Goal: Task Accomplishment & Management: Manage account settings

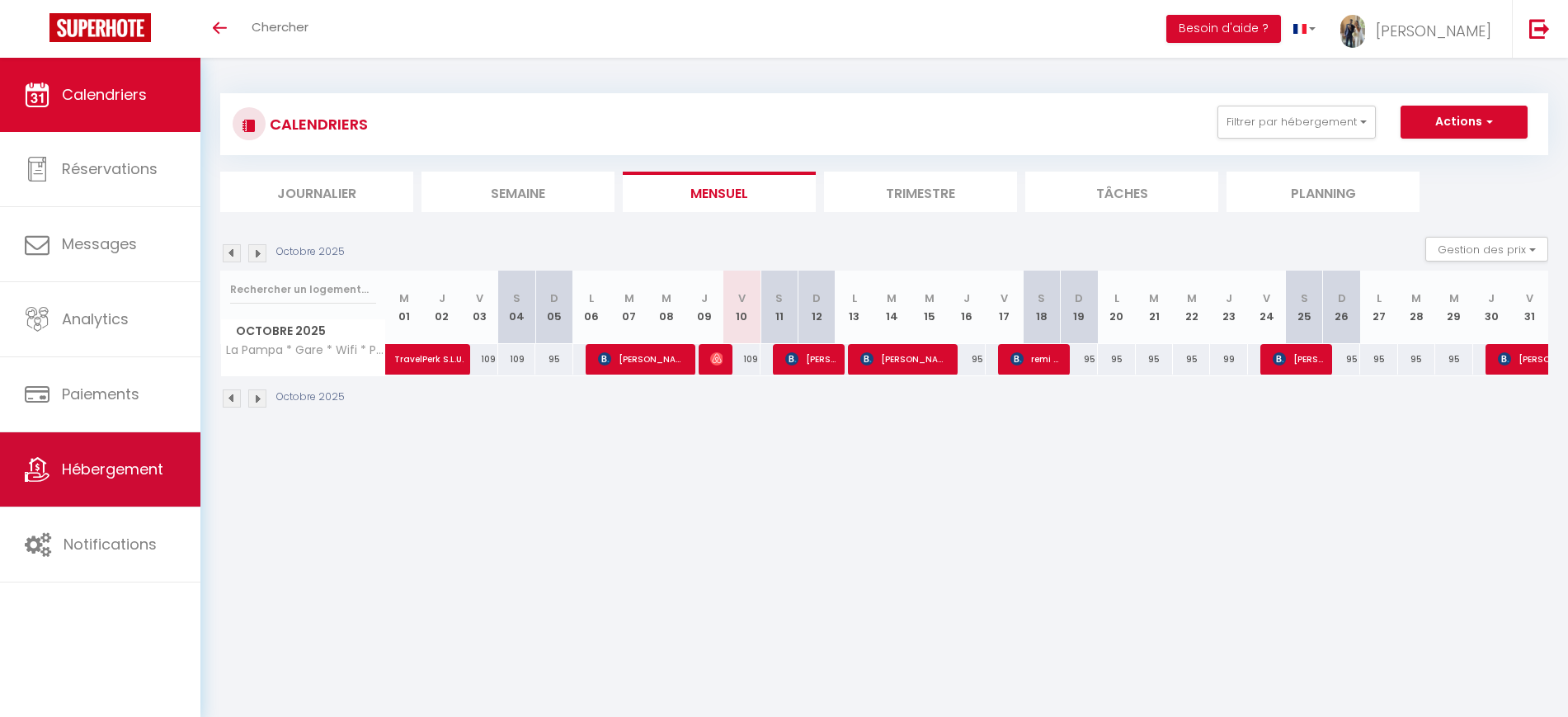
click at [165, 483] on link "Hébergement" at bounding box center [100, 470] width 200 height 74
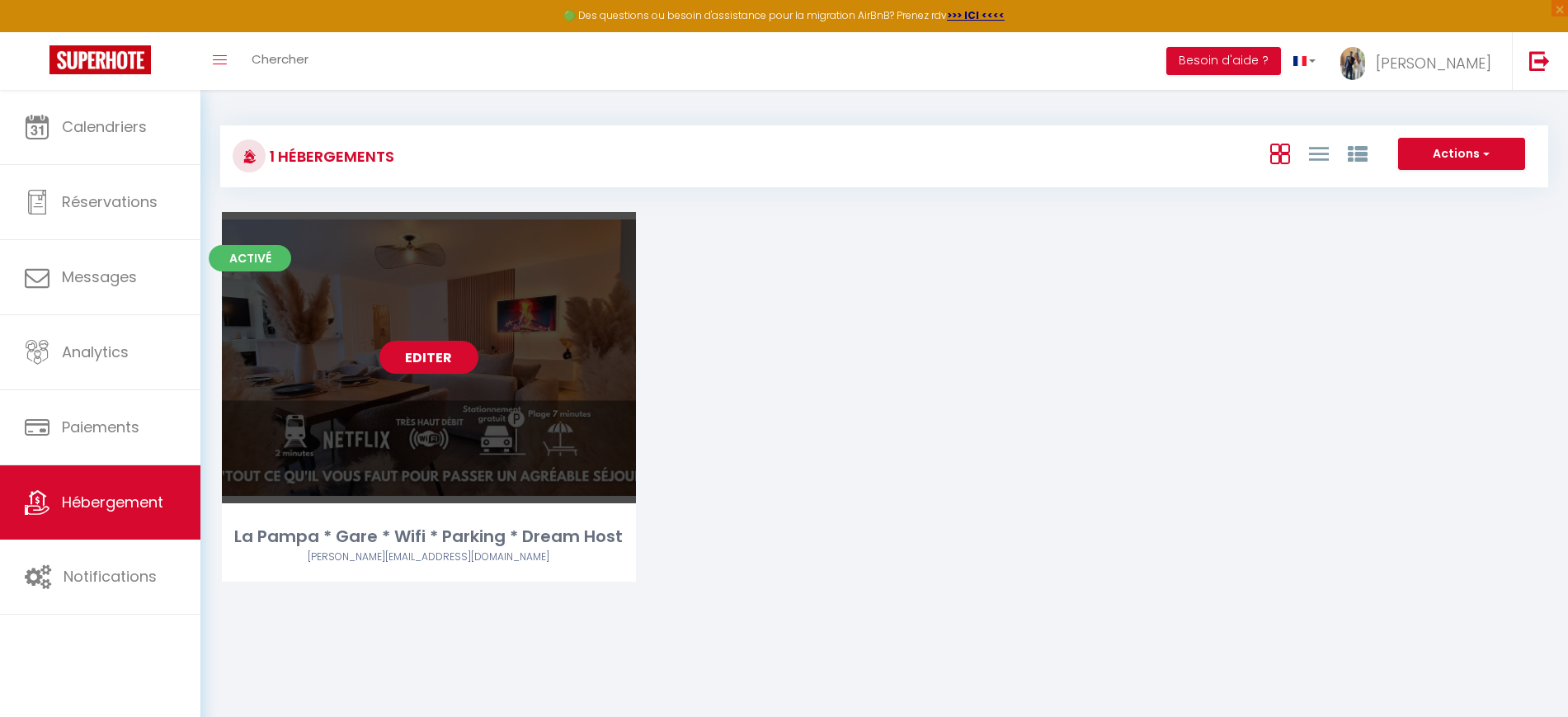
click at [418, 353] on link "Editer" at bounding box center [429, 358] width 99 height 33
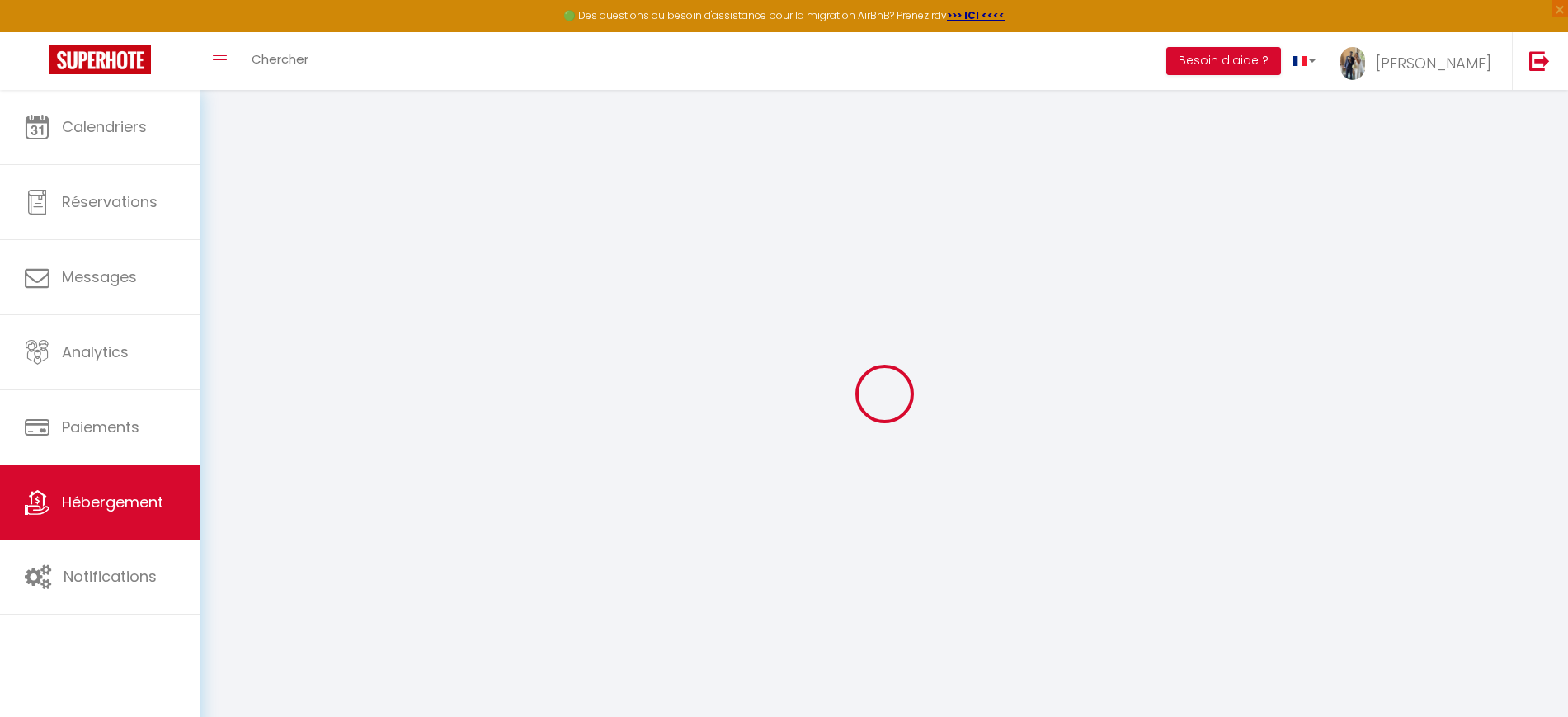
select select "52856"
select select
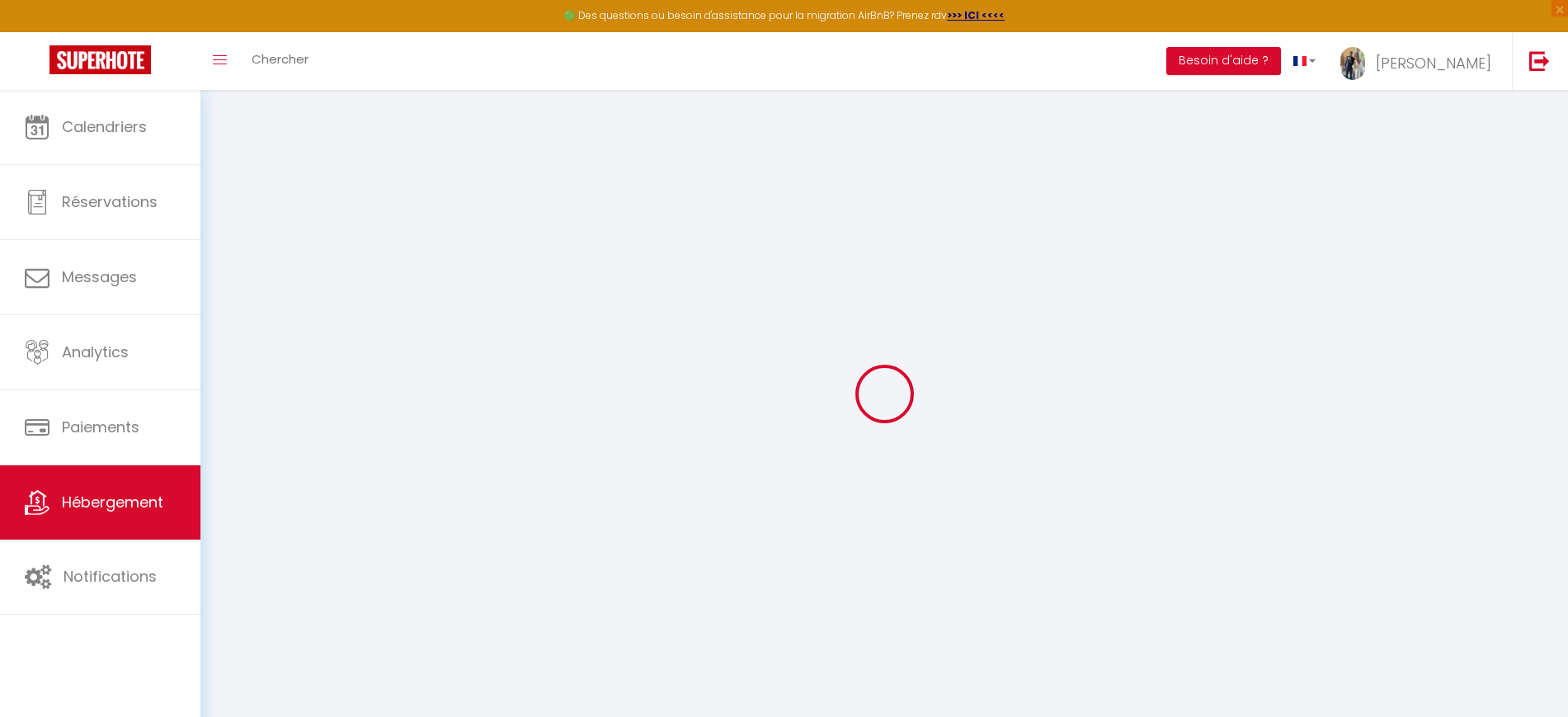
select select
checkbox input "false"
checkbox input "true"
checkbox input "false"
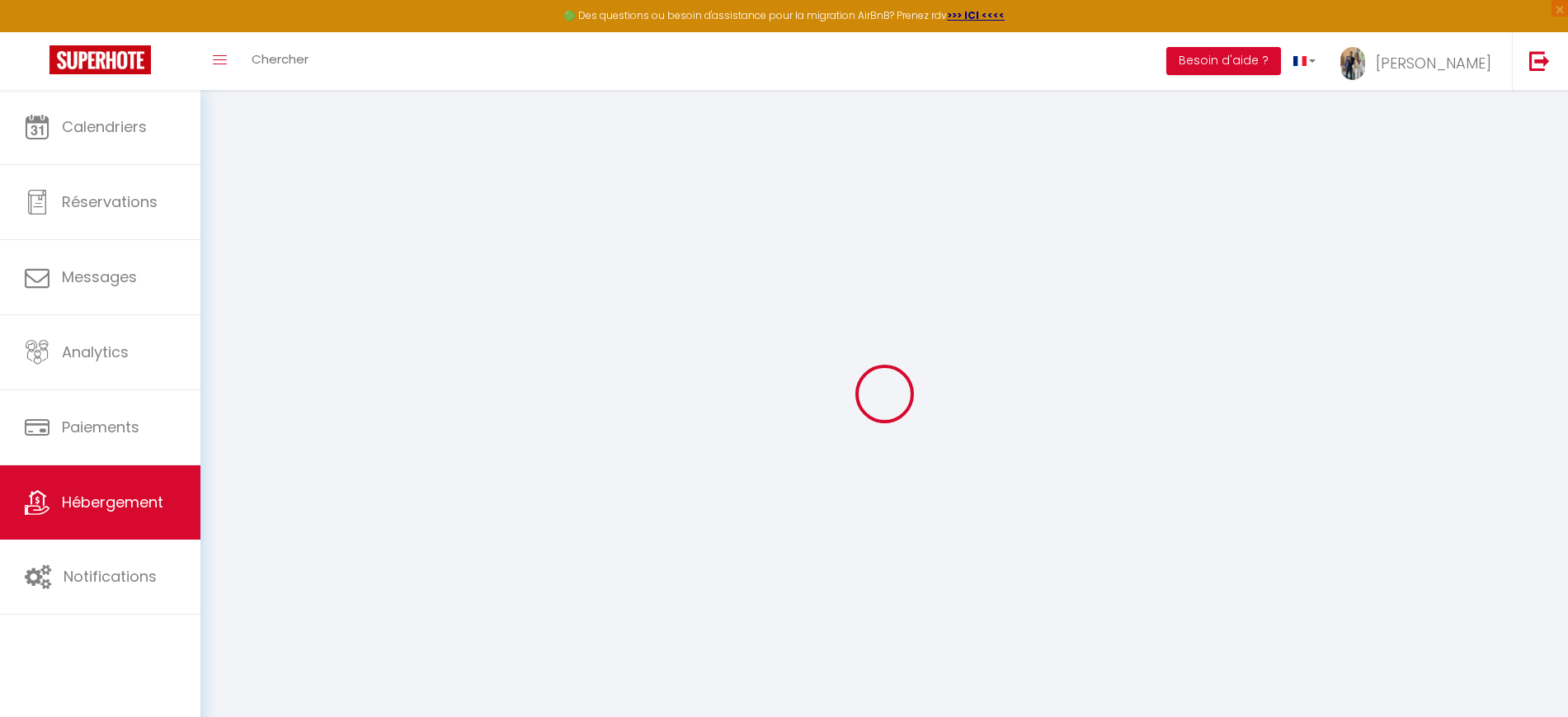
checkbox input "false"
select select
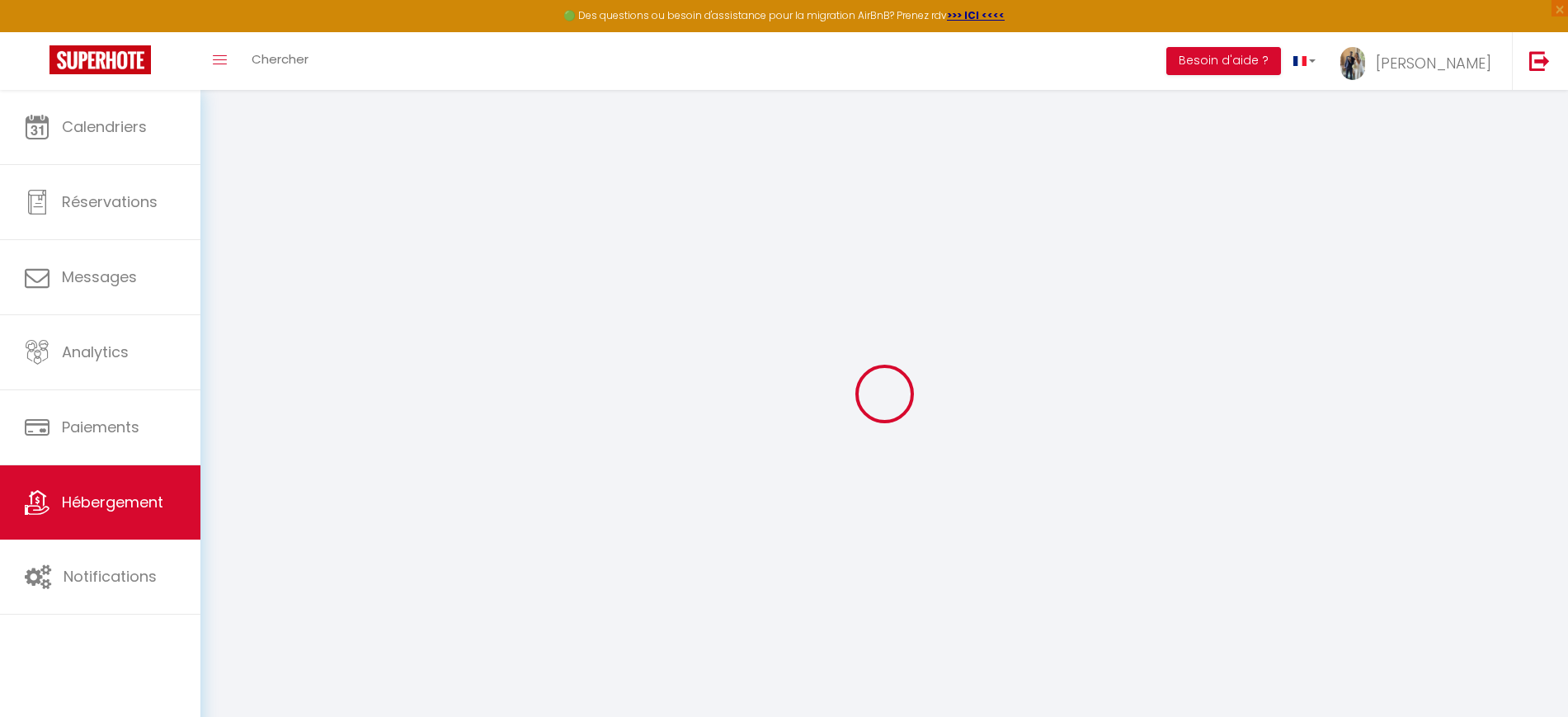
select select
checkbox input "false"
checkbox input "true"
checkbox input "false"
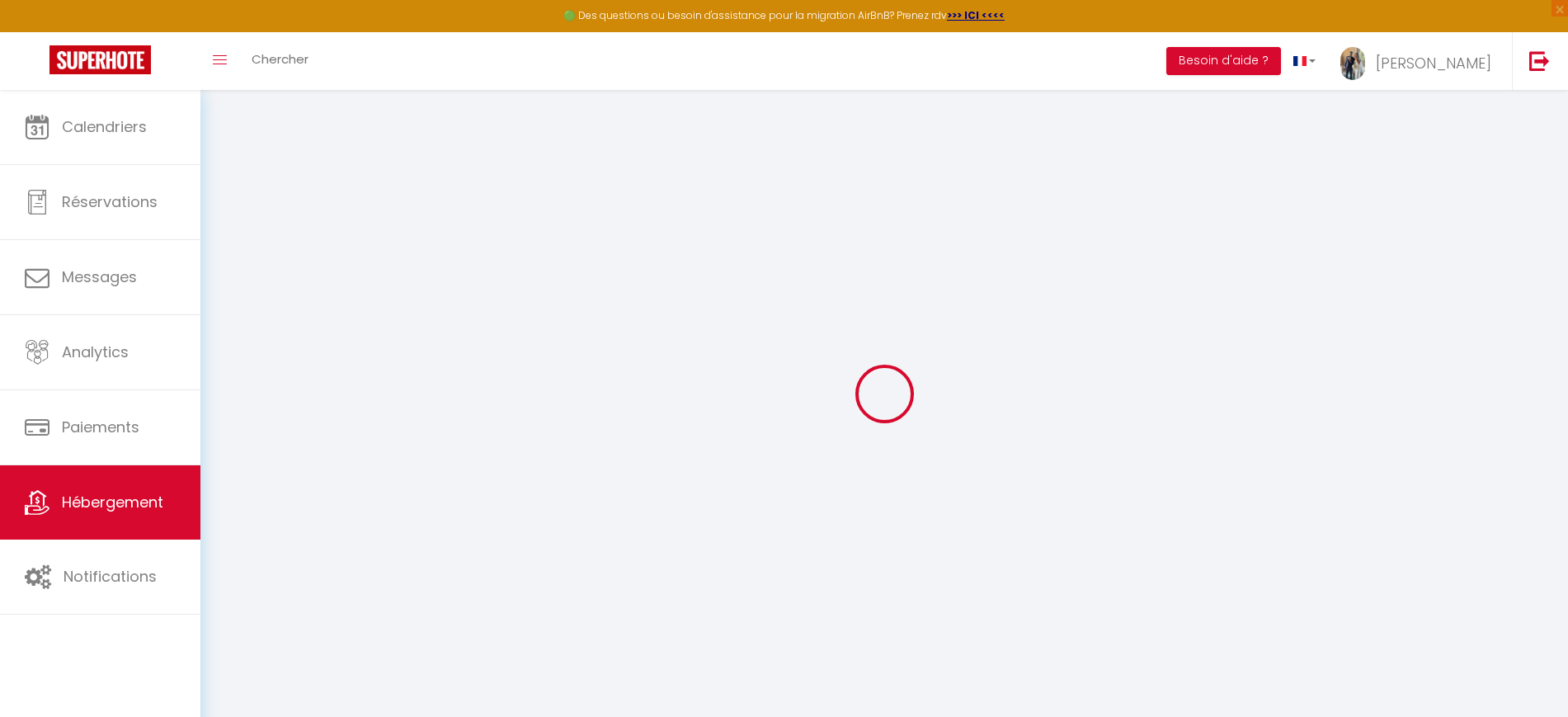
checkbox input "false"
checkbox input "true"
checkbox input "false"
select select "16:00"
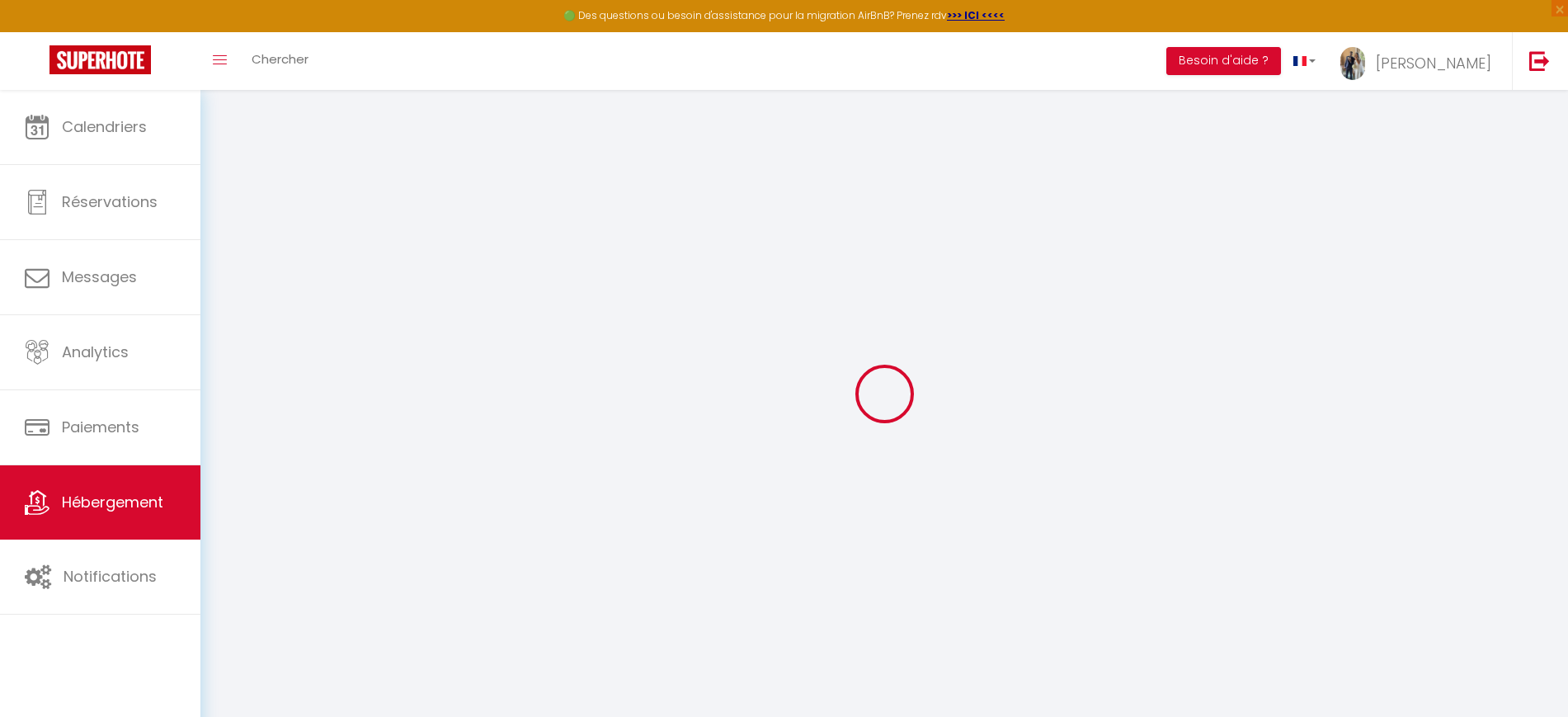
select select
select select "10:30"
select select "30"
select select "120"
select select
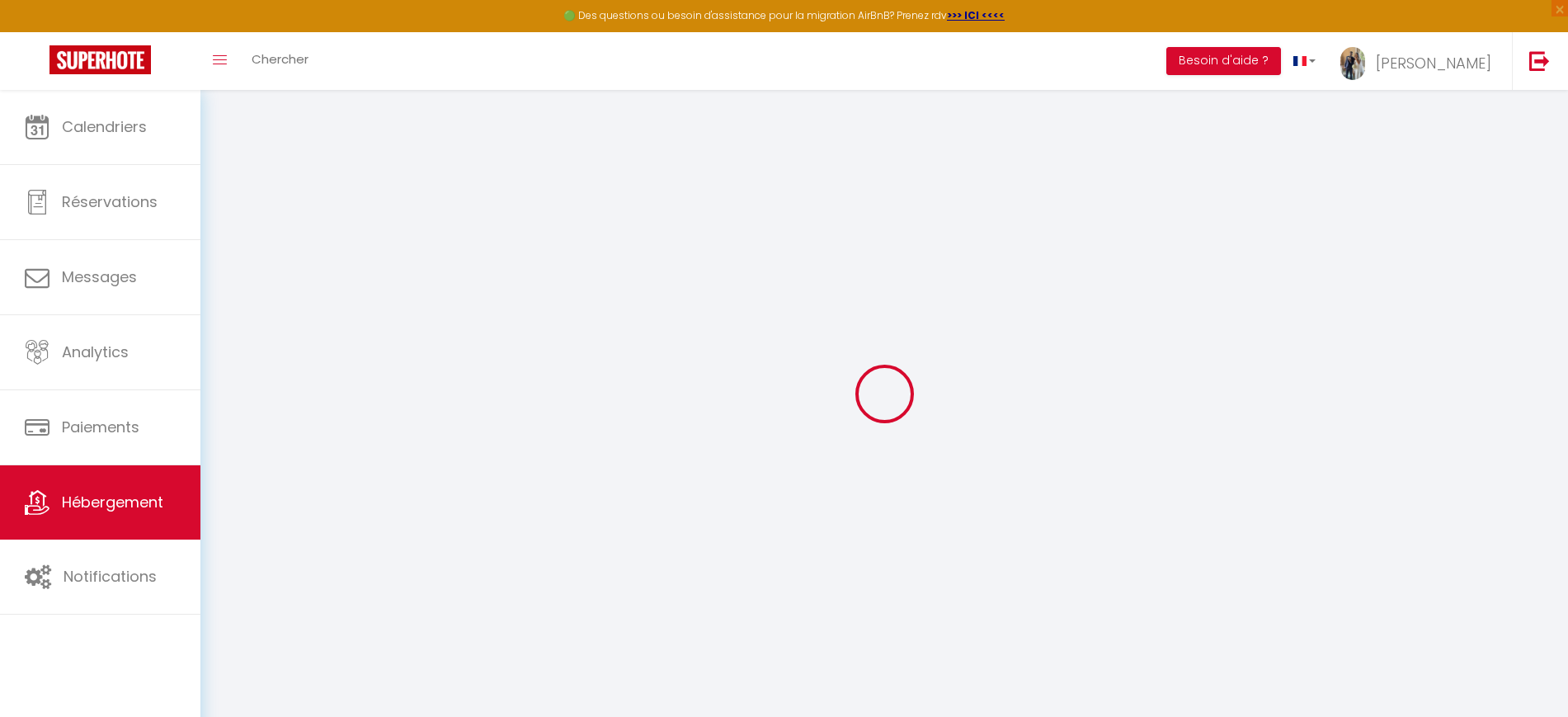
checkbox input "false"
checkbox input "true"
checkbox input "false"
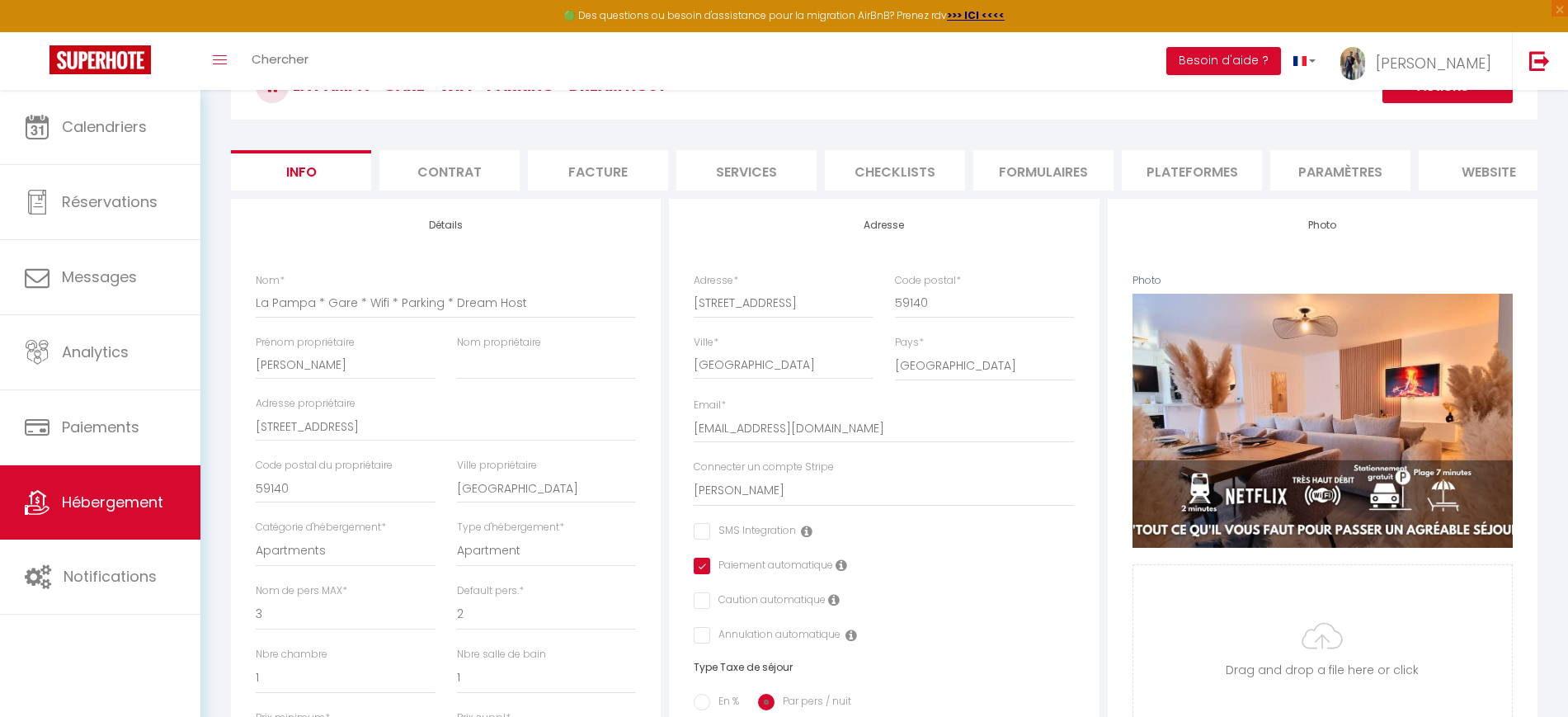
scroll to position [50, 0]
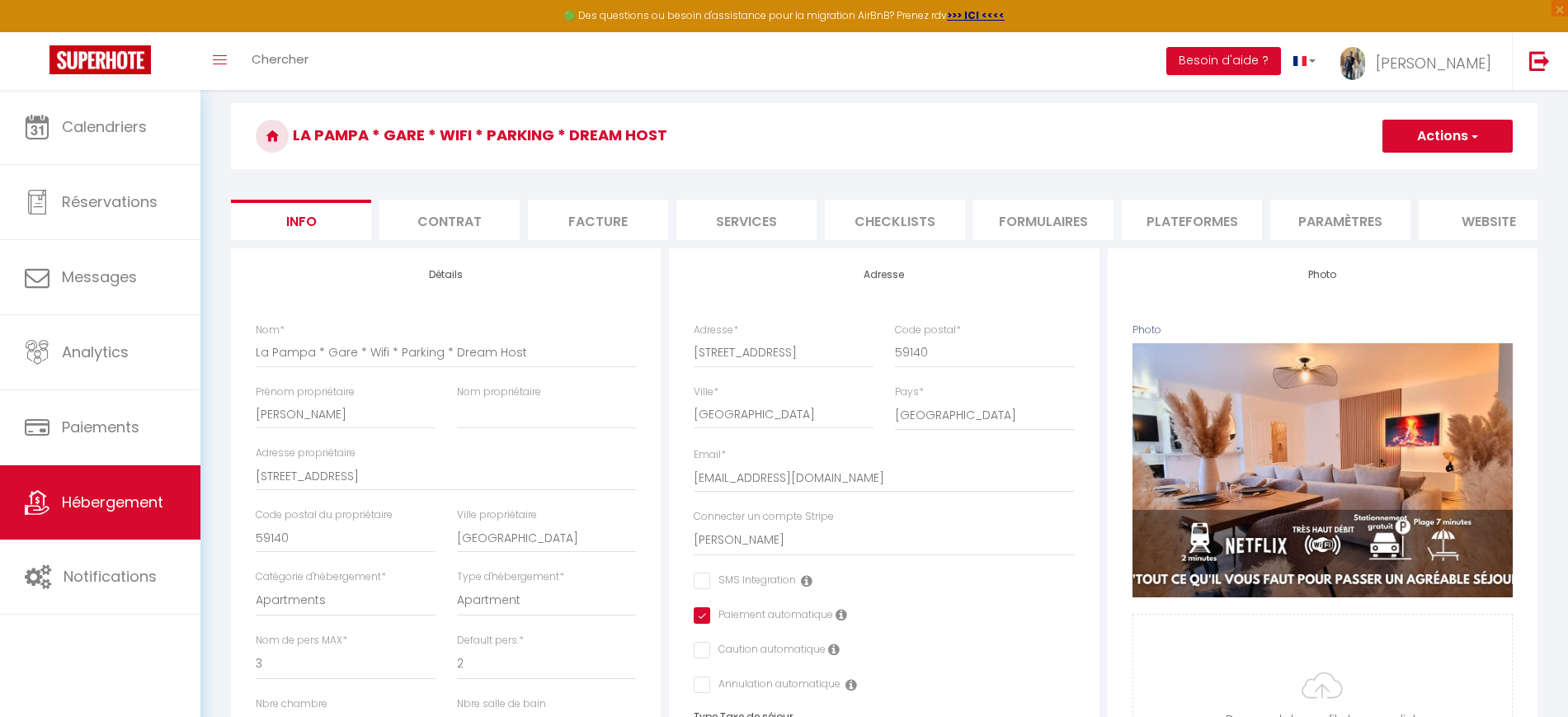
click at [889, 221] on li "Checklists" at bounding box center [895, 220] width 140 height 41
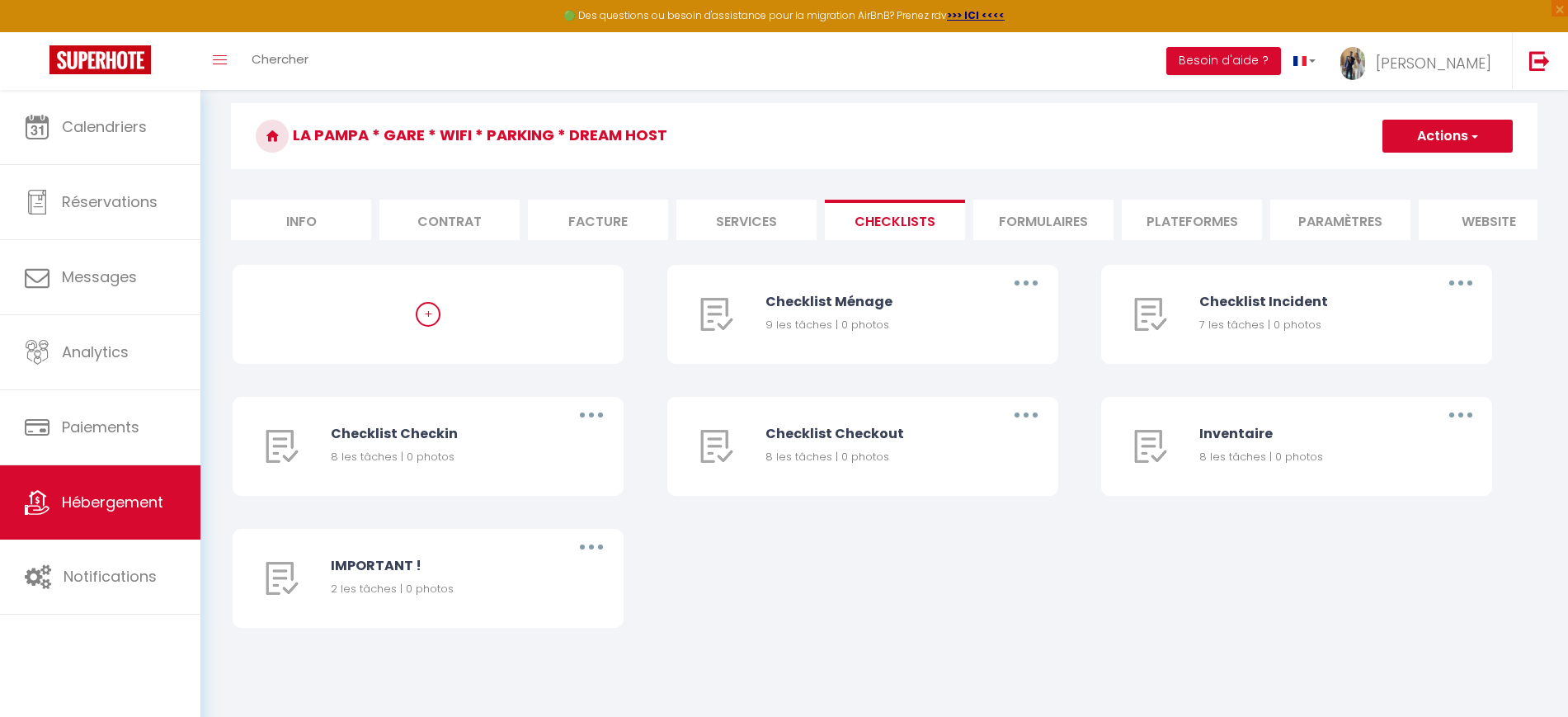
click at [798, 219] on li "Services" at bounding box center [746, 220] width 140 height 41
checkbox input "true"
checkbox input "false"
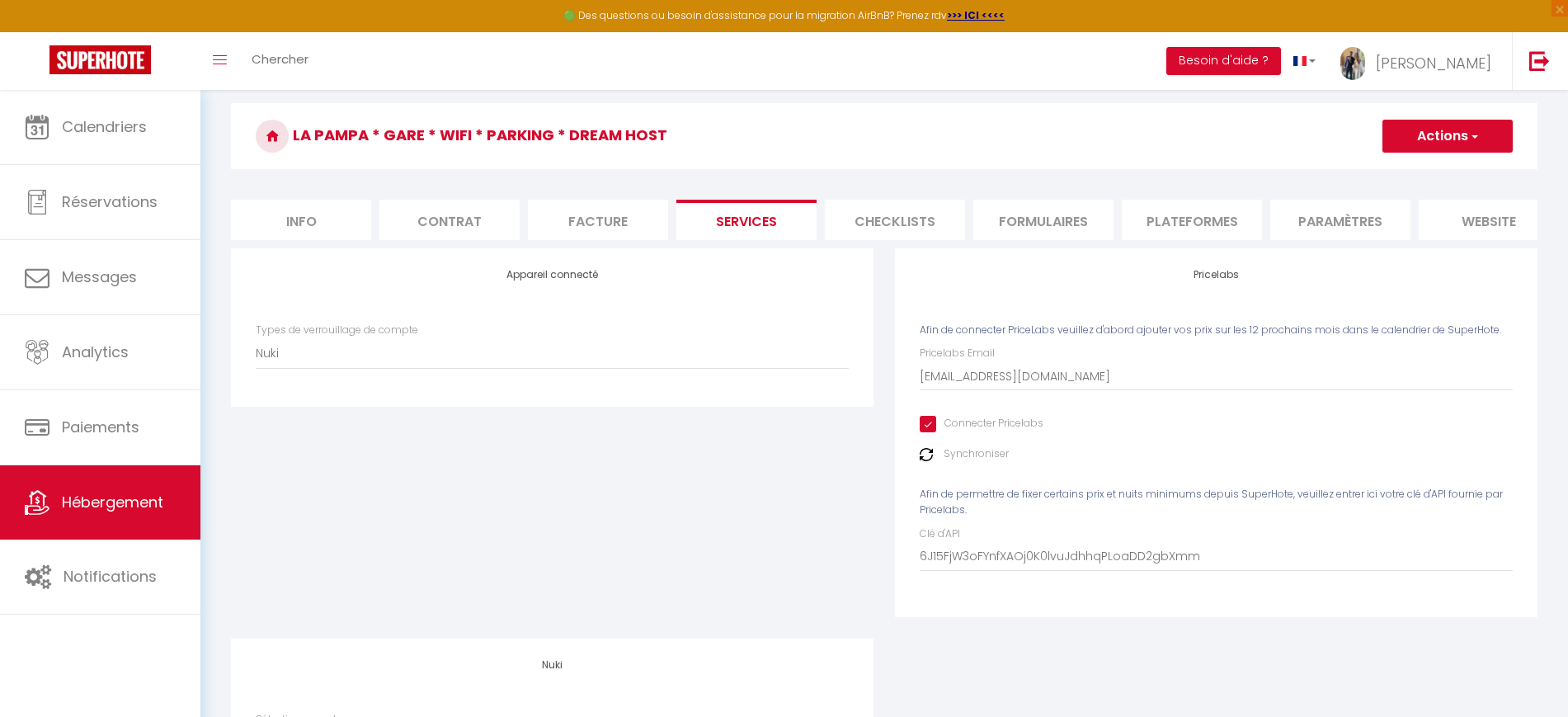
click at [603, 223] on li "Facture" at bounding box center [597, 220] width 140 height 41
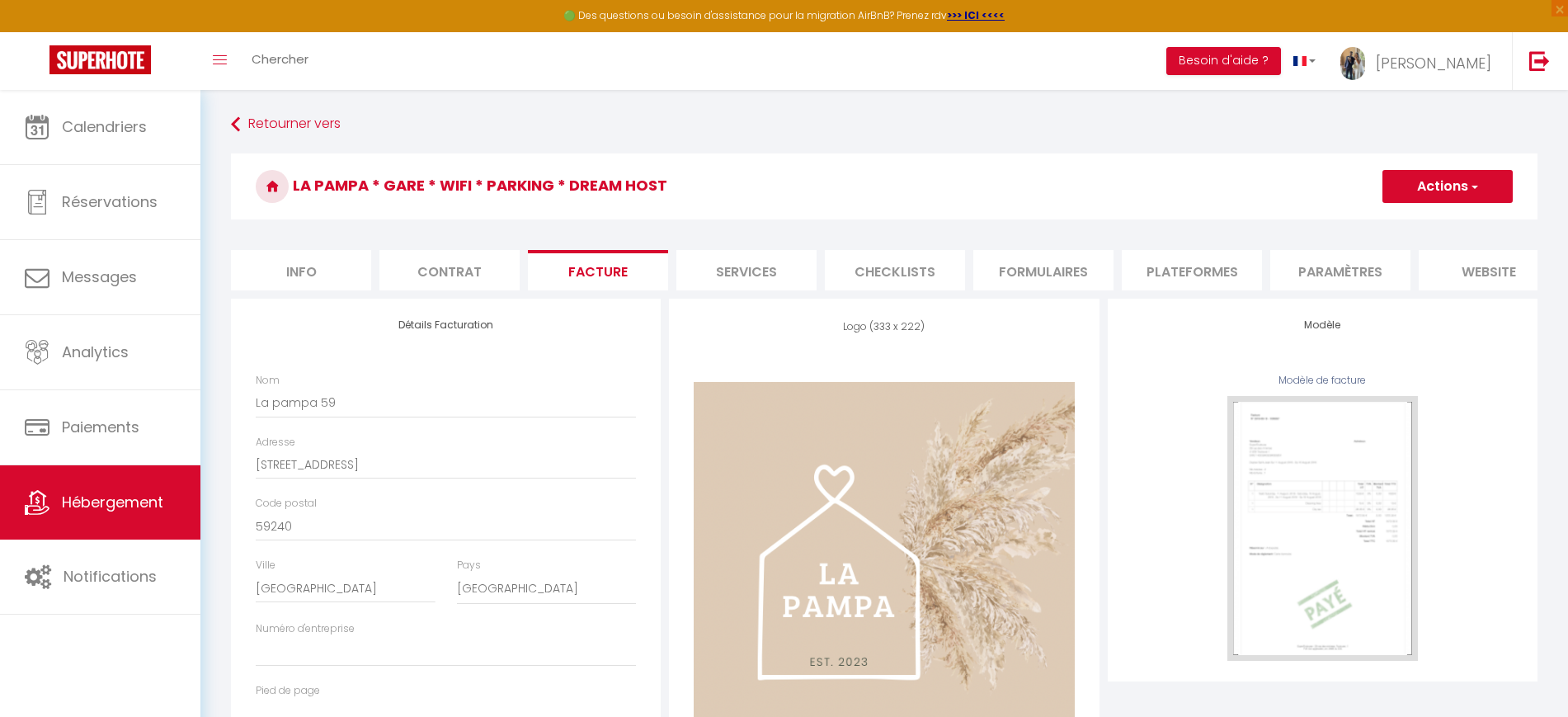
click at [478, 277] on li "Contrat" at bounding box center [449, 270] width 140 height 41
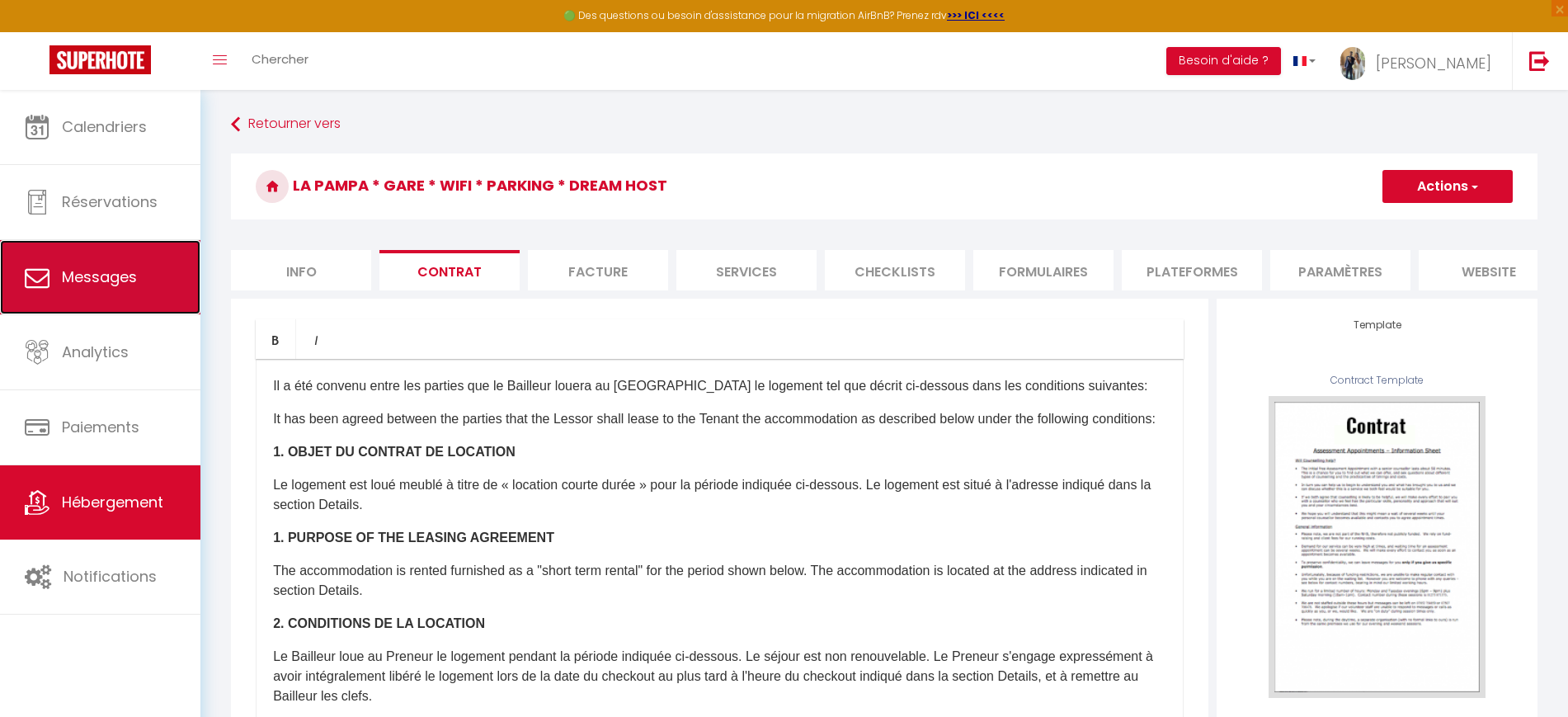
click at [148, 306] on link "Messages" at bounding box center [100, 277] width 200 height 74
select select "message"
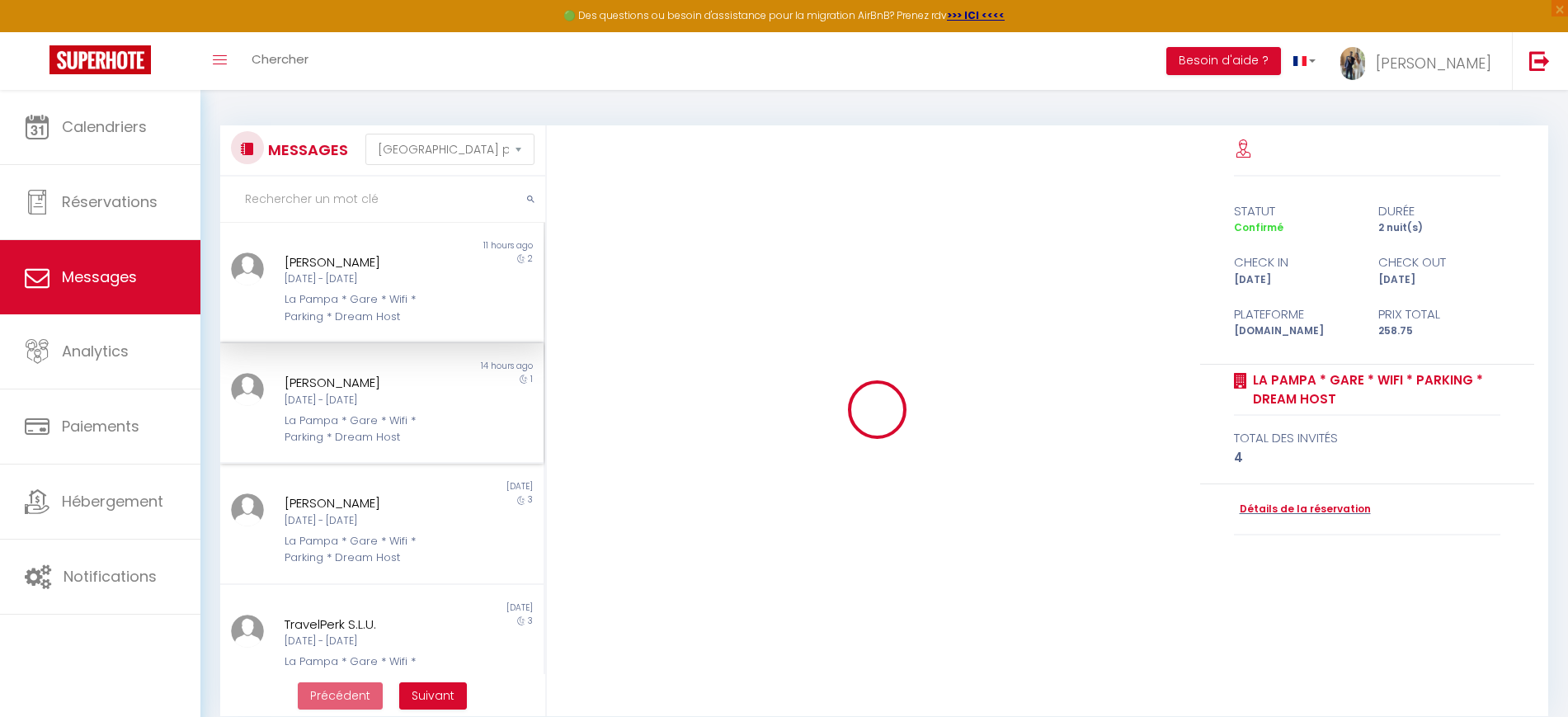
scroll to position [3965, 0]
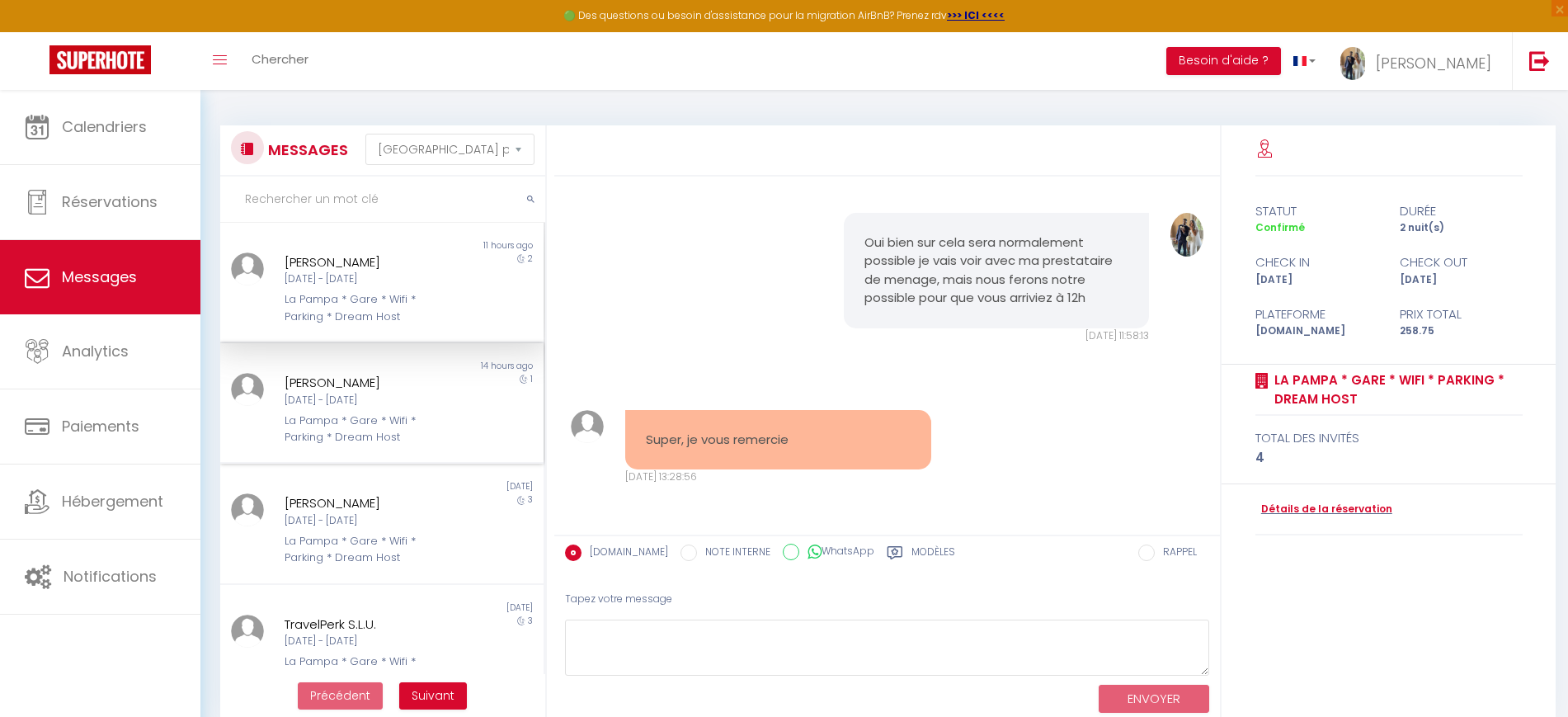
click at [424, 418] on div "La Pampa * Gare * Wifi * Parking * Dream Host" at bounding box center [368, 429] width 167 height 34
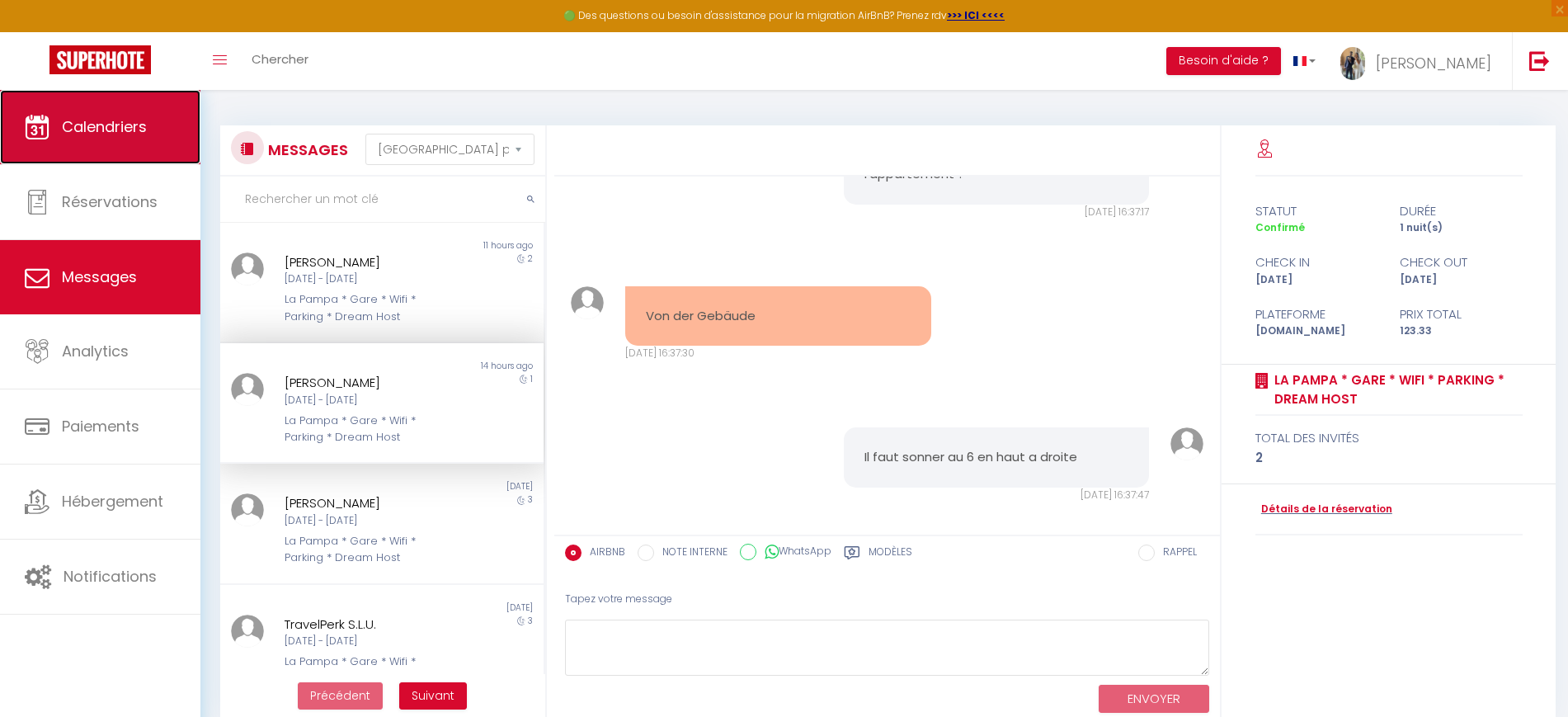
click at [93, 148] on link "Calendriers" at bounding box center [100, 127] width 200 height 74
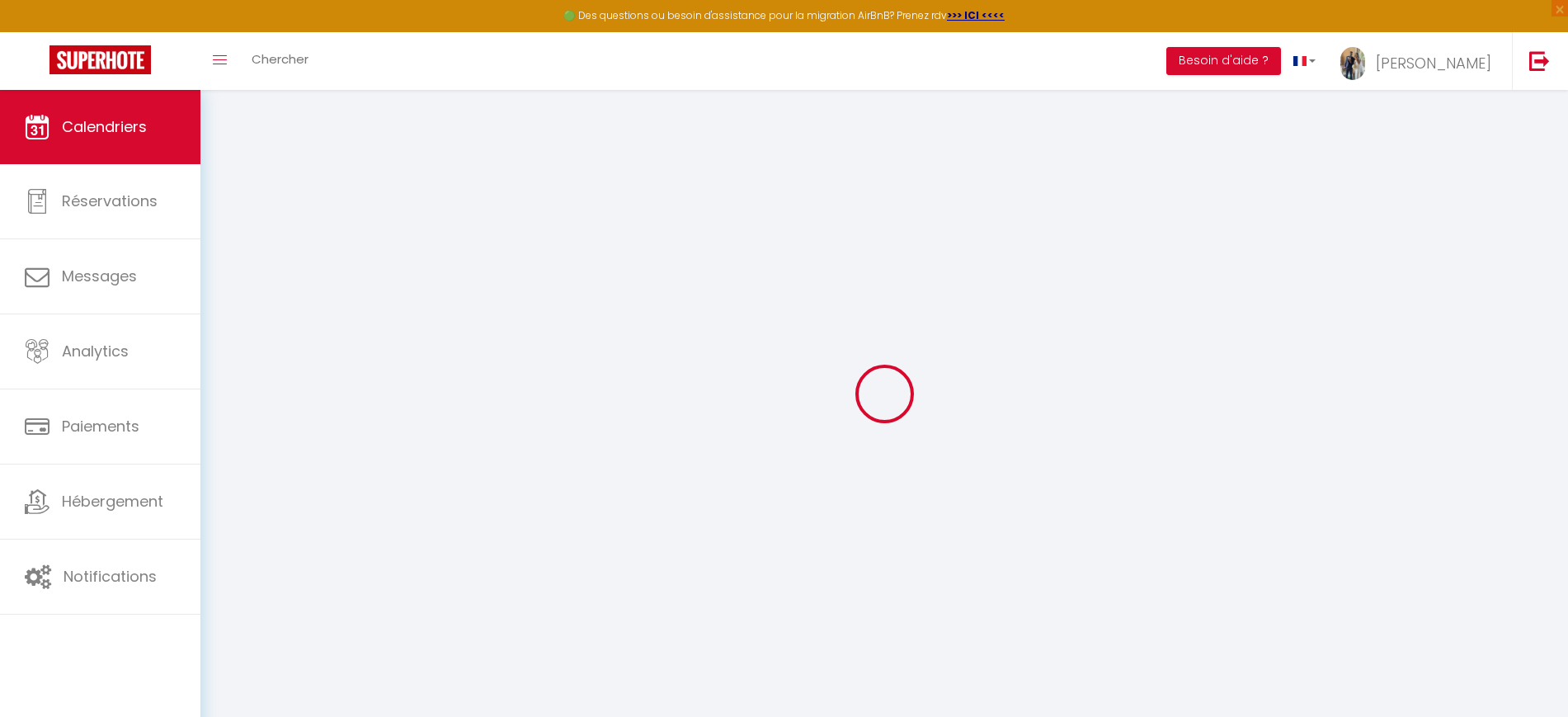
select select
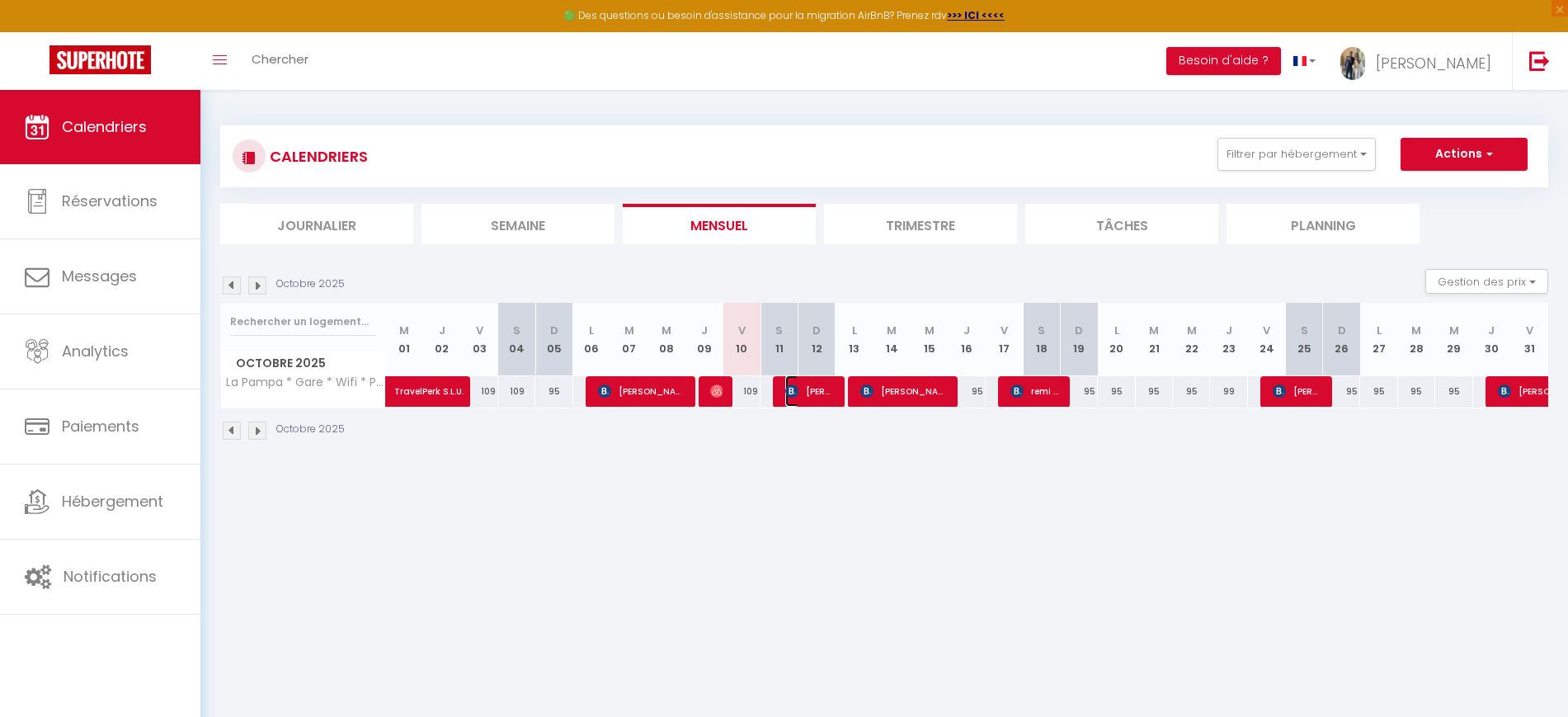
click at [805, 382] on span "[PERSON_NAME]" at bounding box center [809, 391] width 49 height 31
select select "OK"
select select "0"
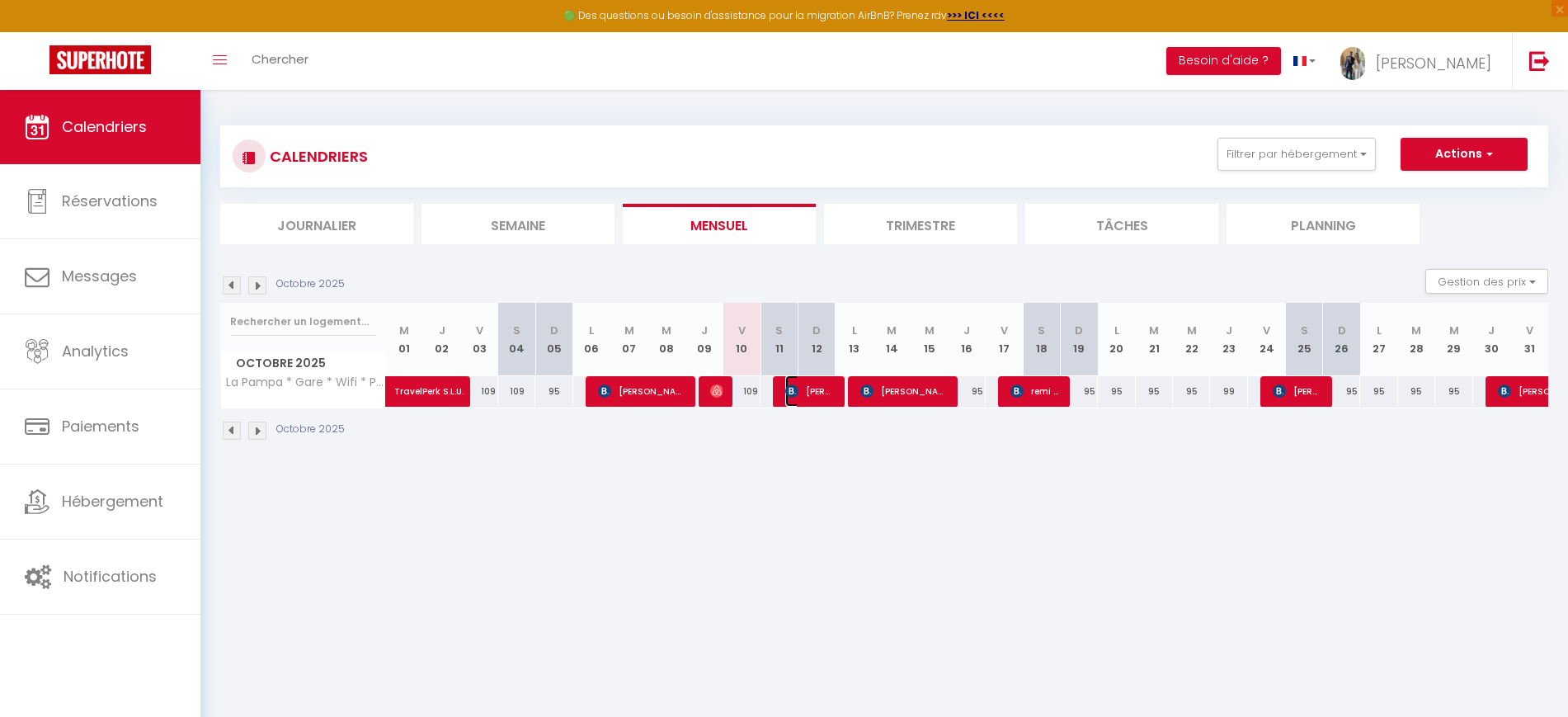
select select "1"
select select
select select "52856"
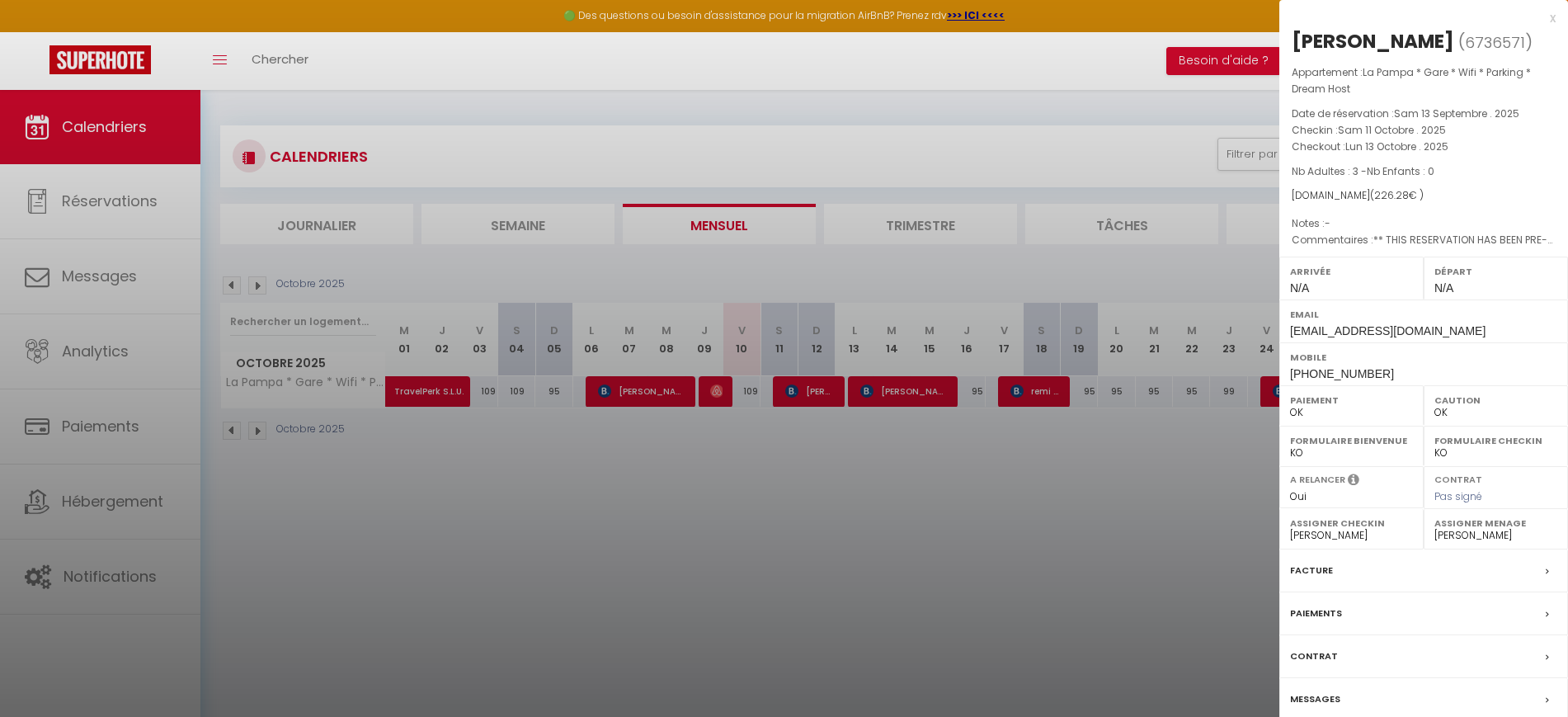
click at [922, 377] on div at bounding box center [784, 358] width 1568 height 717
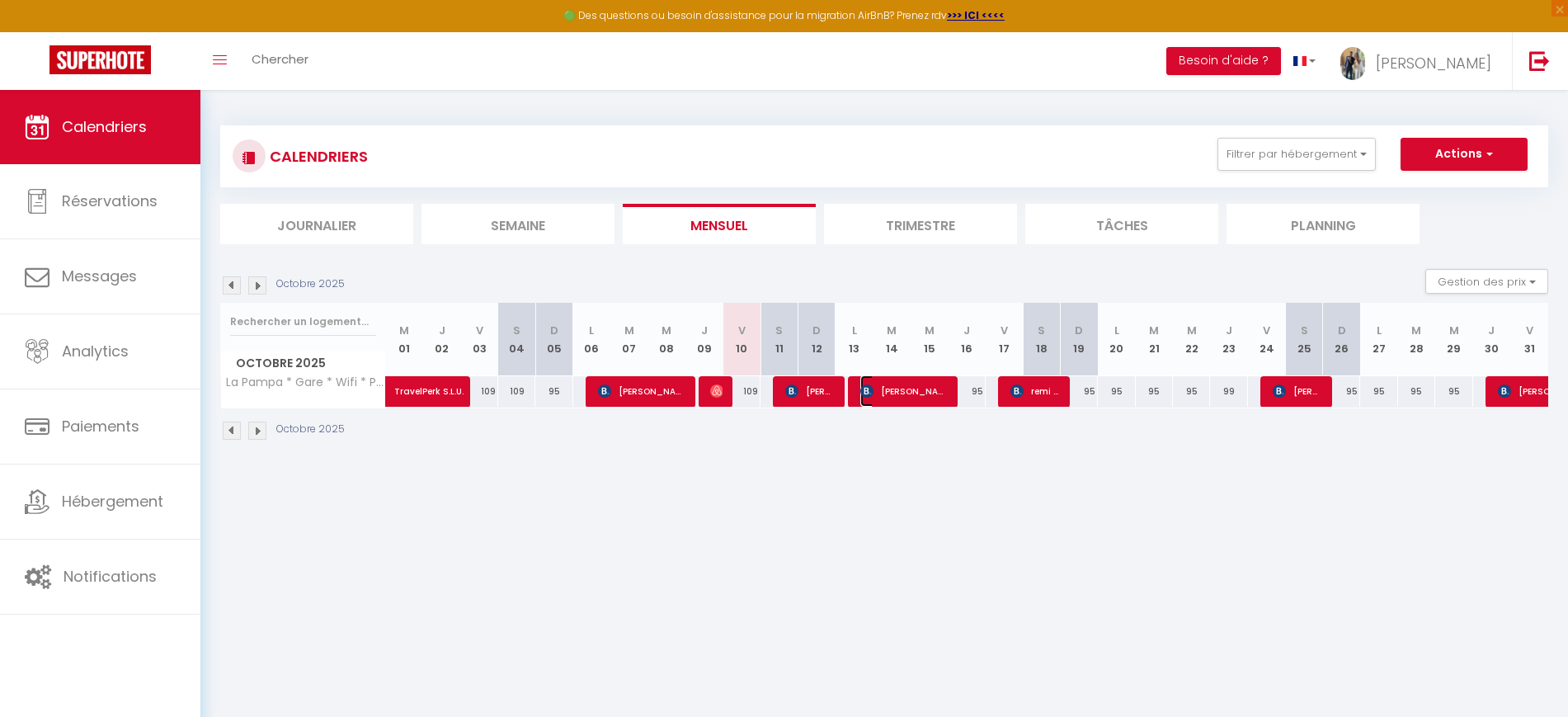
click at [925, 385] on span "[PERSON_NAME]" at bounding box center [904, 391] width 87 height 31
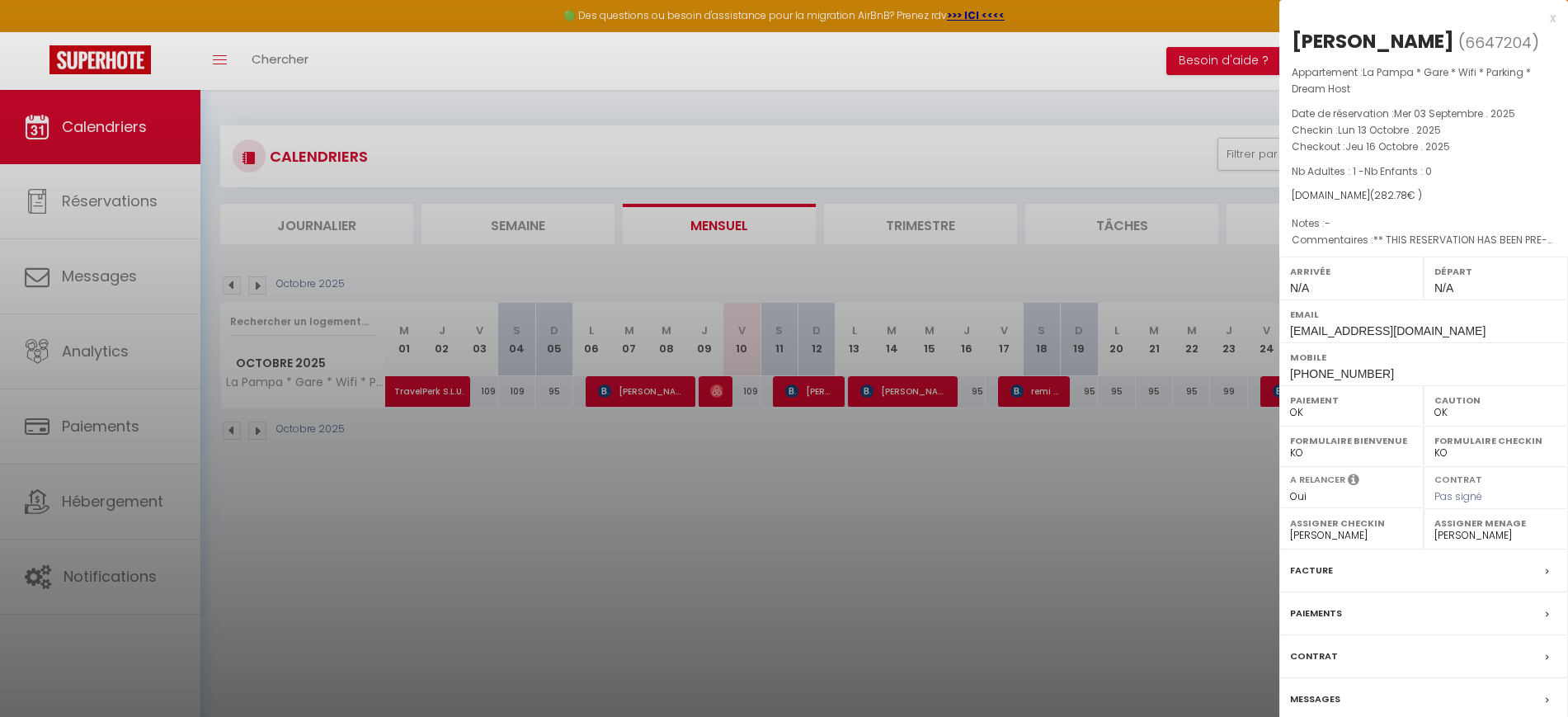
click at [1010, 391] on div at bounding box center [784, 358] width 1568 height 717
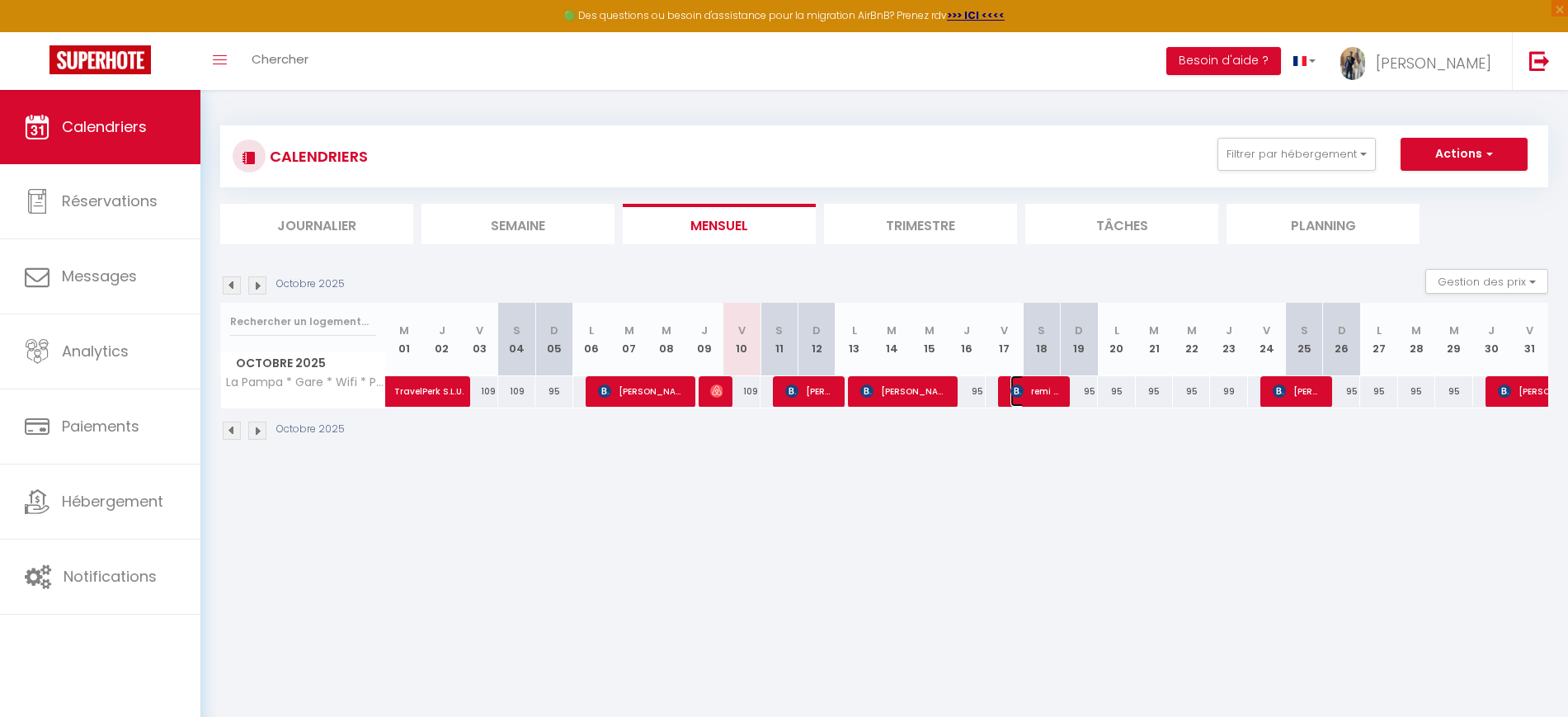
click at [1010, 391] on img at bounding box center [1017, 391] width 13 height 13
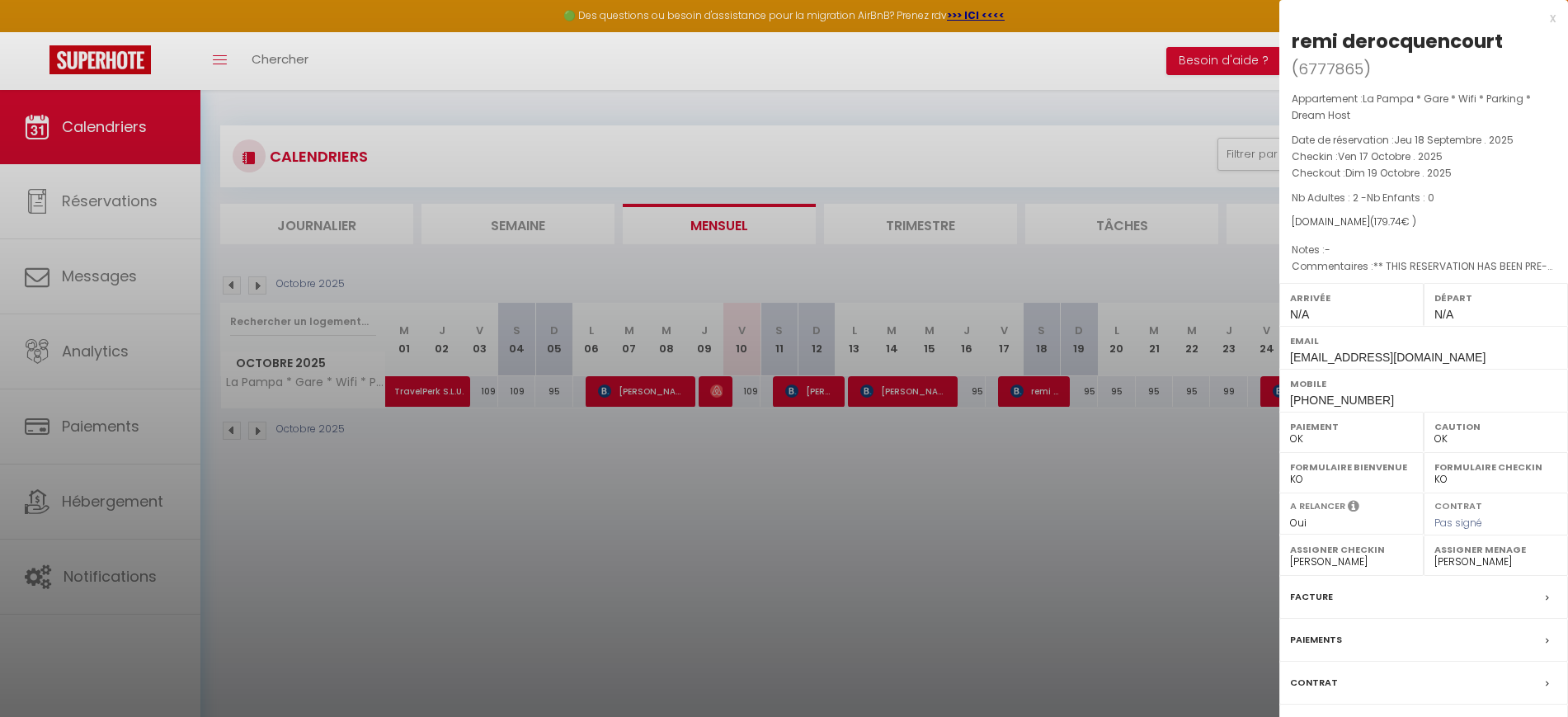
click at [1119, 490] on div at bounding box center [784, 358] width 1568 height 717
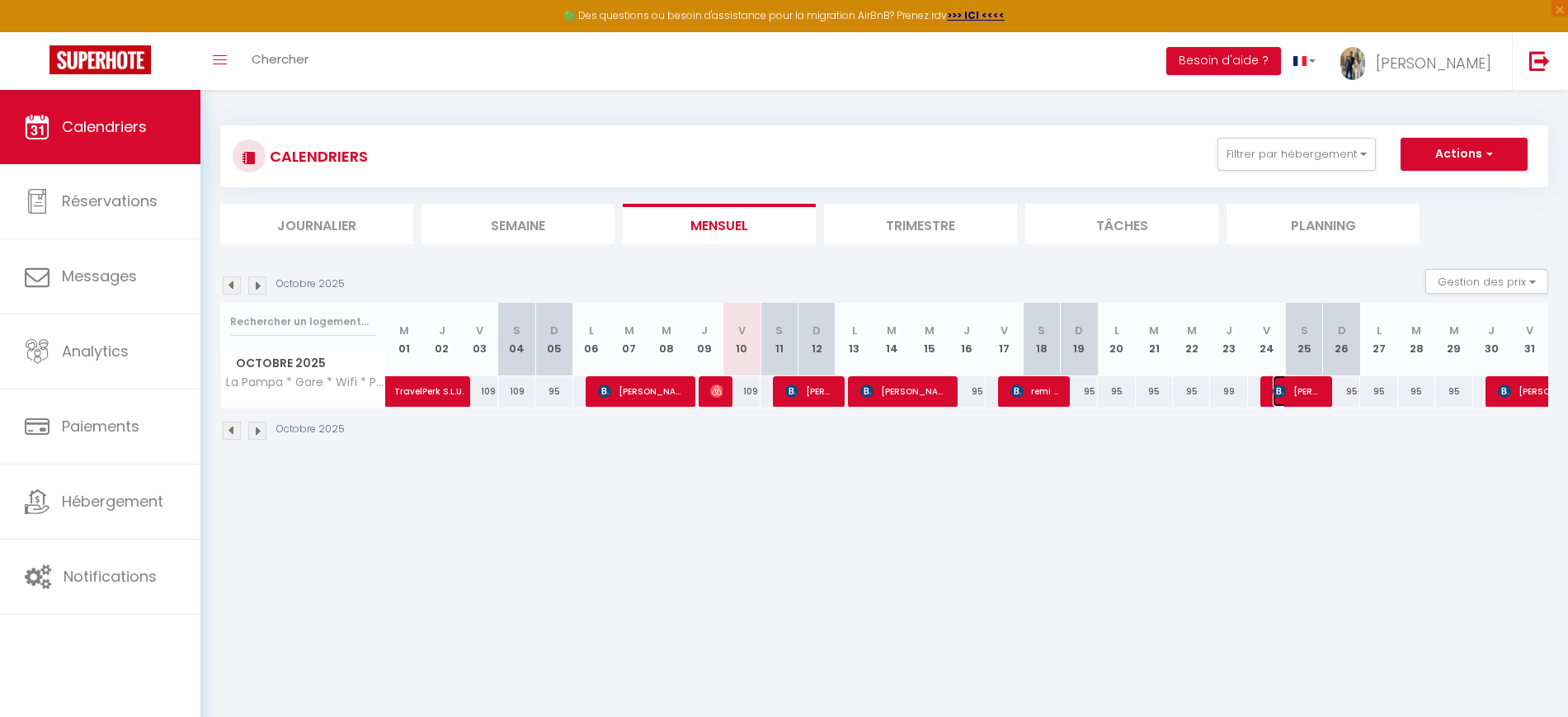
click at [1295, 381] on span "[PERSON_NAME]" at bounding box center [1297, 391] width 49 height 31
select select
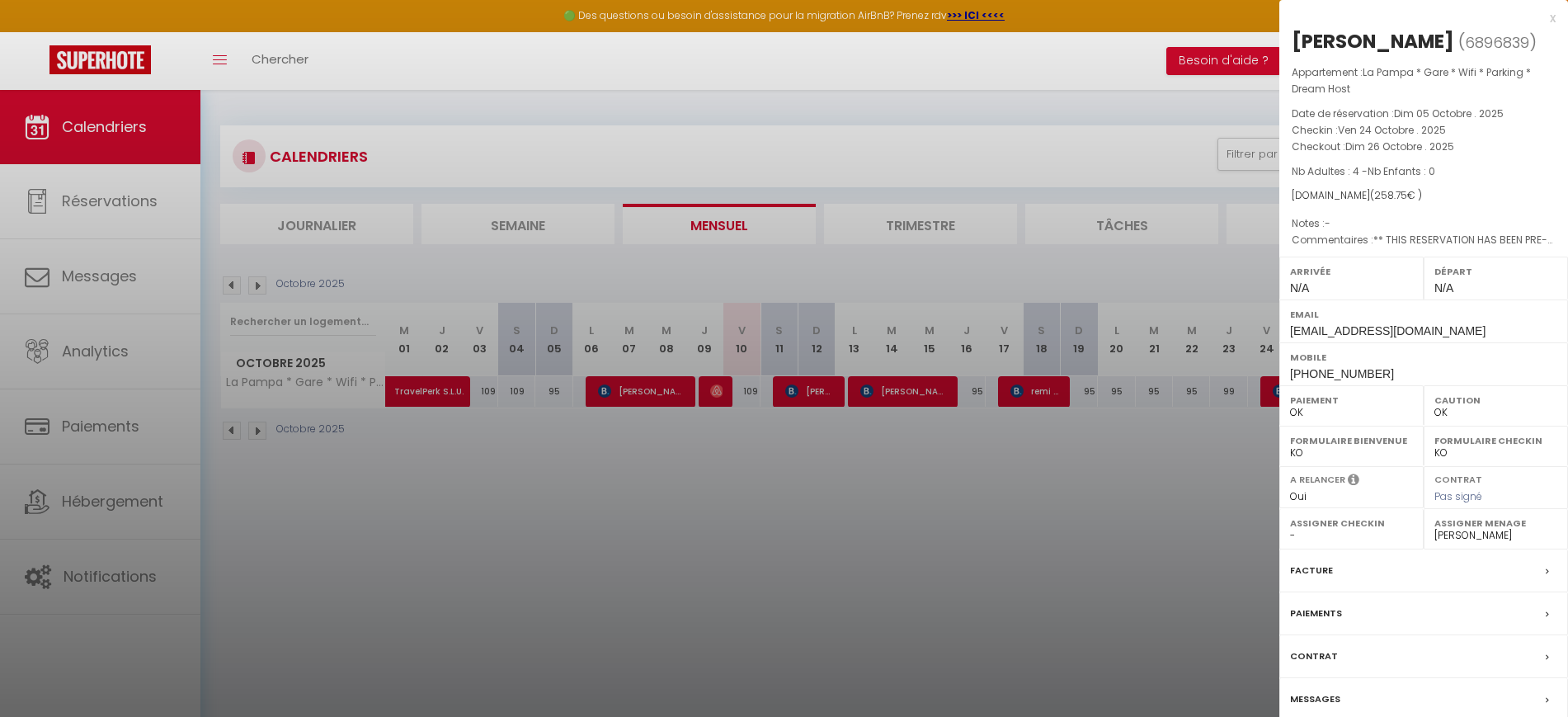
click at [1184, 492] on div at bounding box center [784, 358] width 1568 height 717
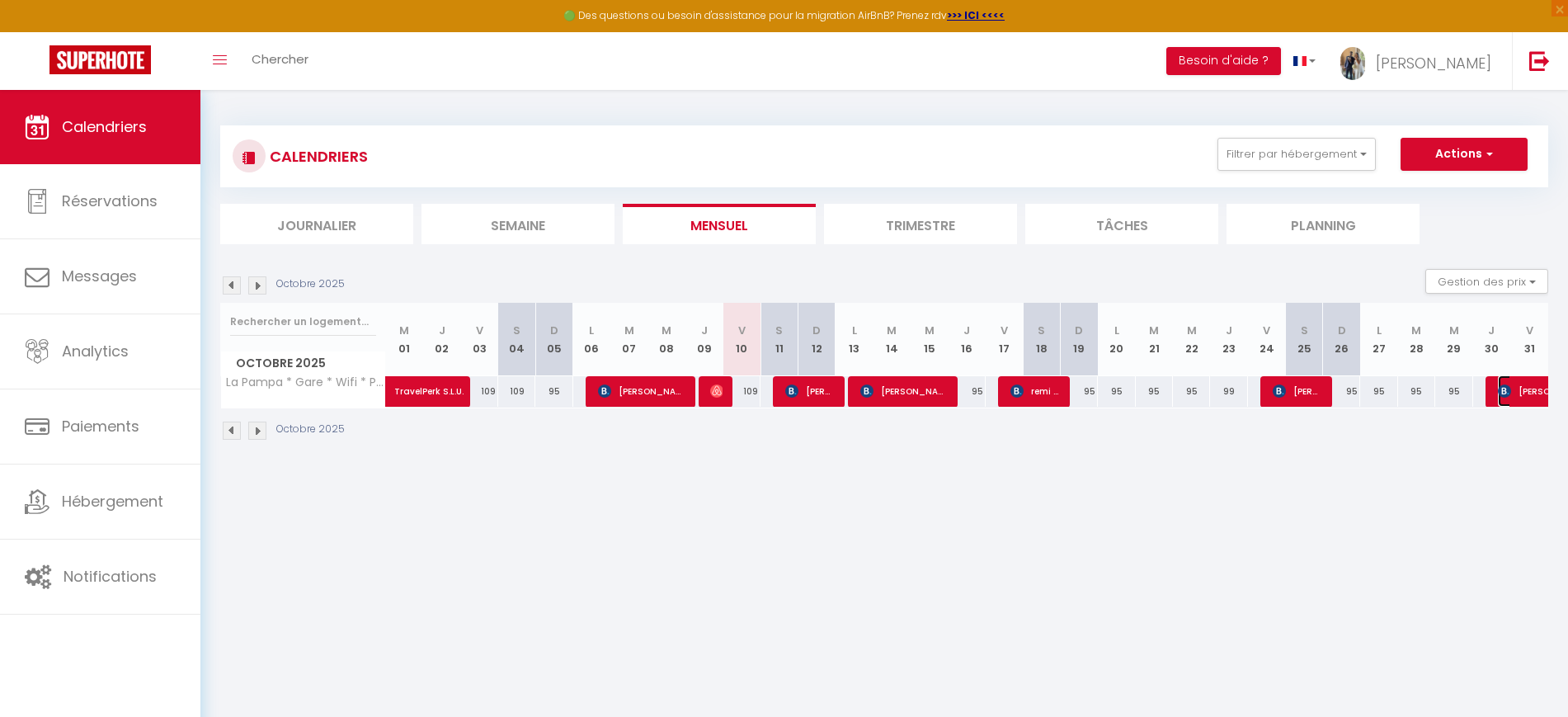
click at [1512, 386] on span "[PERSON_NAME]-Voloudakis" at bounding box center [1555, 391] width 114 height 31
select select
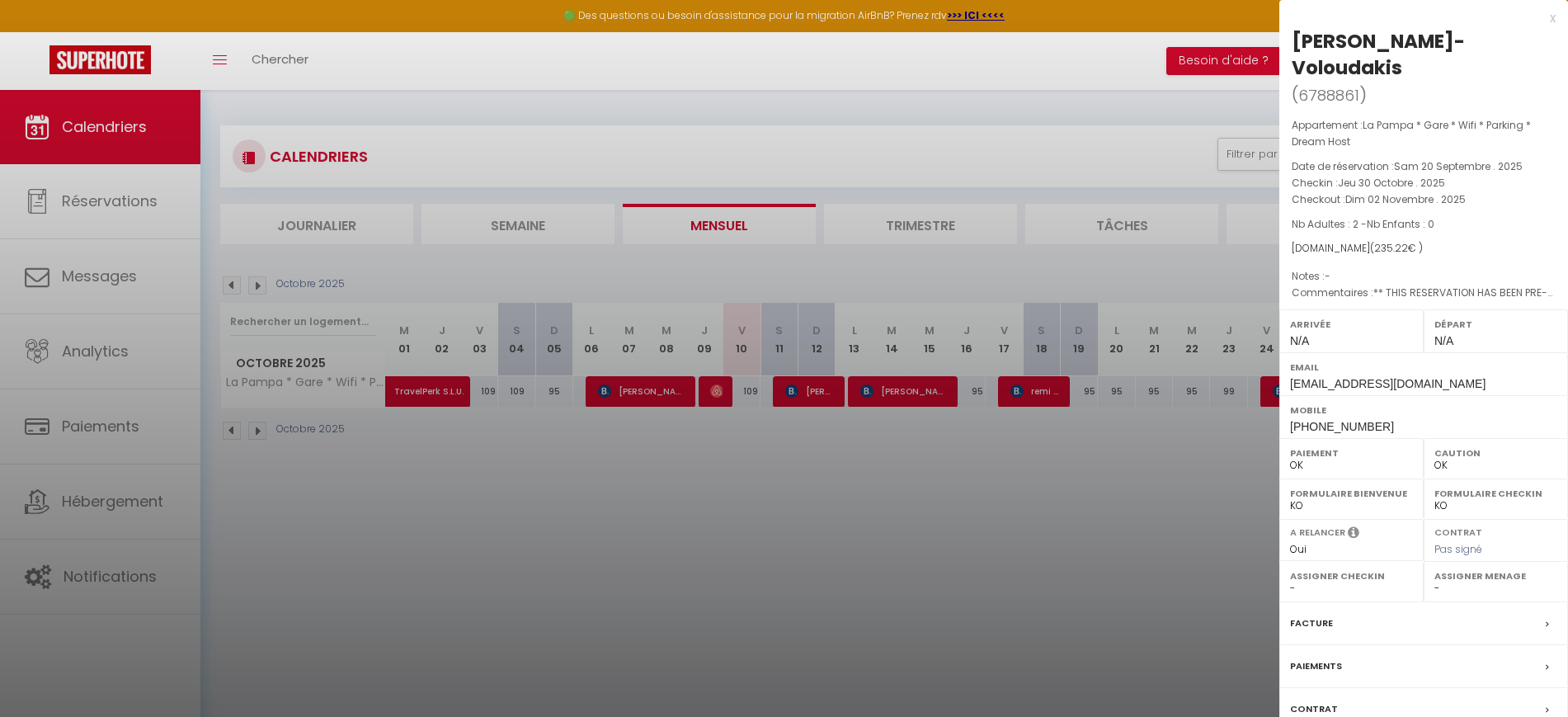
click at [1148, 563] on div at bounding box center [784, 358] width 1568 height 717
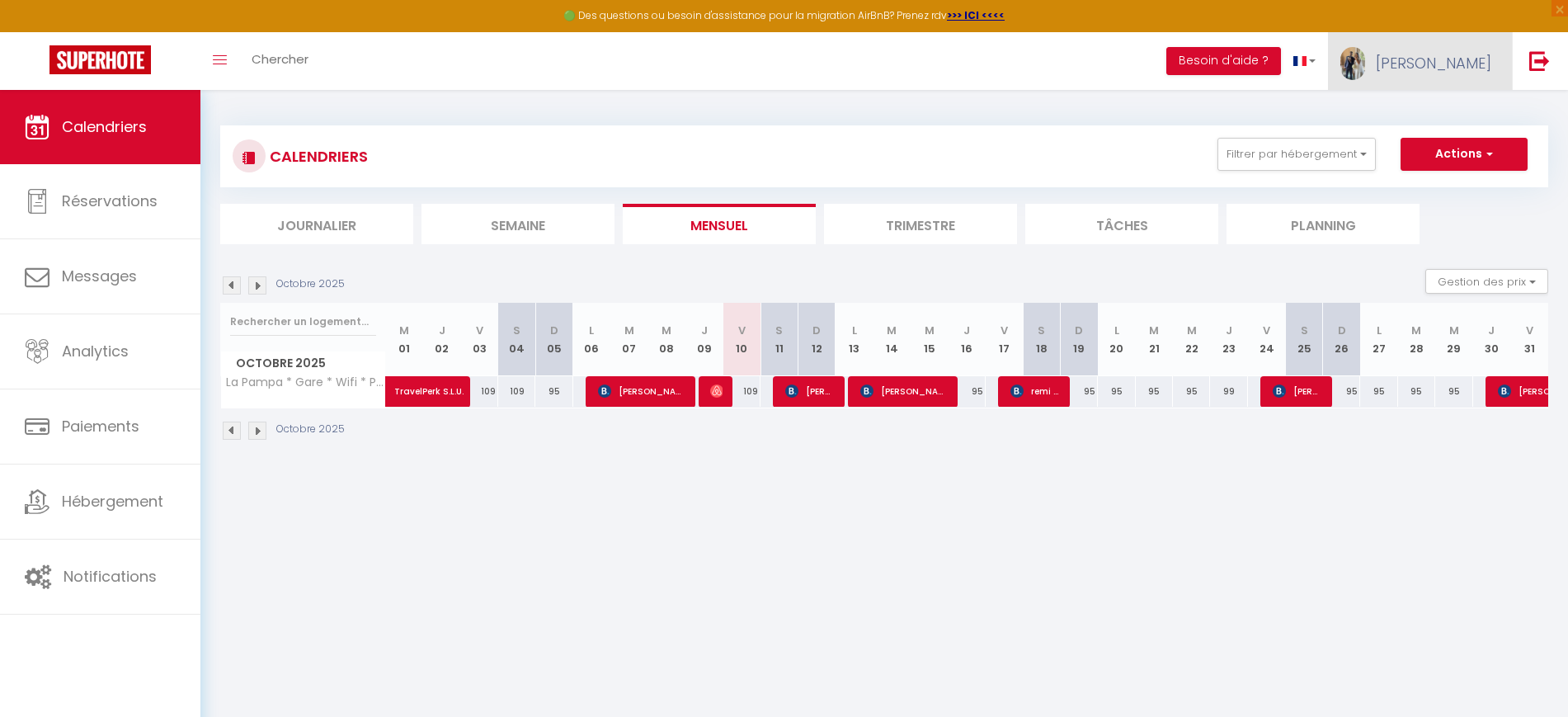
click at [1477, 61] on span "[PERSON_NAME]" at bounding box center [1434, 63] width 116 height 20
click at [1432, 144] on link "Équipe" at bounding box center [1447, 145] width 122 height 28
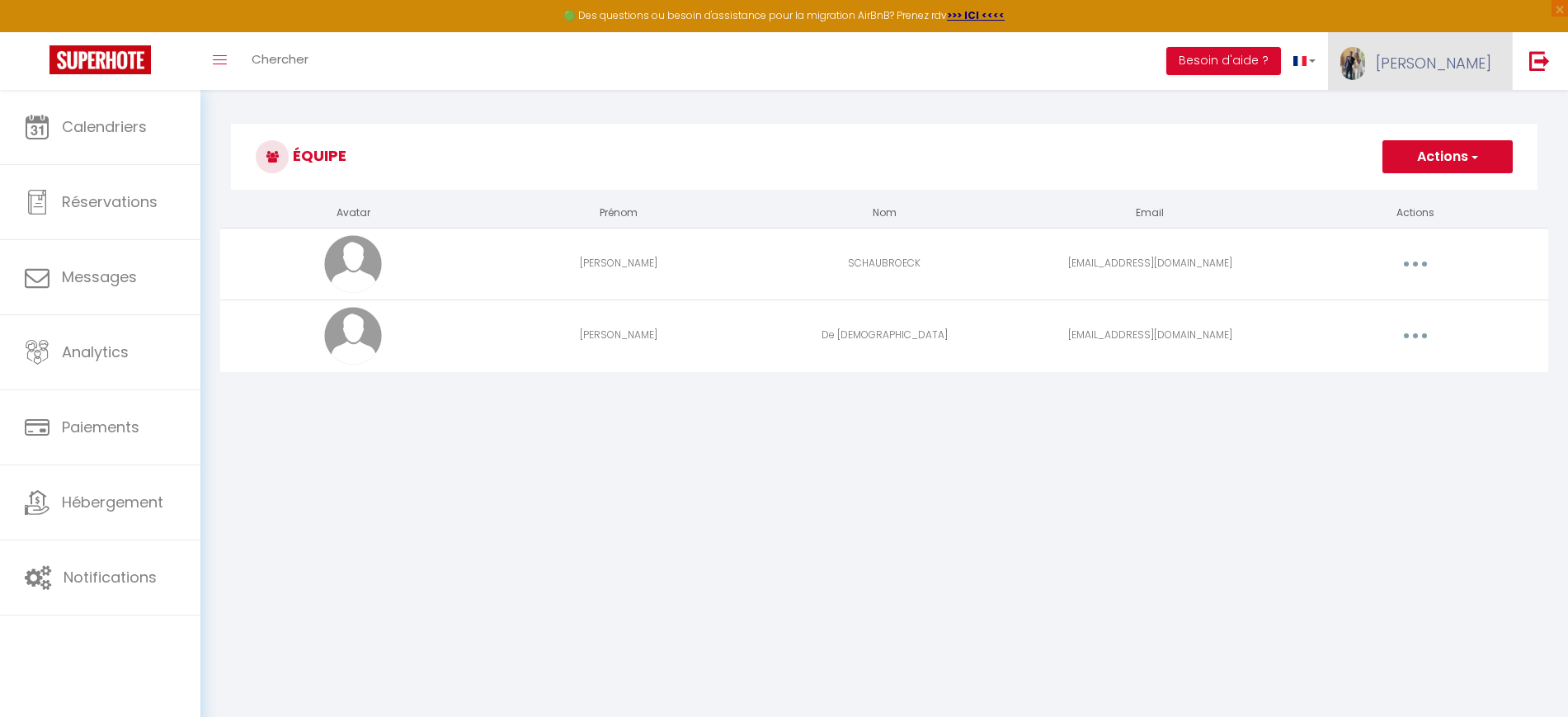
click at [1443, 86] on link "[PERSON_NAME]" at bounding box center [1420, 61] width 184 height 57
click at [1451, 117] on link "Paramètres" at bounding box center [1447, 115] width 122 height 28
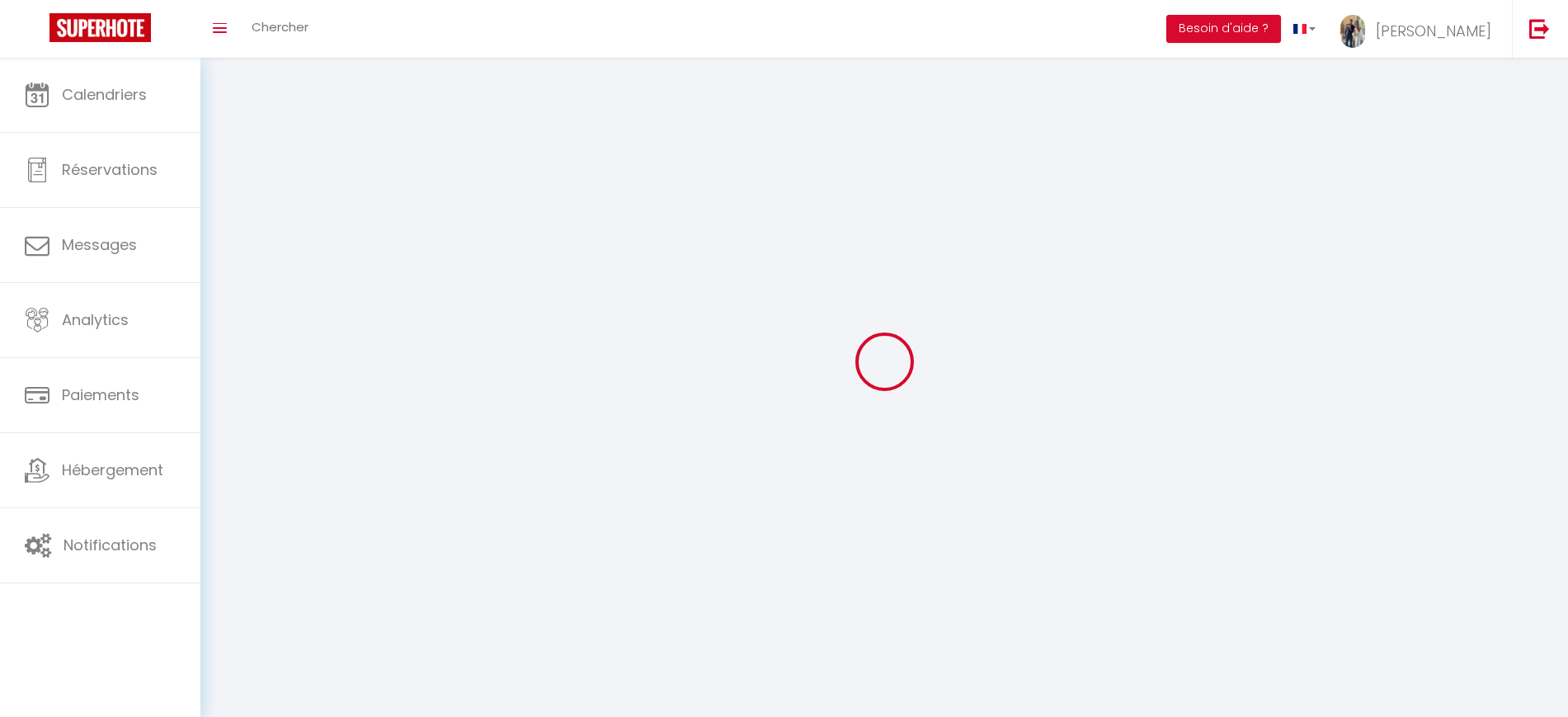
select select "fr"
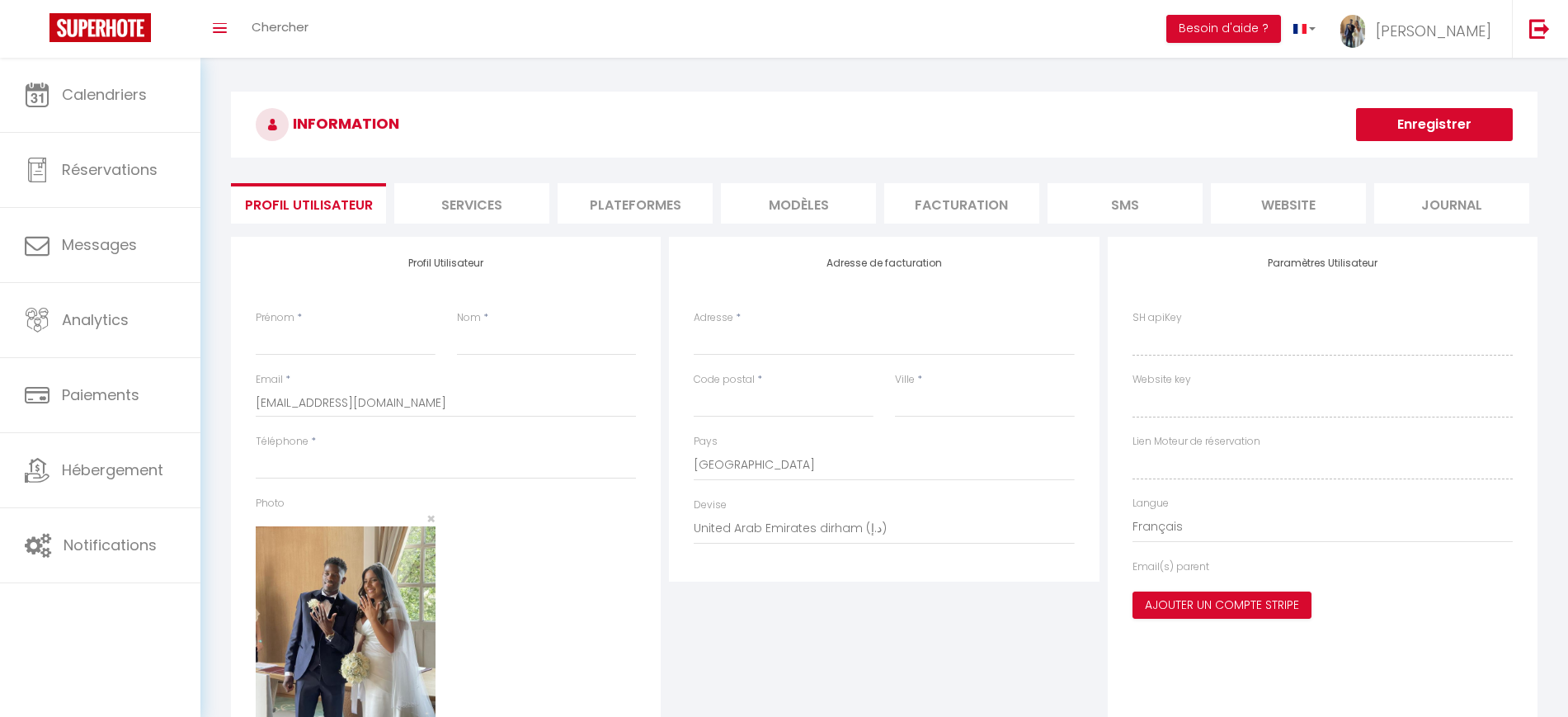
type input "[PERSON_NAME]"
type input "Ipiele"
type input "0615830209"
type input "[STREET_ADDRESS]"
type input "59240"
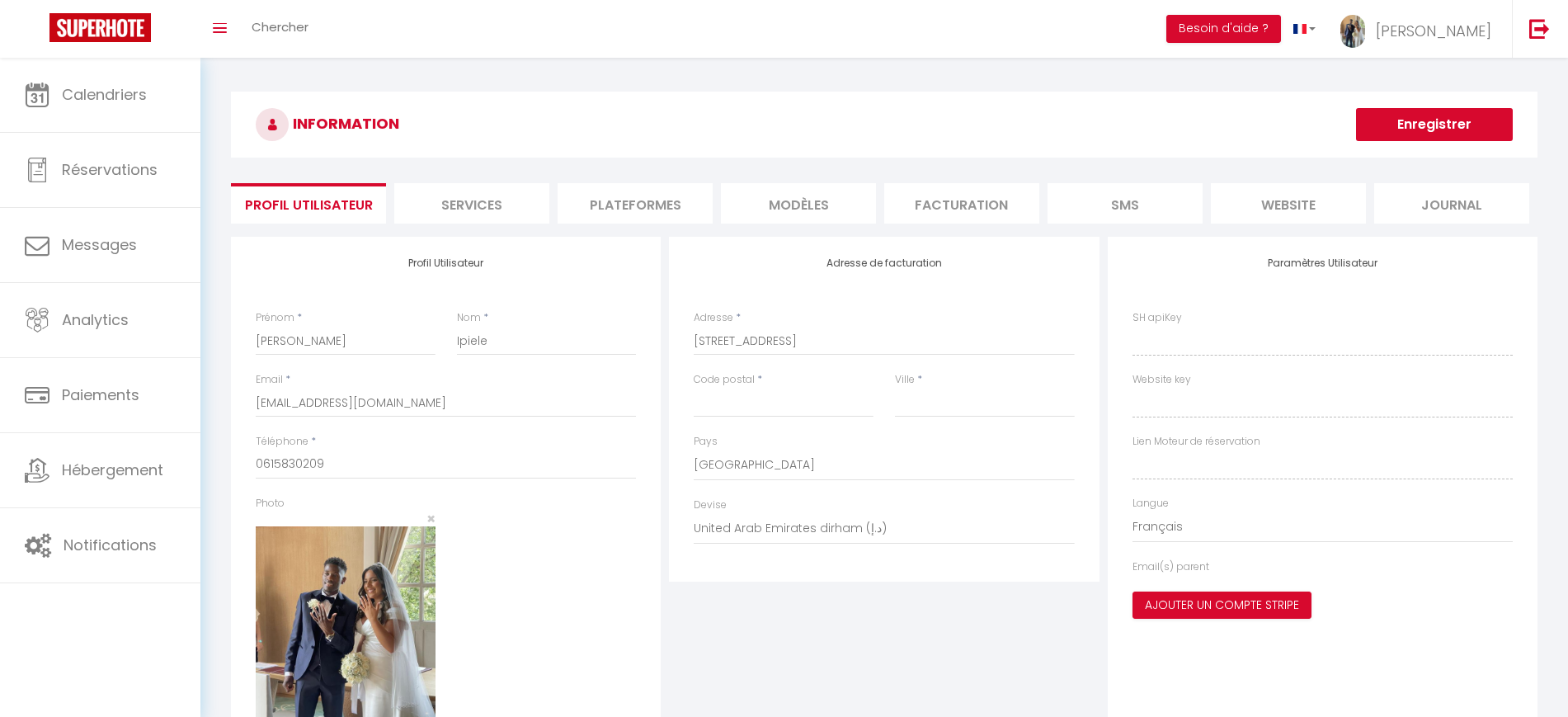
type input "[GEOGRAPHIC_DATA]"
select select "1"
select select "28"
type input "Lnary1jCLdUc0LSfVsJdSUXlK"
type input "dj4JDW5qcT1FWjfBXFY45B4DW"
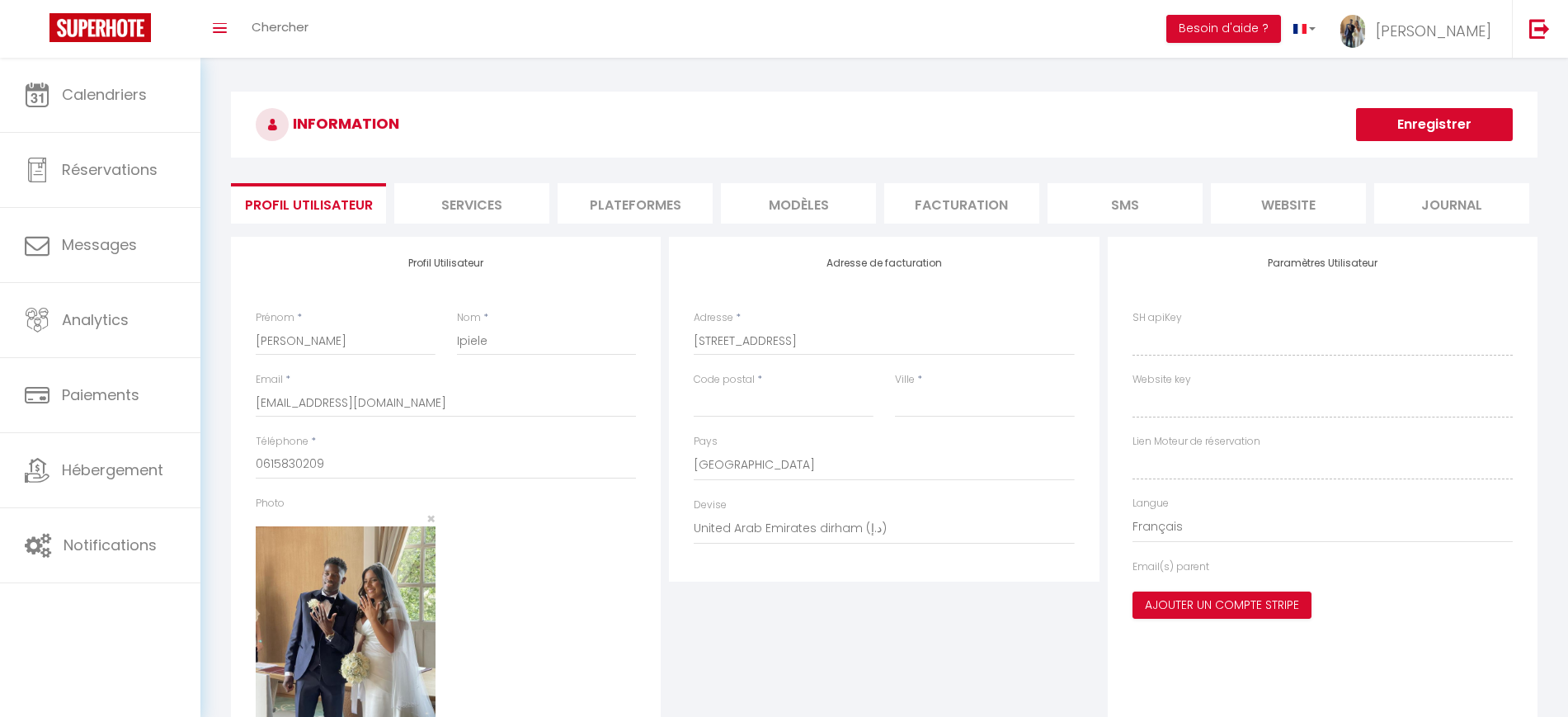
type input "[URL][DOMAIN_NAME]"
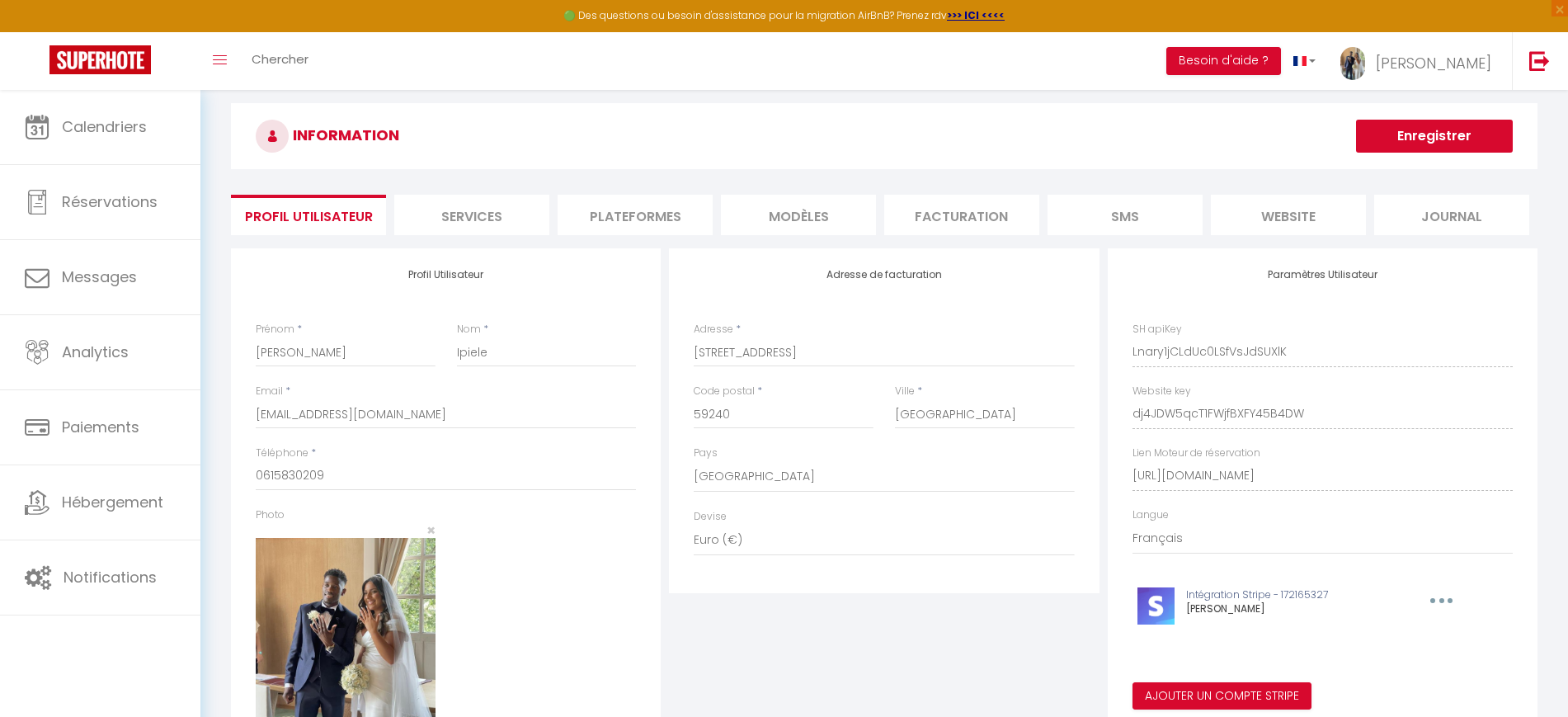
scroll to position [19, 0]
click at [645, 200] on li "Plateformes" at bounding box center [634, 216] width 155 height 41
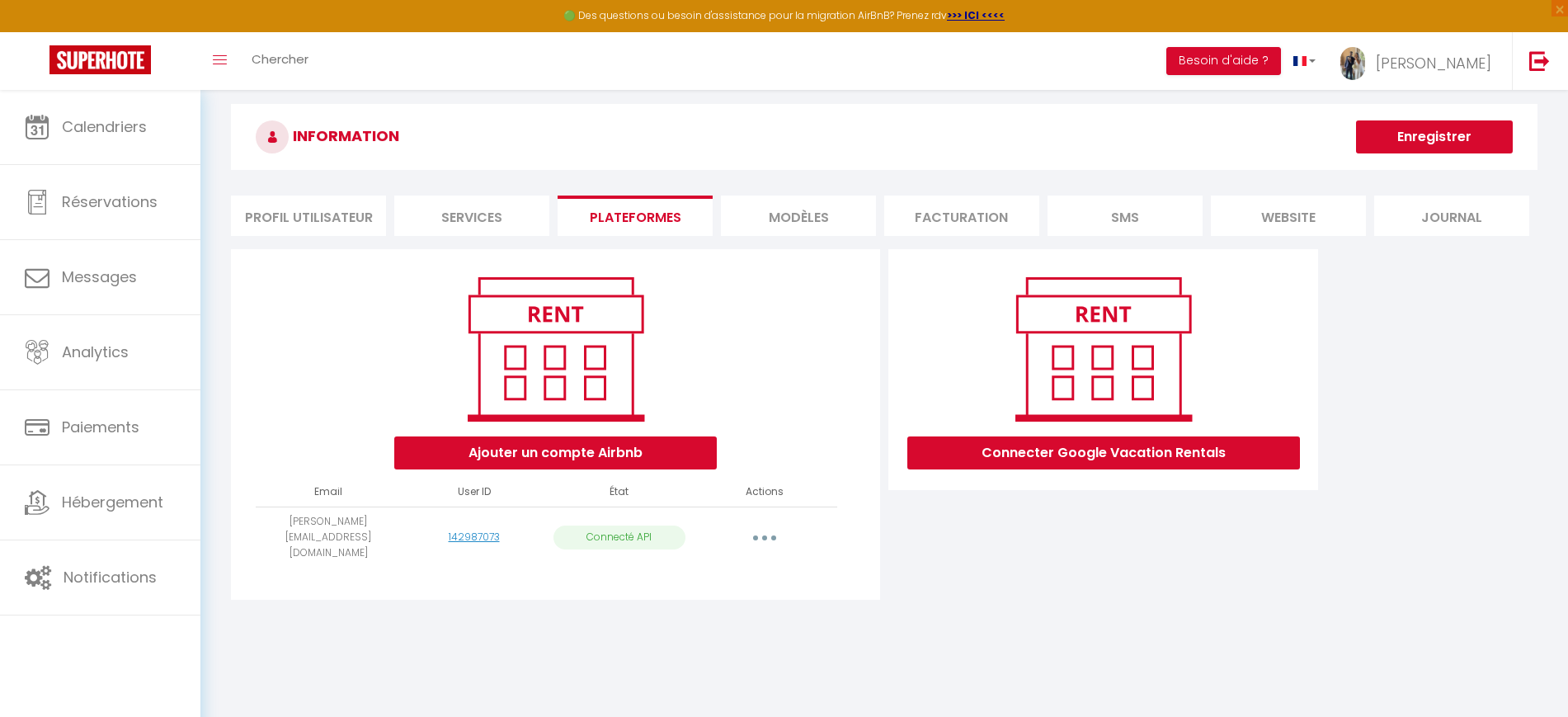
drag, startPoint x: 960, startPoint y: 238, endPoint x: 950, endPoint y: 207, distance: 32.6
click at [950, 207] on div "INFORMATION Enregistrer Profil Utilisateur Services Plateformes MODÈLES Factura…" at bounding box center [884, 358] width 1307 height 510
click at [950, 207] on li "Facturation" at bounding box center [961, 216] width 155 height 41
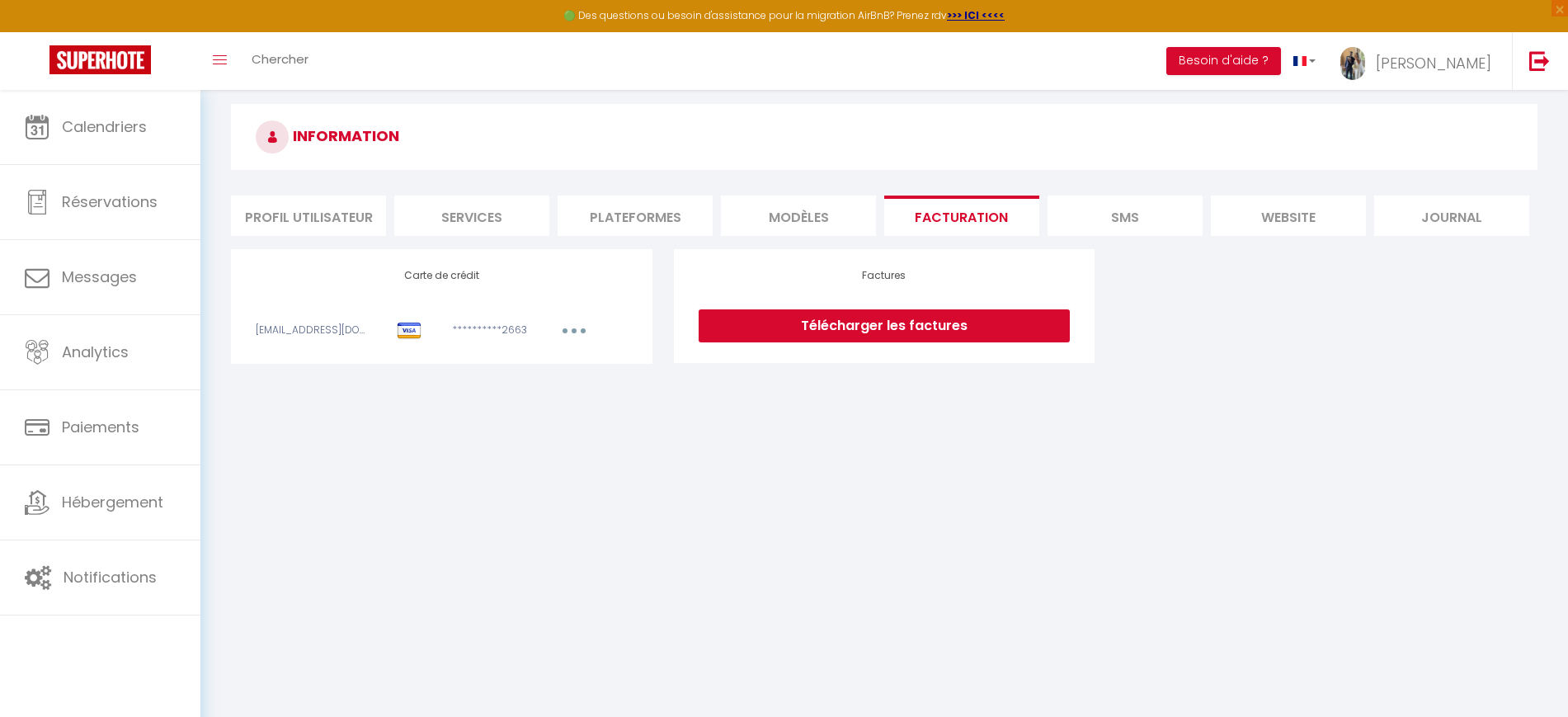
click at [816, 212] on li "MODÈLES" at bounding box center [798, 216] width 155 height 41
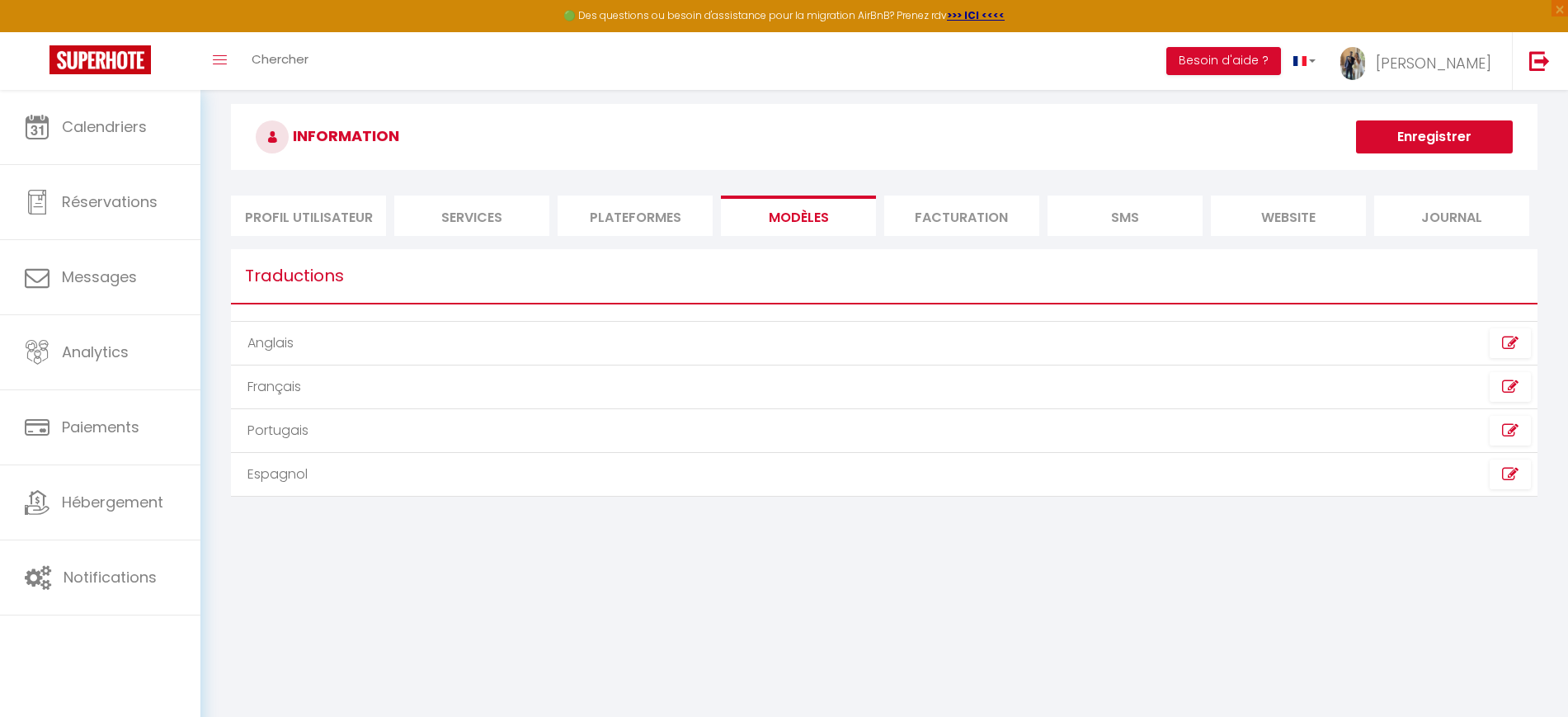
click at [1291, 214] on li "website" at bounding box center [1288, 216] width 155 height 41
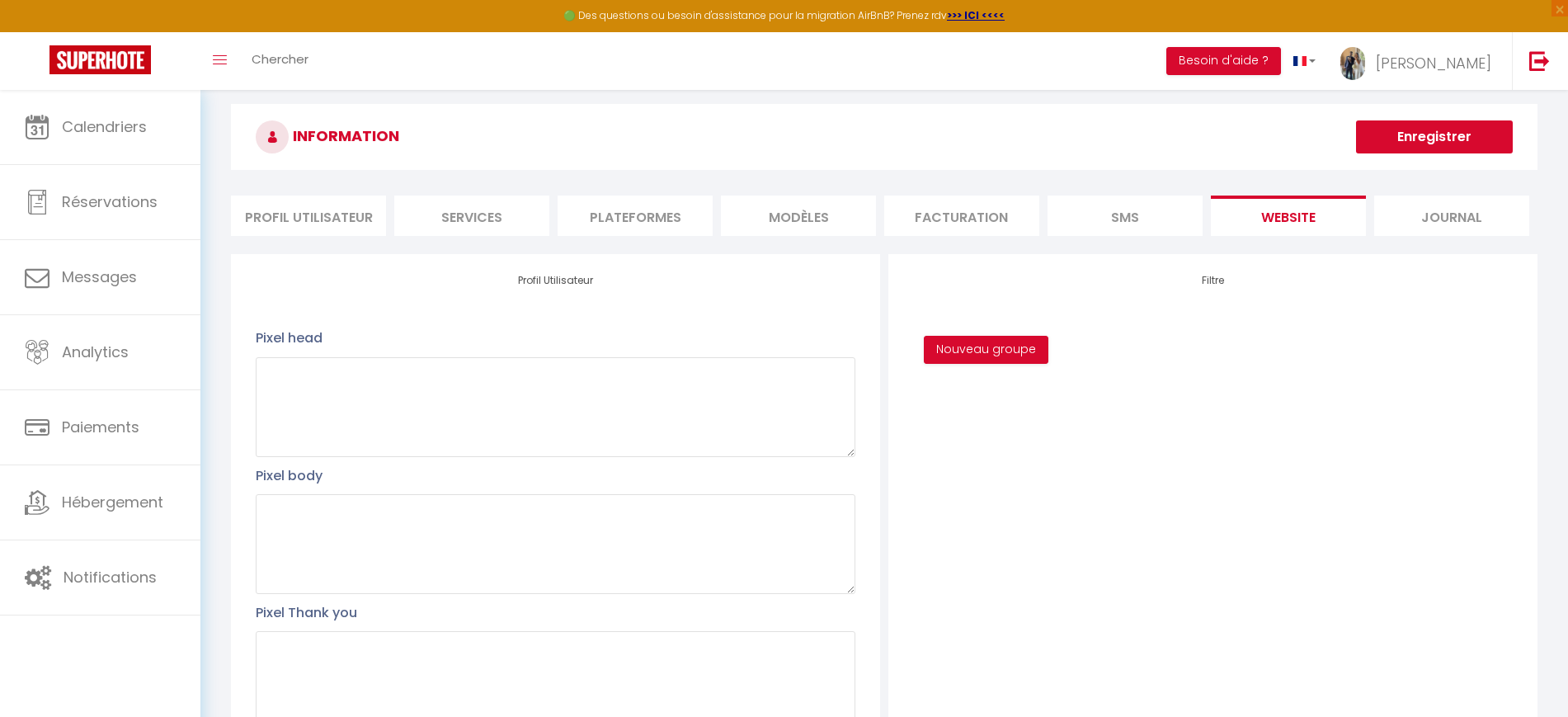
click at [1163, 197] on li "SMS" at bounding box center [1124, 216] width 155 height 41
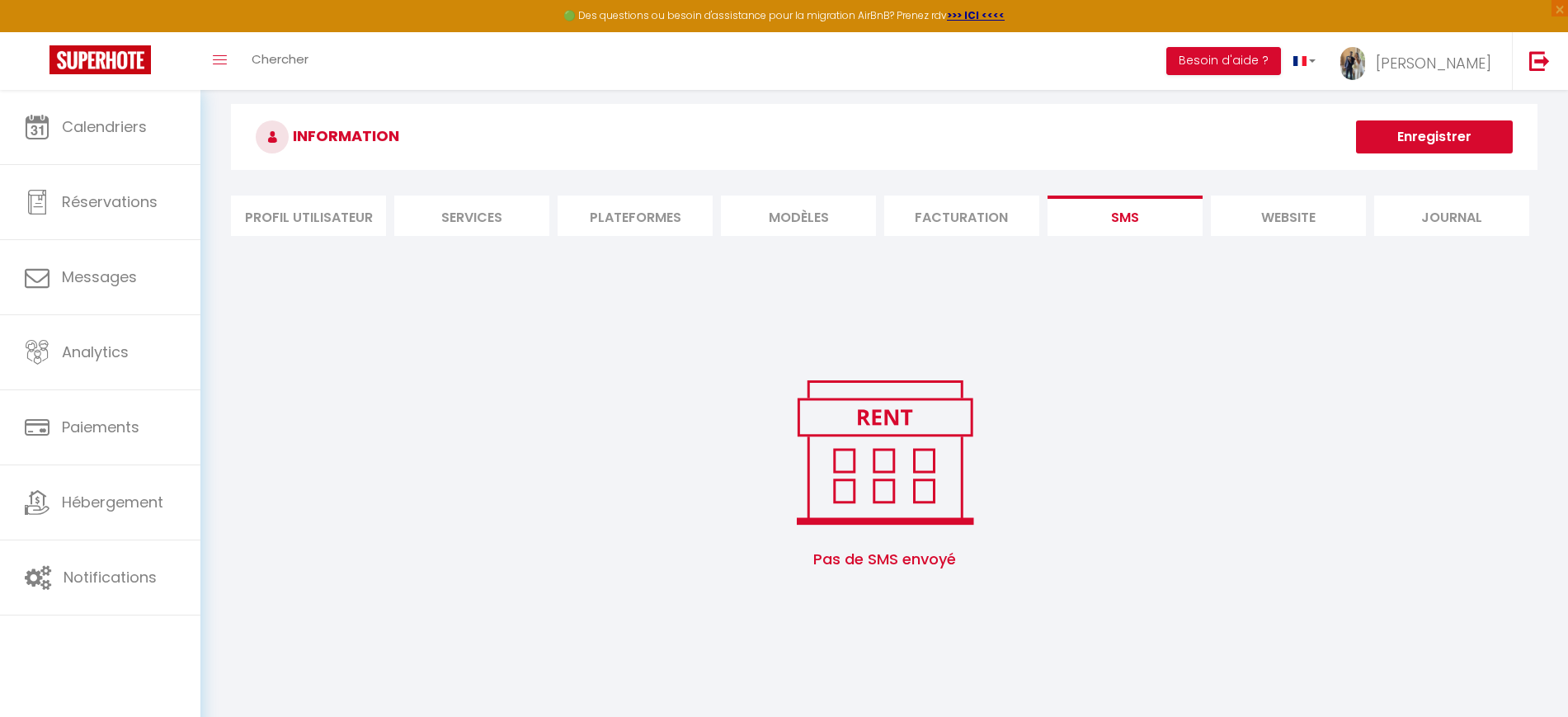
drag, startPoint x: 481, startPoint y: 194, endPoint x: 479, endPoint y: 208, distance: 14.1
click at [479, 208] on div "INFORMATION Enregistrer Profil Utilisateur Services Plateformes MODÈLES Factura…" at bounding box center [884, 347] width 1307 height 488
click at [479, 208] on li "Services" at bounding box center [471, 216] width 155 height 41
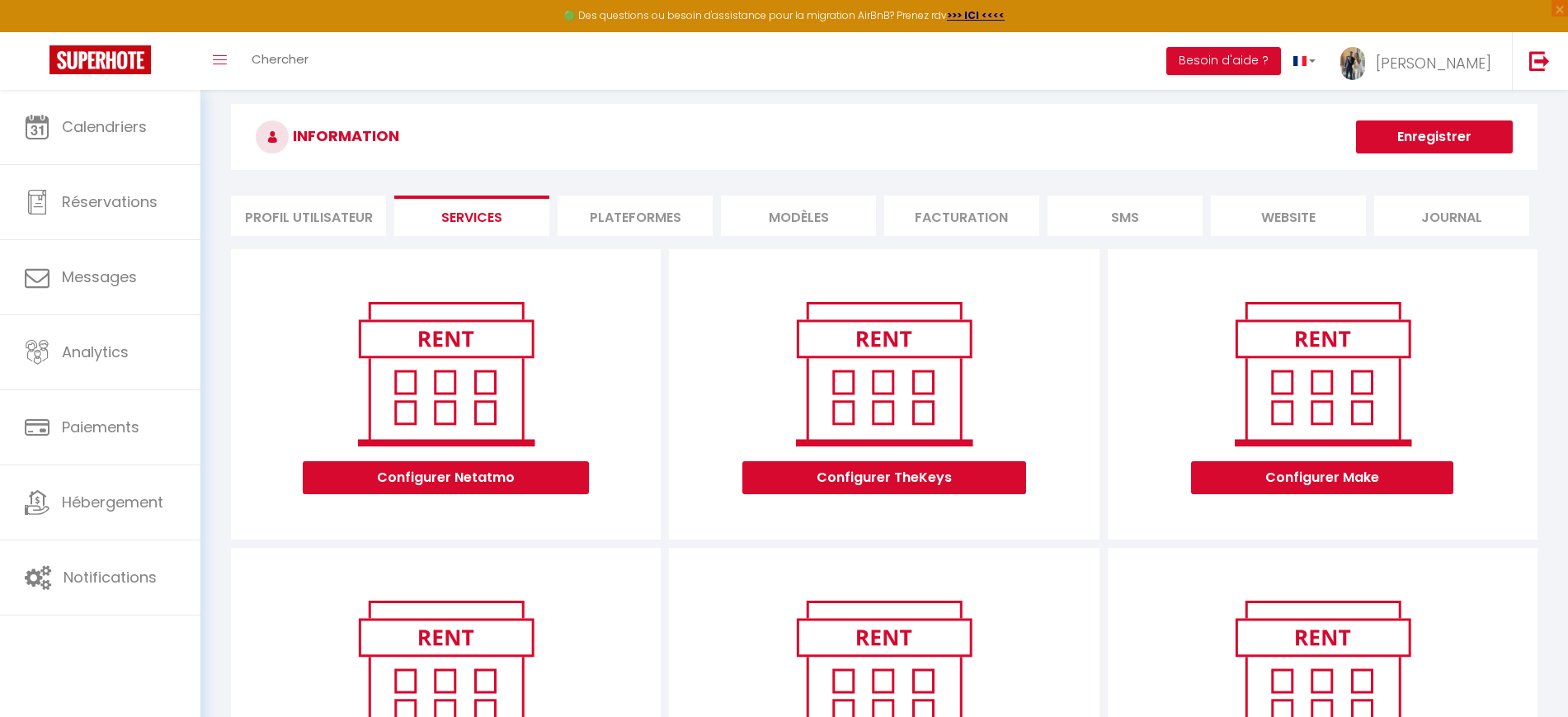
scroll to position [201, 0]
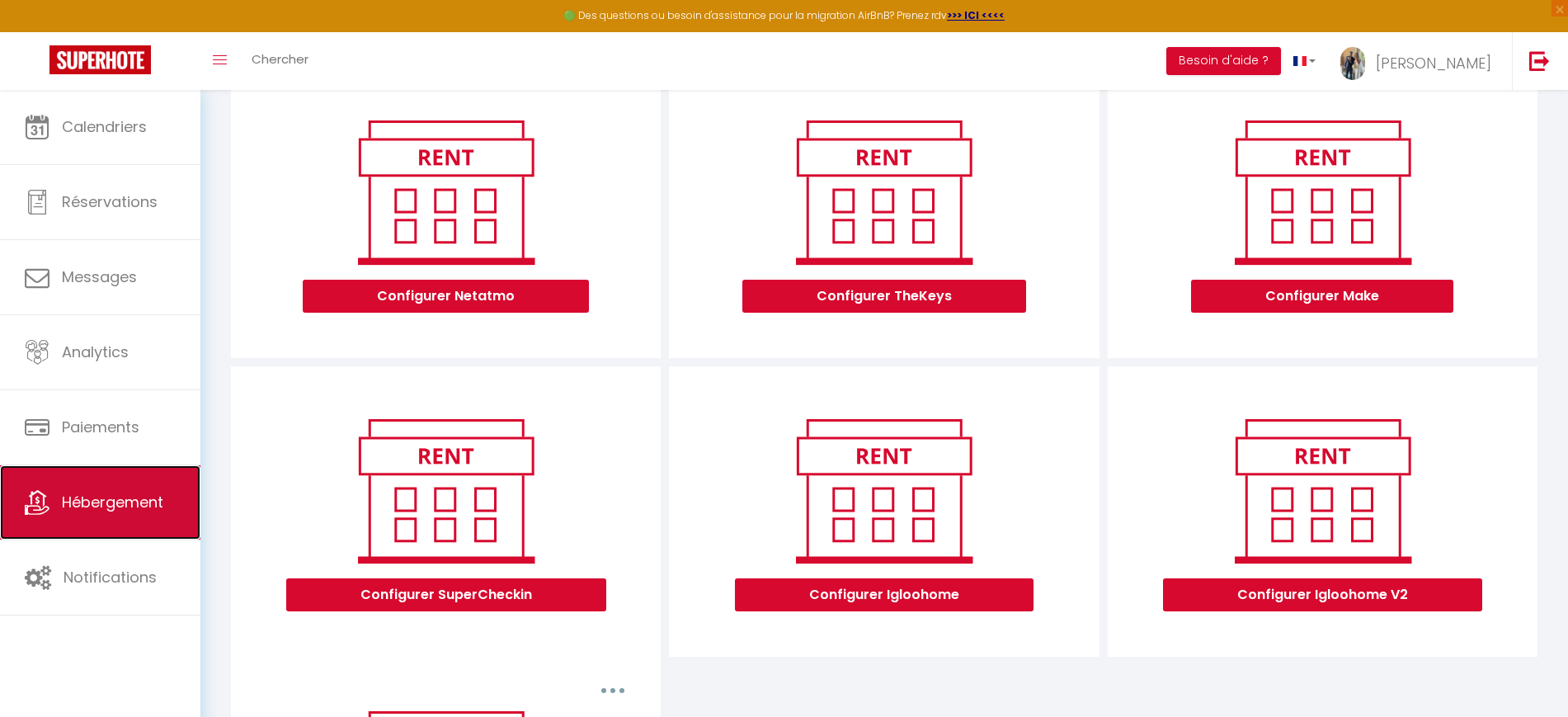
click at [132, 486] on link "Hébergement" at bounding box center [100, 502] width 200 height 74
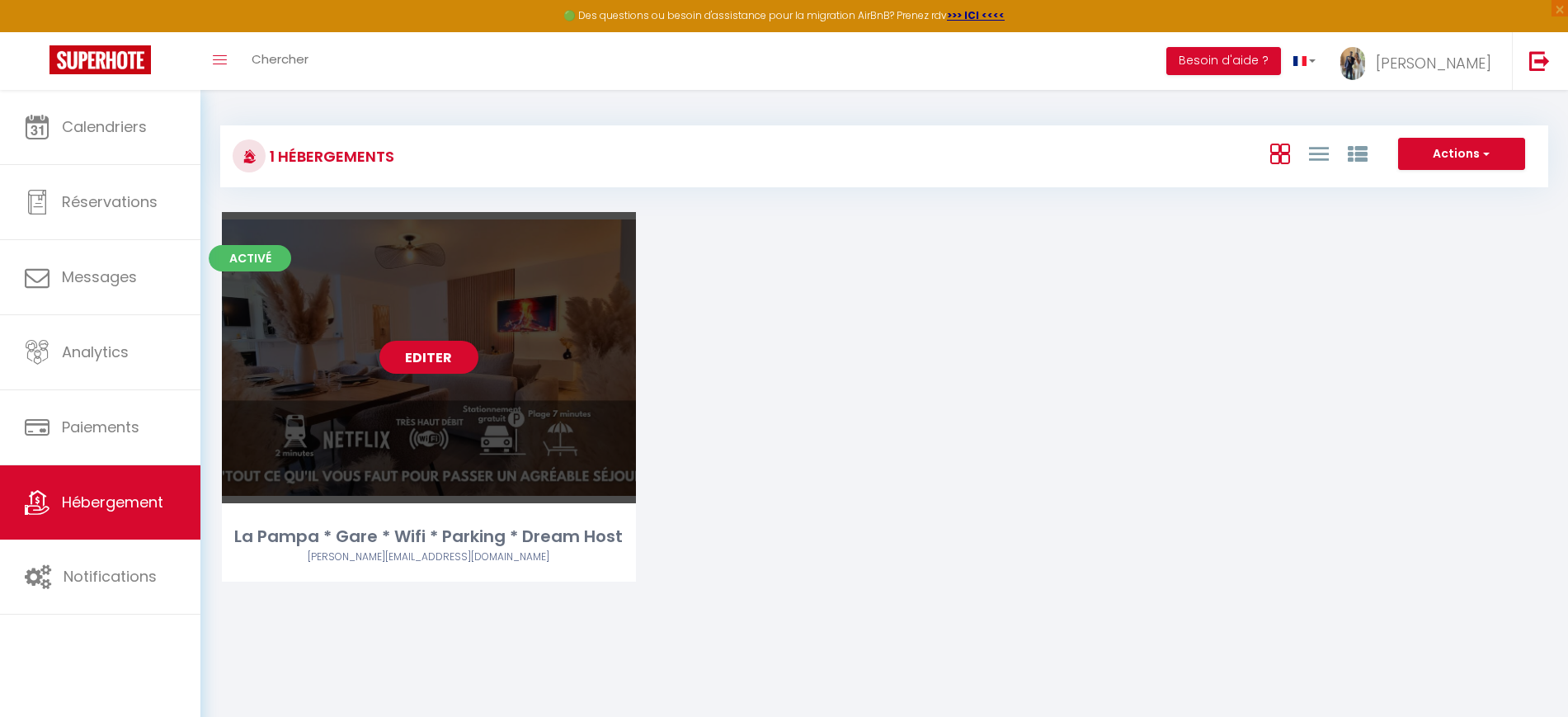
click at [429, 324] on div "Editer" at bounding box center [429, 358] width 414 height 291
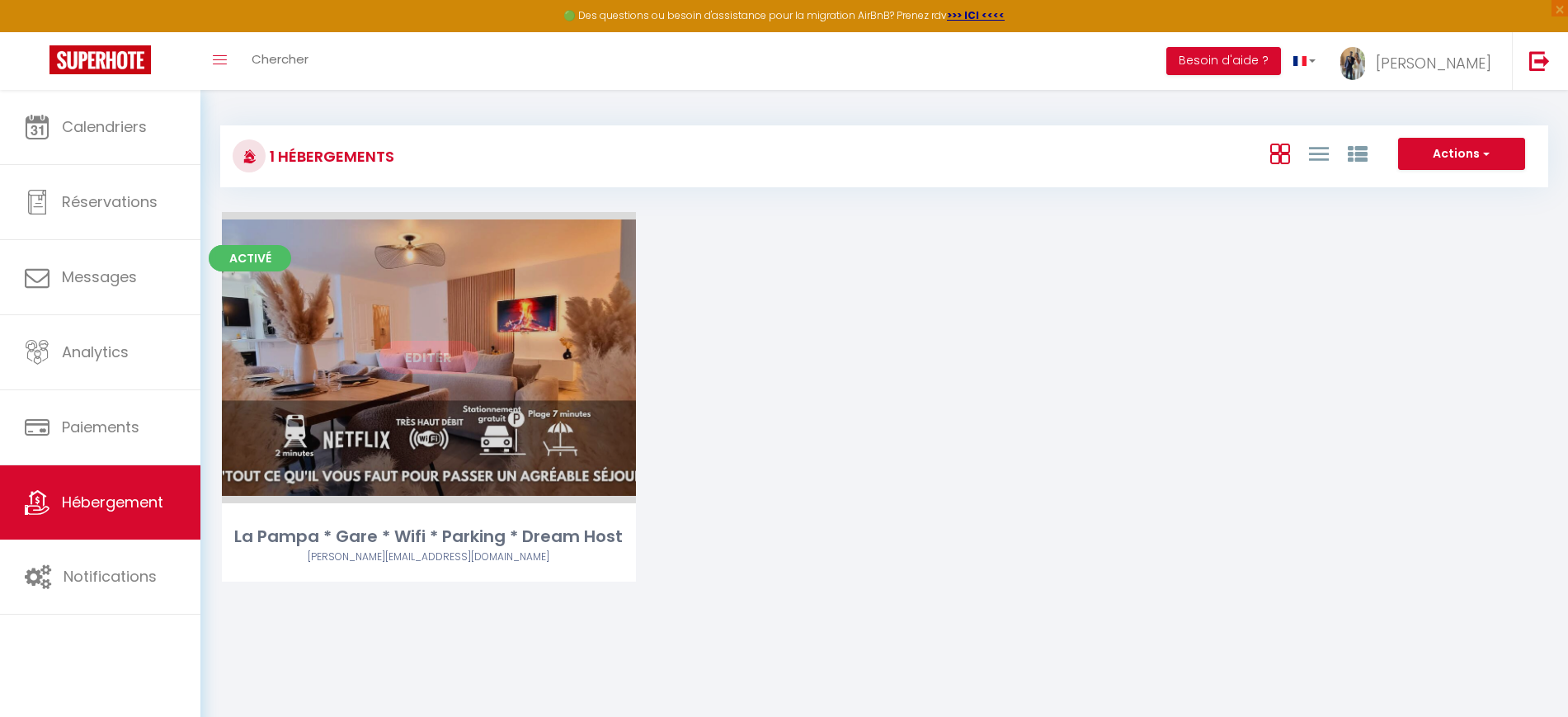
click at [442, 362] on link "Editer" at bounding box center [429, 358] width 99 height 33
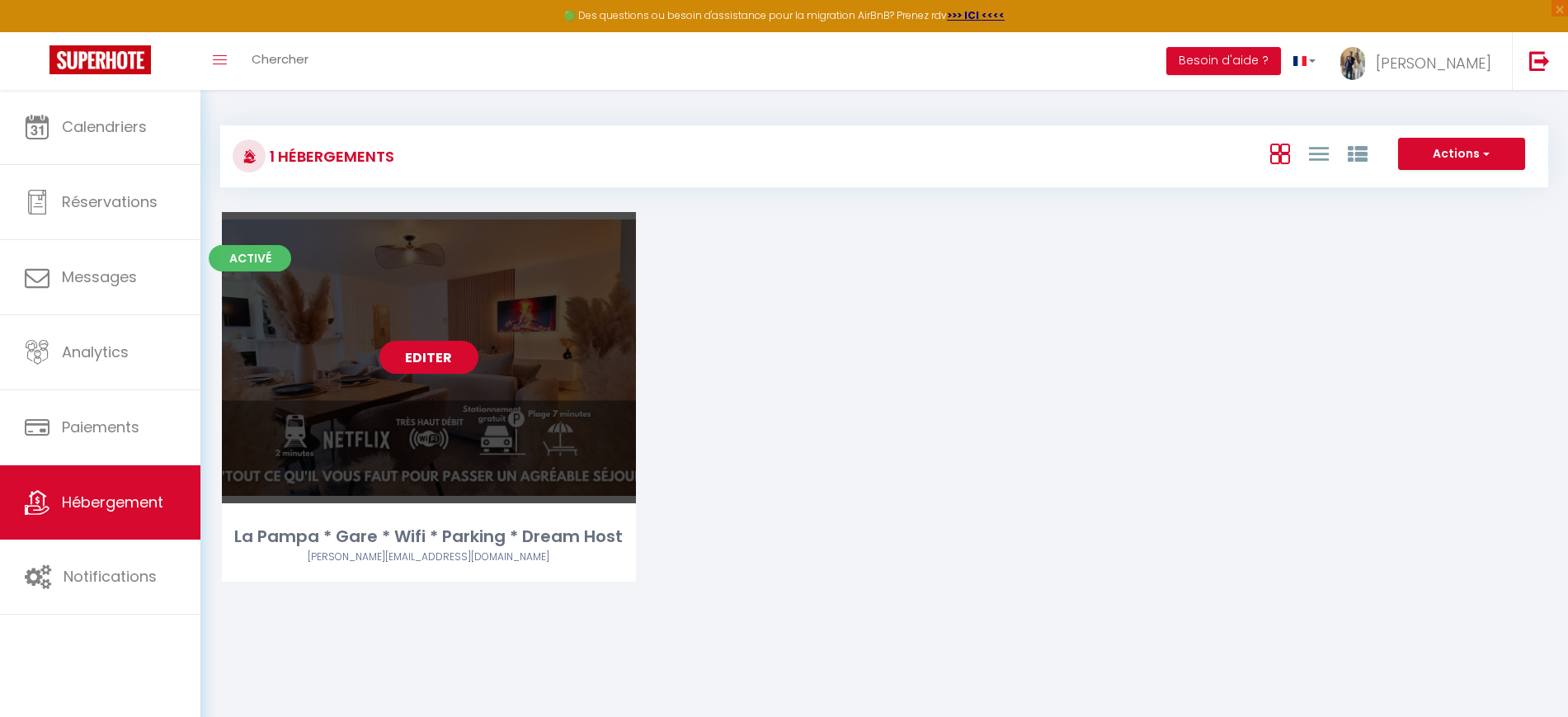
click at [441, 348] on link "Editer" at bounding box center [429, 358] width 99 height 33
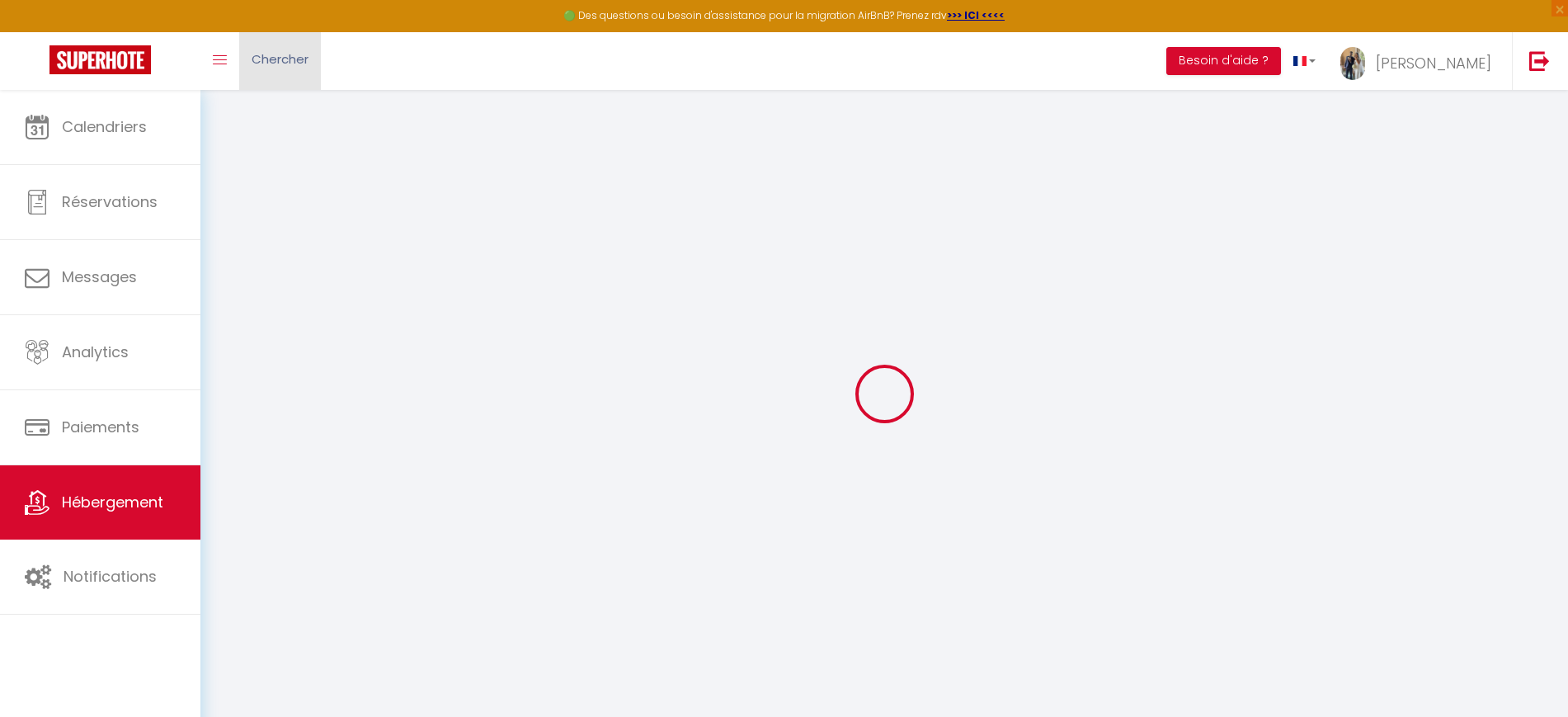
click at [275, 57] on span "Chercher" at bounding box center [280, 58] width 56 height 18
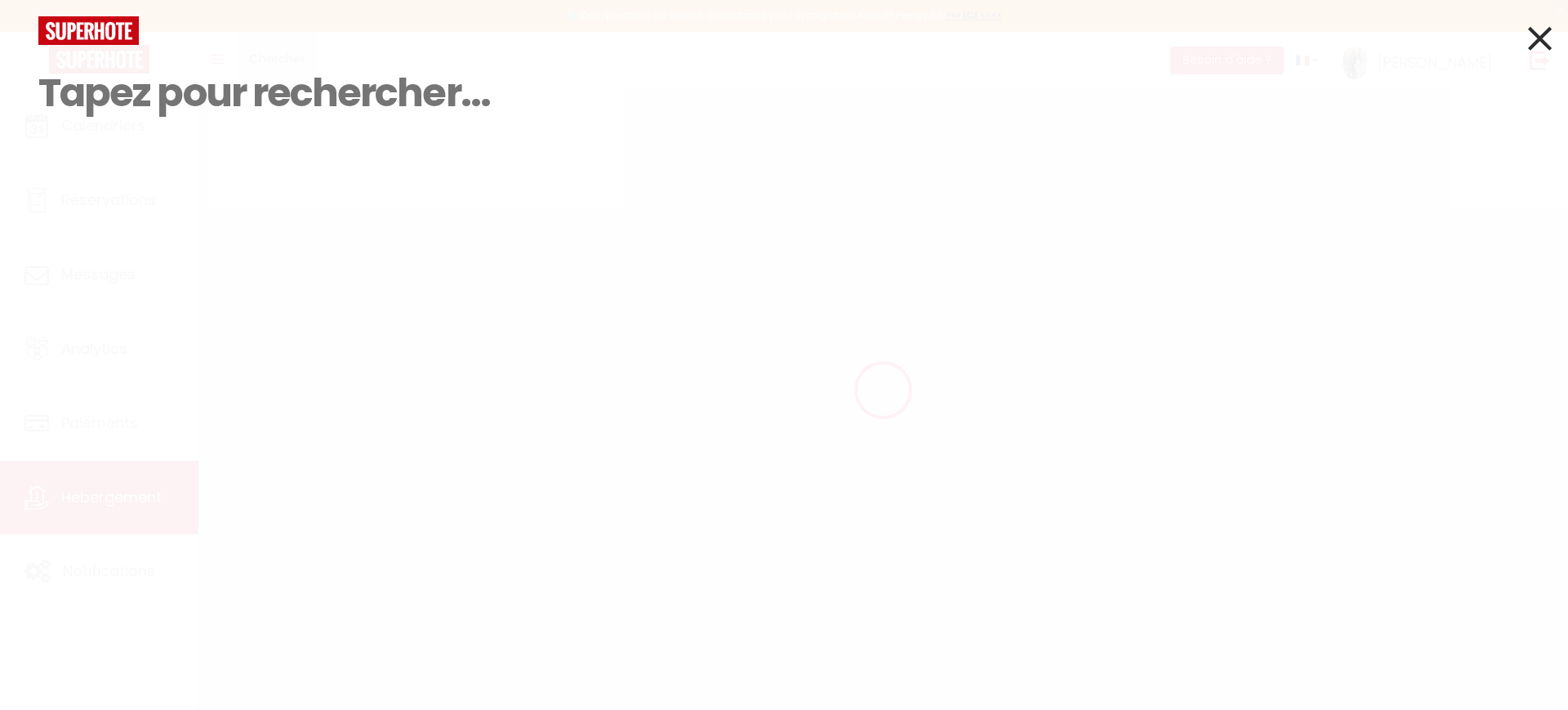
select select
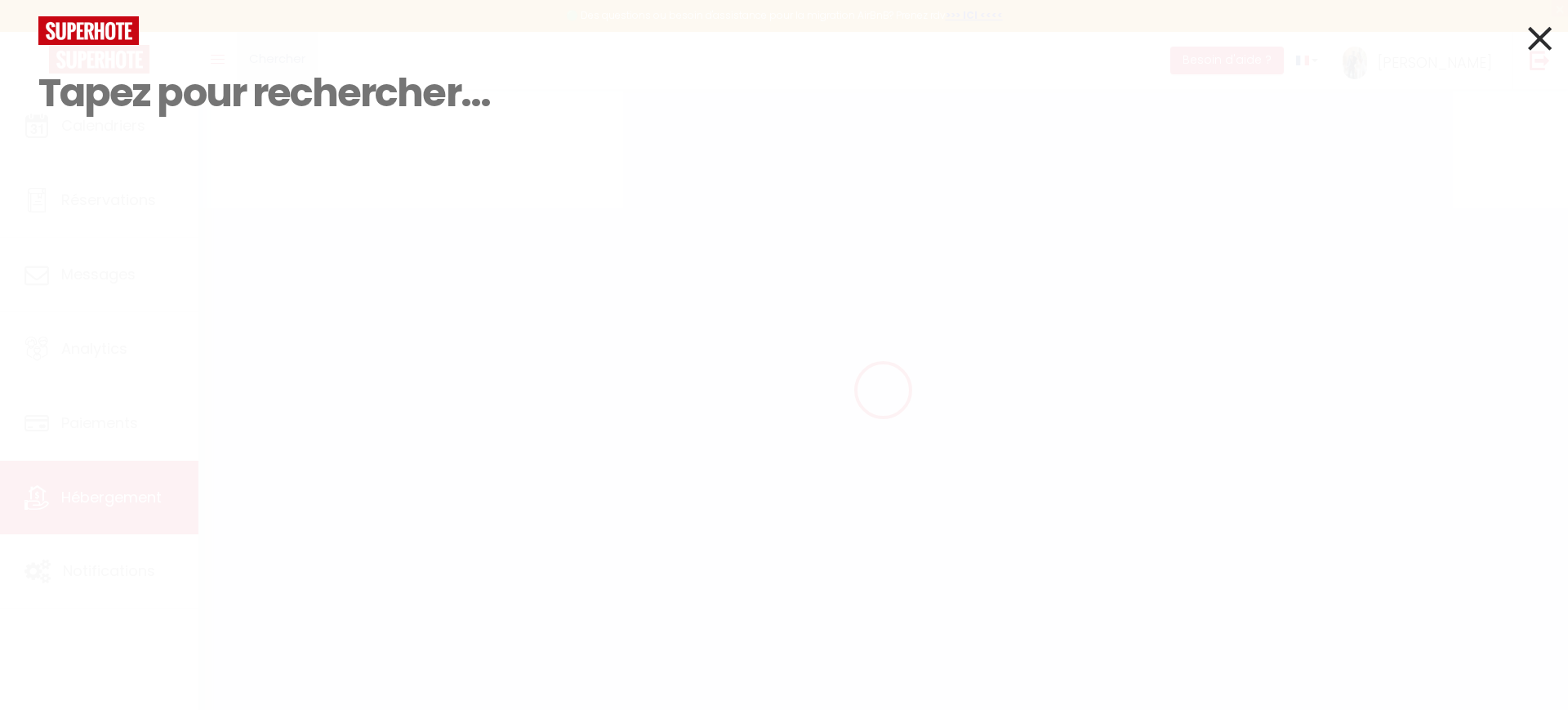
select select
checkbox input "false"
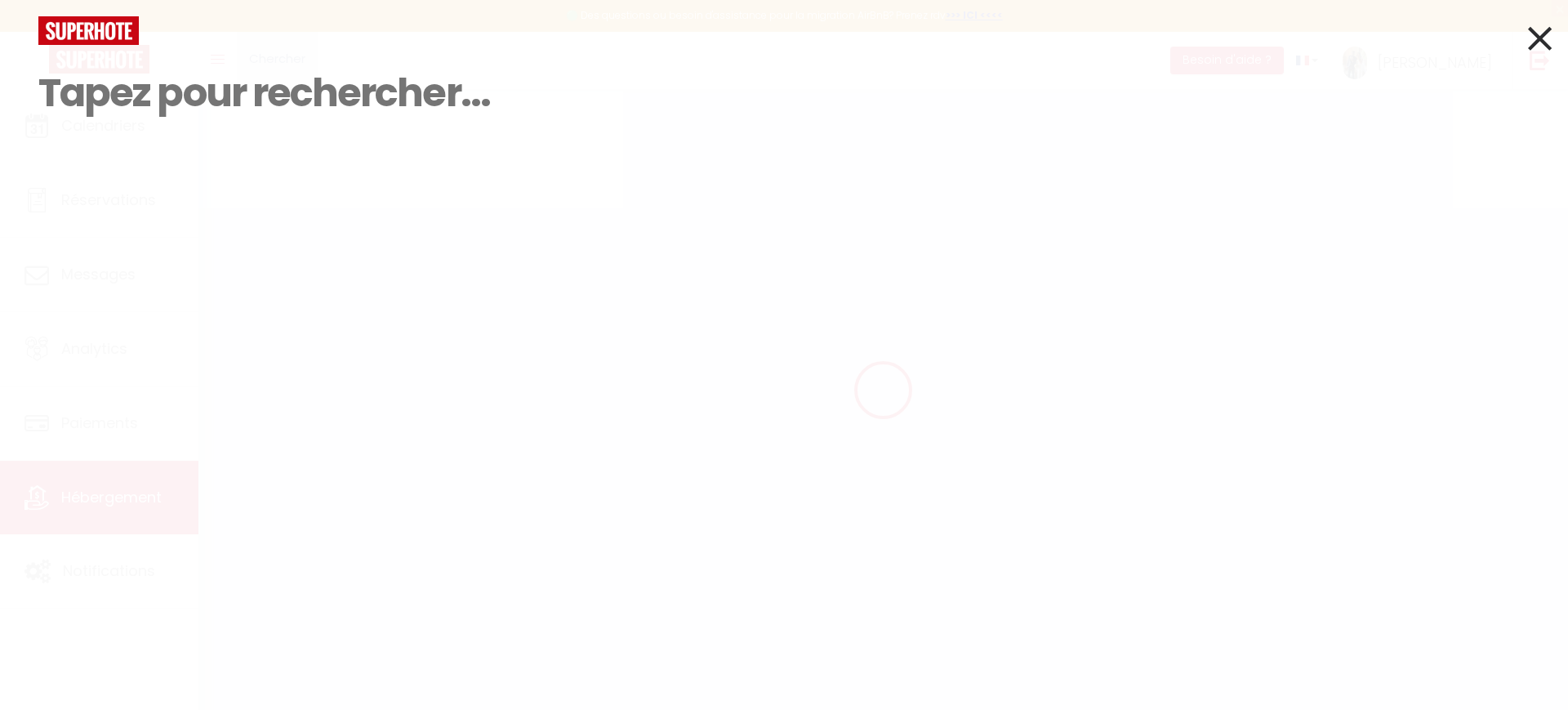
select select
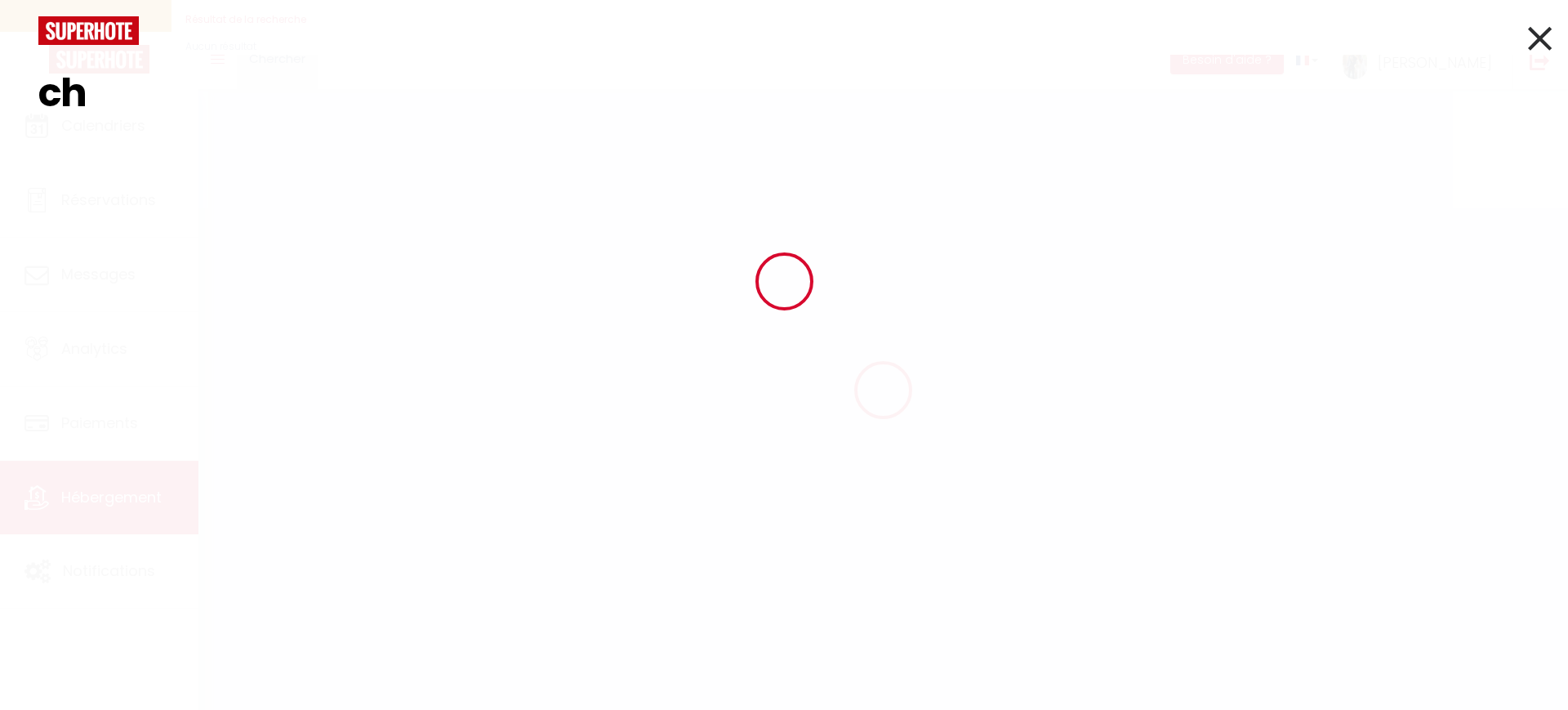
type input "che"
type input "La Pampa * Gare * Wifi * Parking * Dream Host"
type input "[PERSON_NAME]"
type input "[STREET_ADDRESS]"
type input "59140"
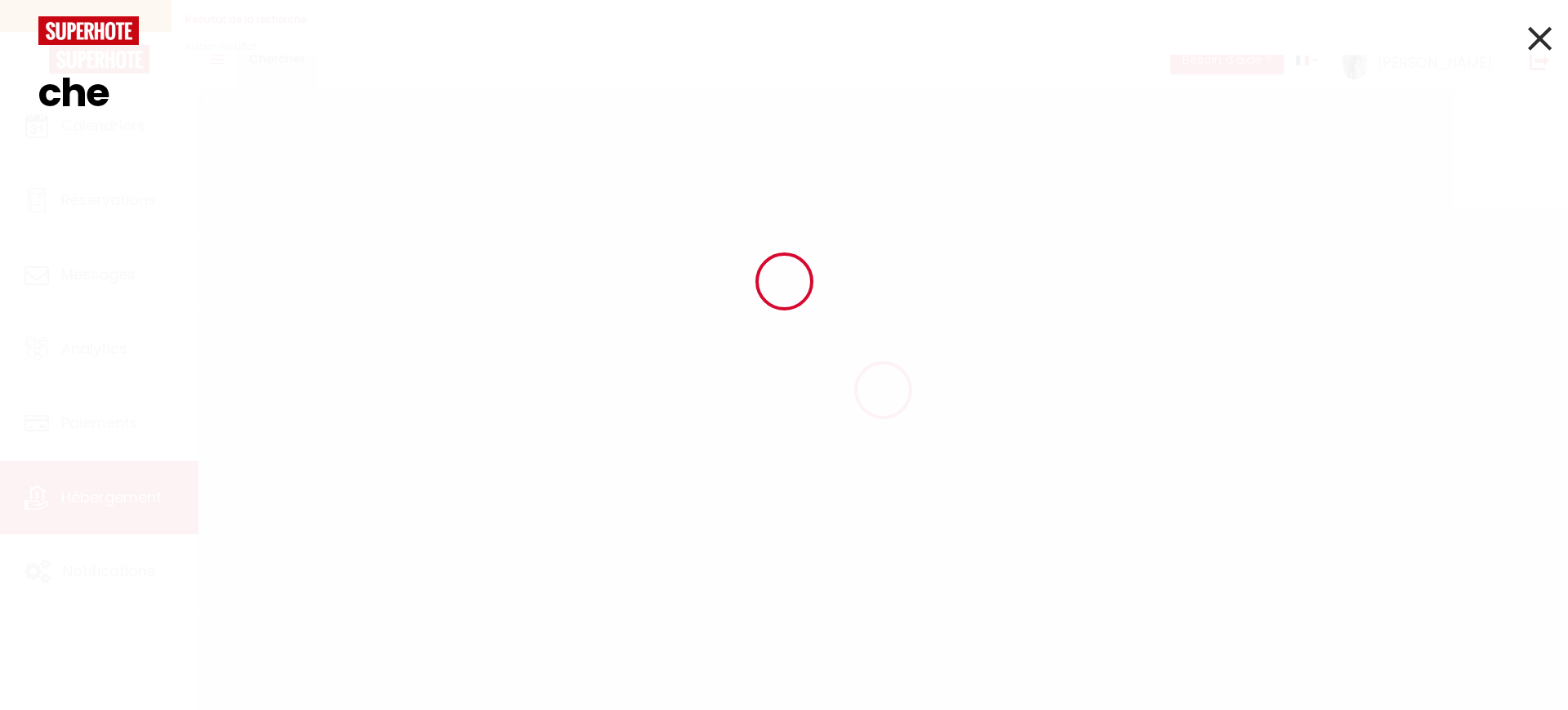
type input "[GEOGRAPHIC_DATA]"
type input "90"
type input "35"
type input "45"
type input "5.96"
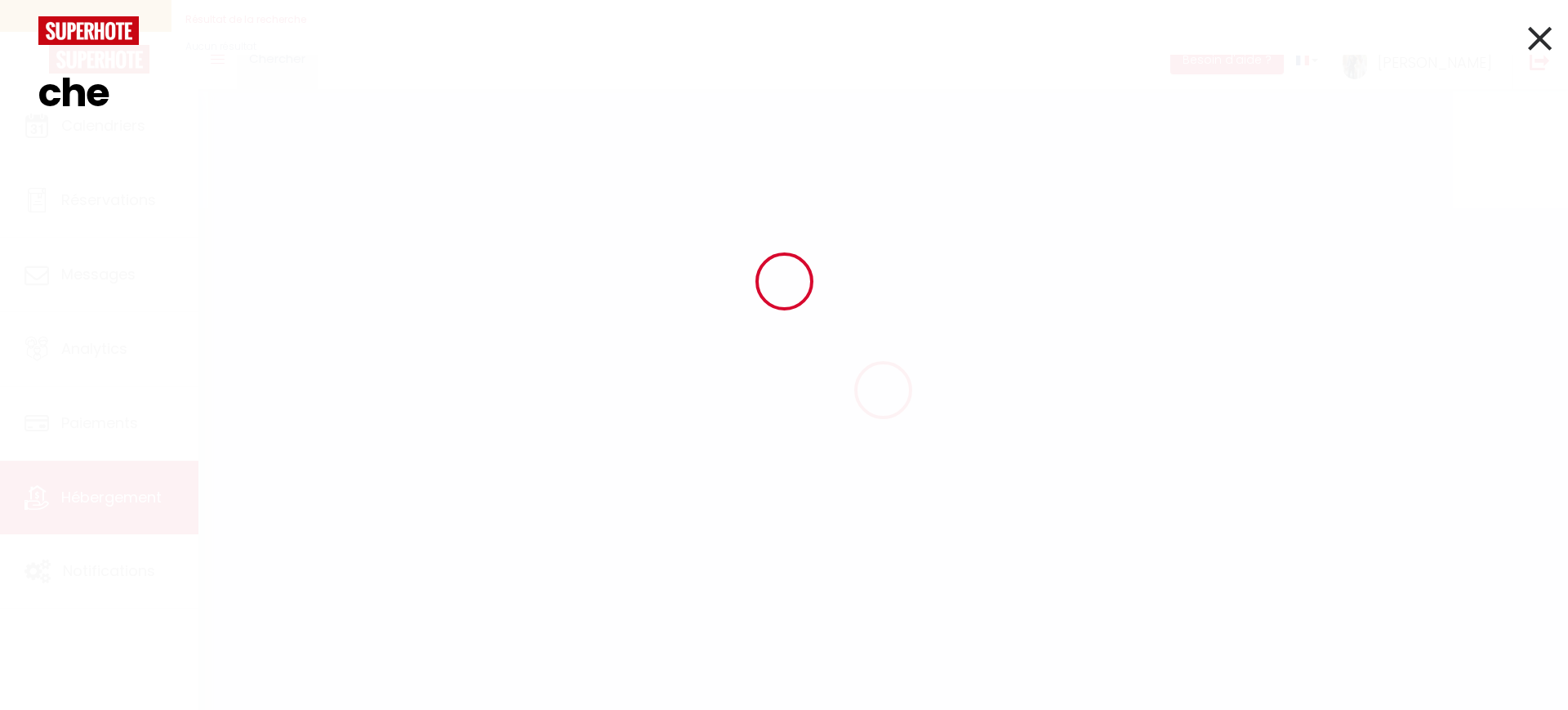
select select
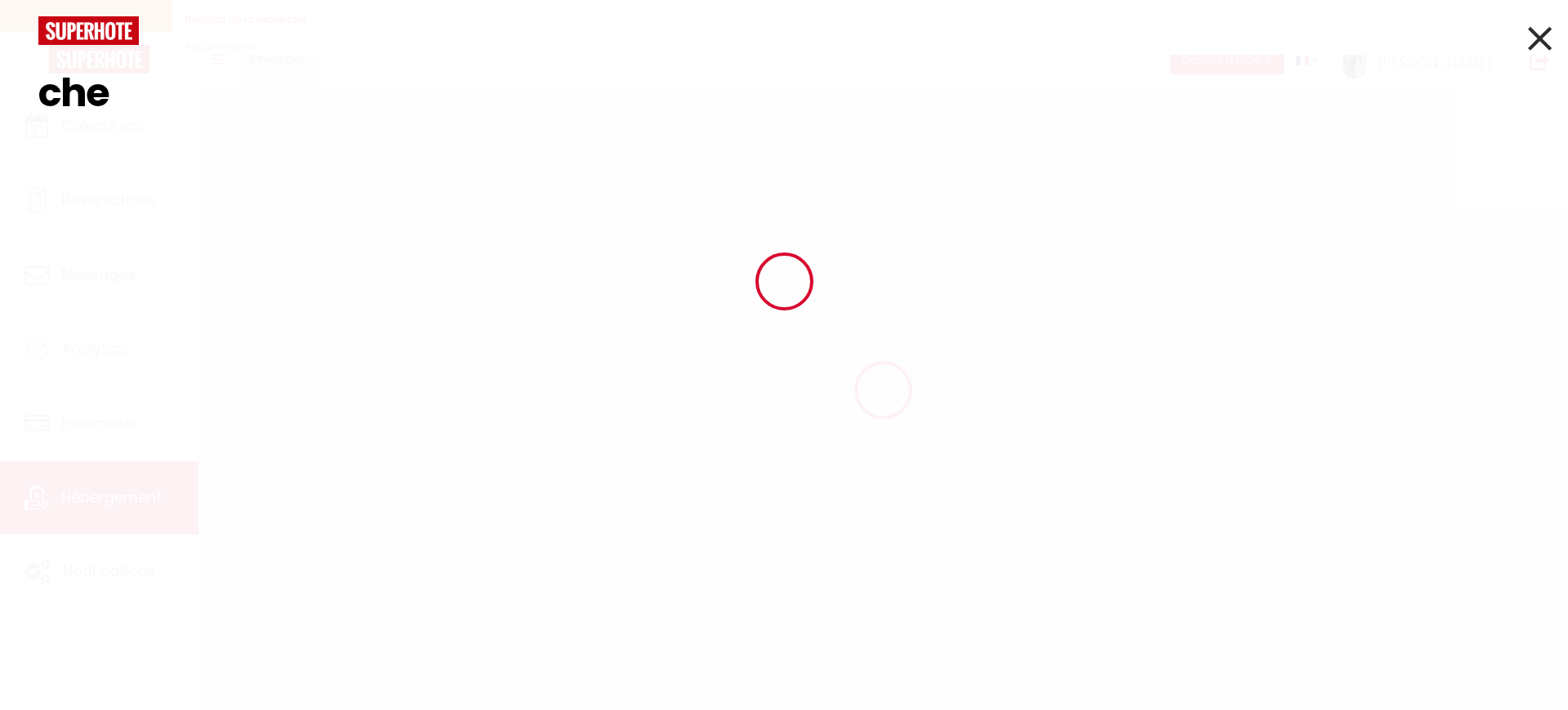
type input "[STREET_ADDRESS]"
type input "59140"
type input "[GEOGRAPHIC_DATA]"
type input "[EMAIL_ADDRESS][DOMAIN_NAME]"
select select "10797"
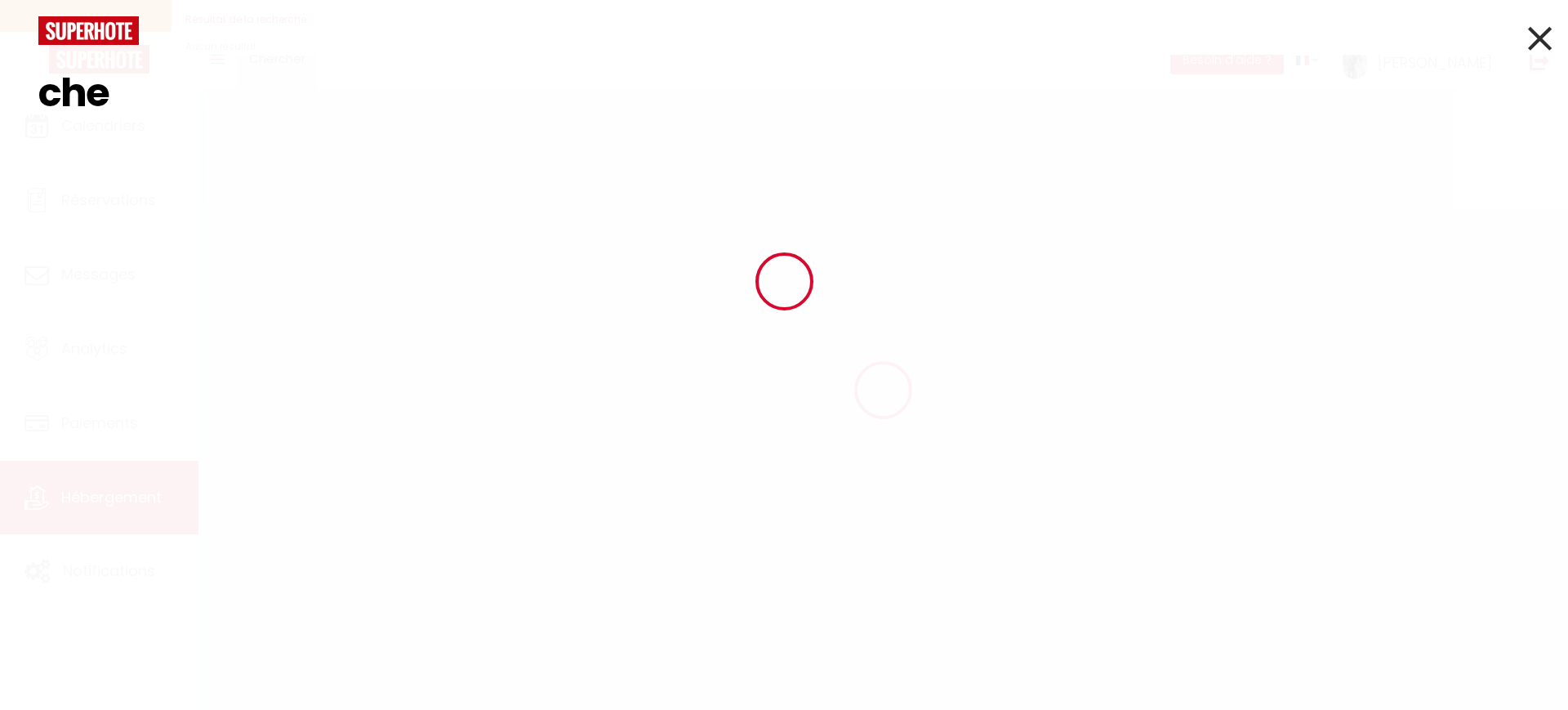
checkbox input "false"
checkbox input "true"
checkbox input "false"
type input "0"
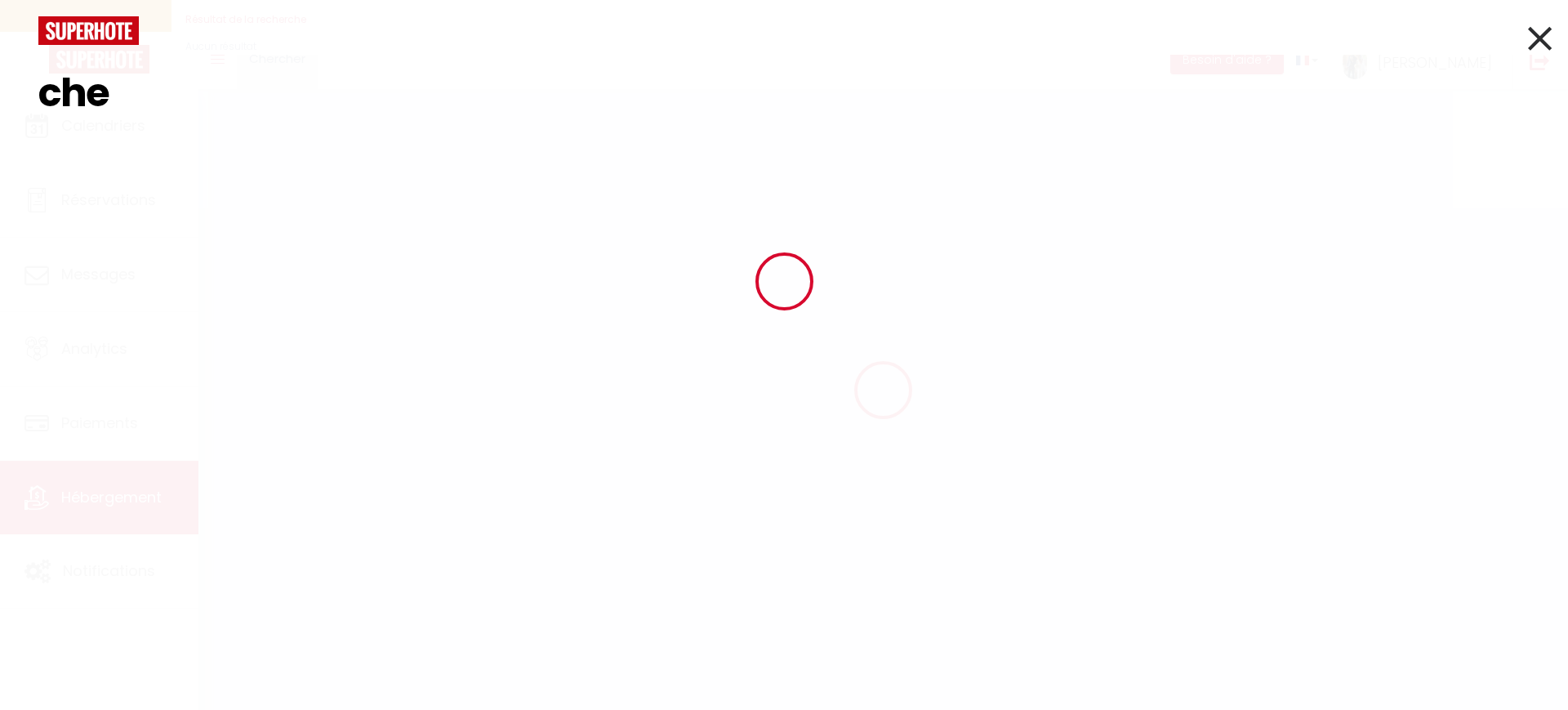
type input "0"
type input "chek"
select select "52856"
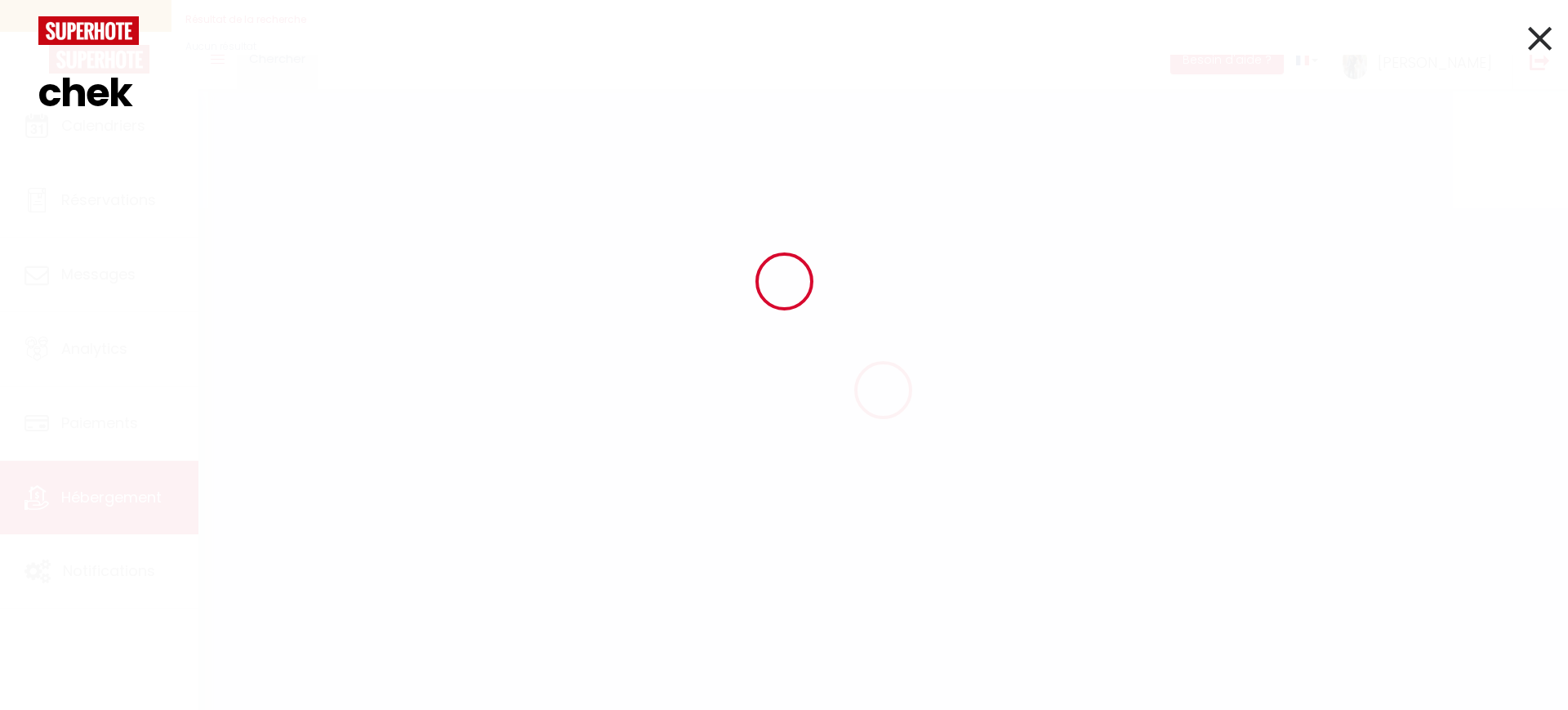
select select "52856"
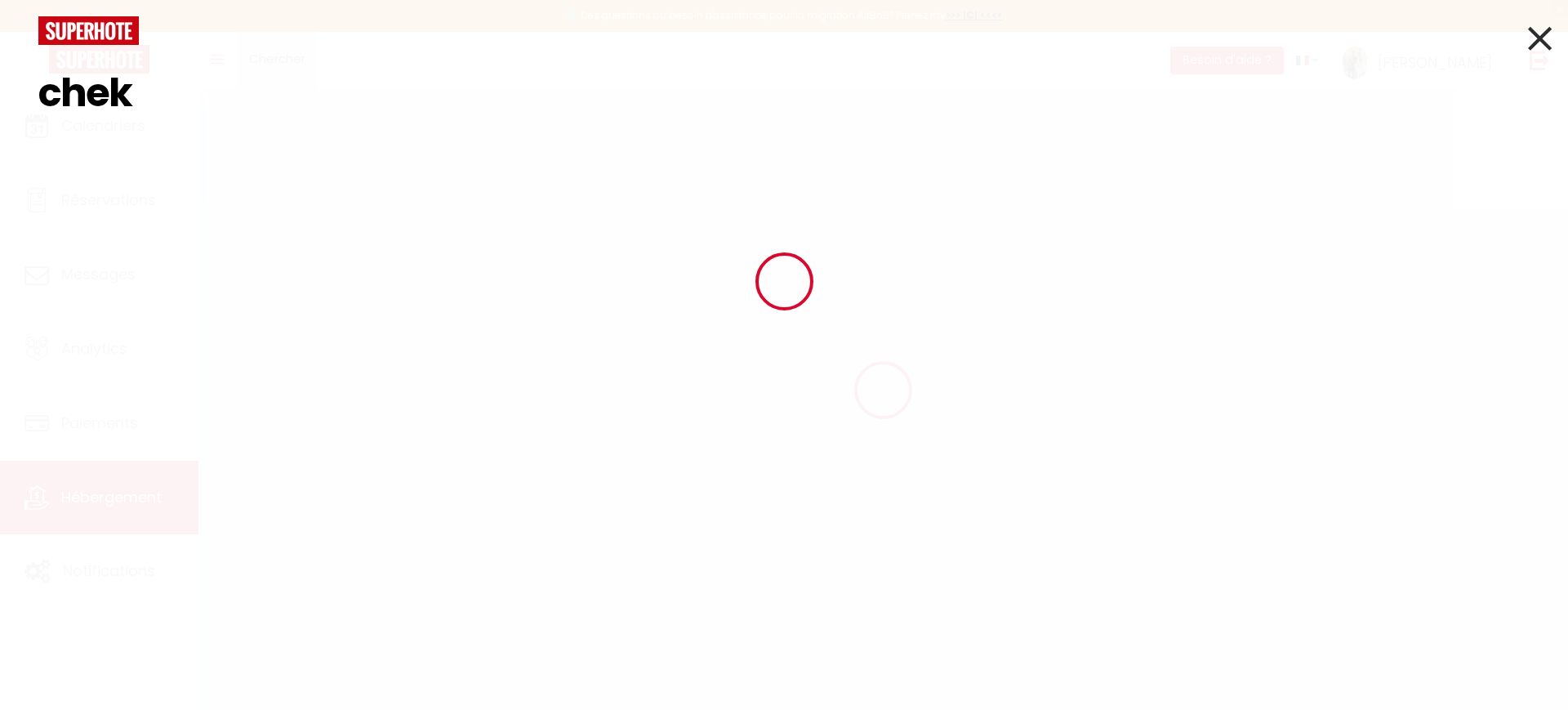
select select
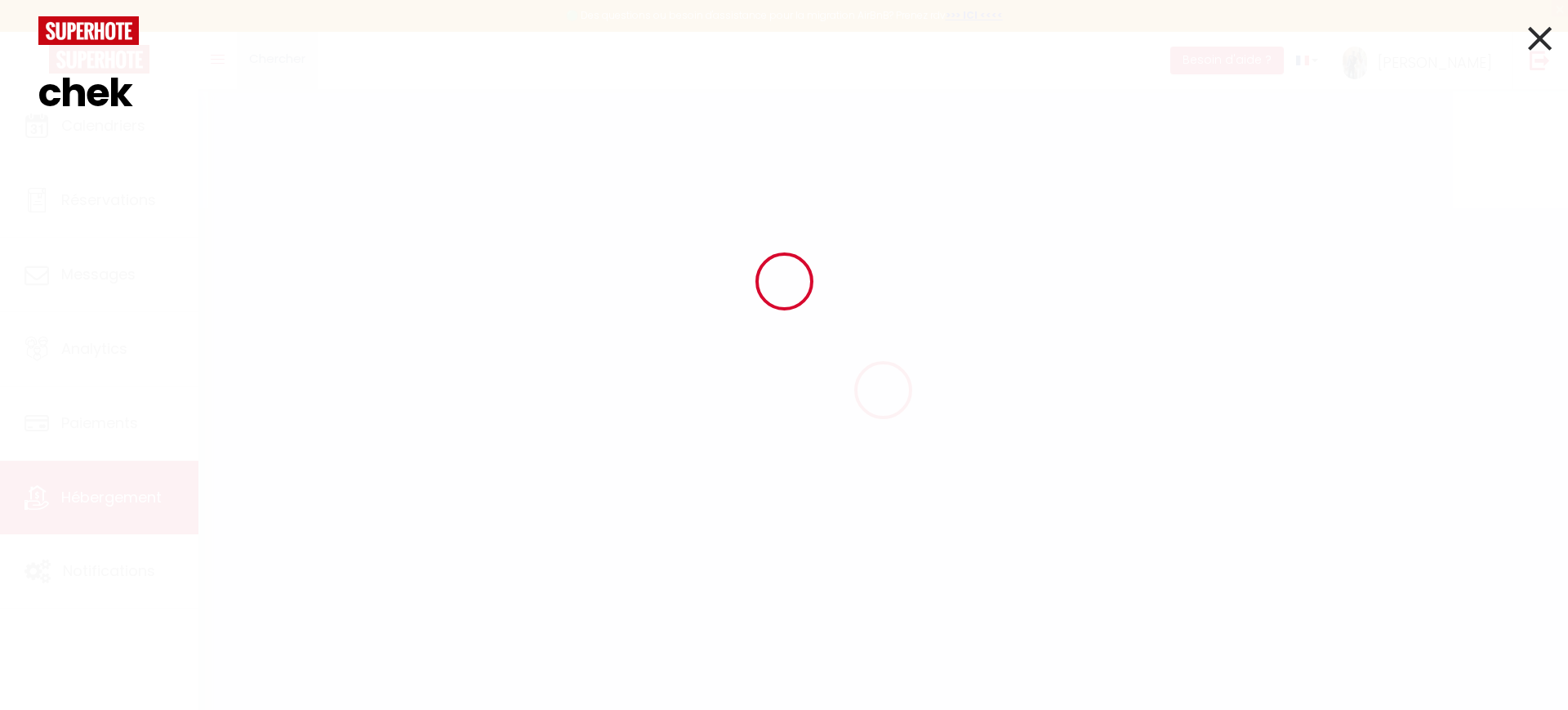
checkbox input "false"
checkbox input "true"
checkbox input "false"
select select
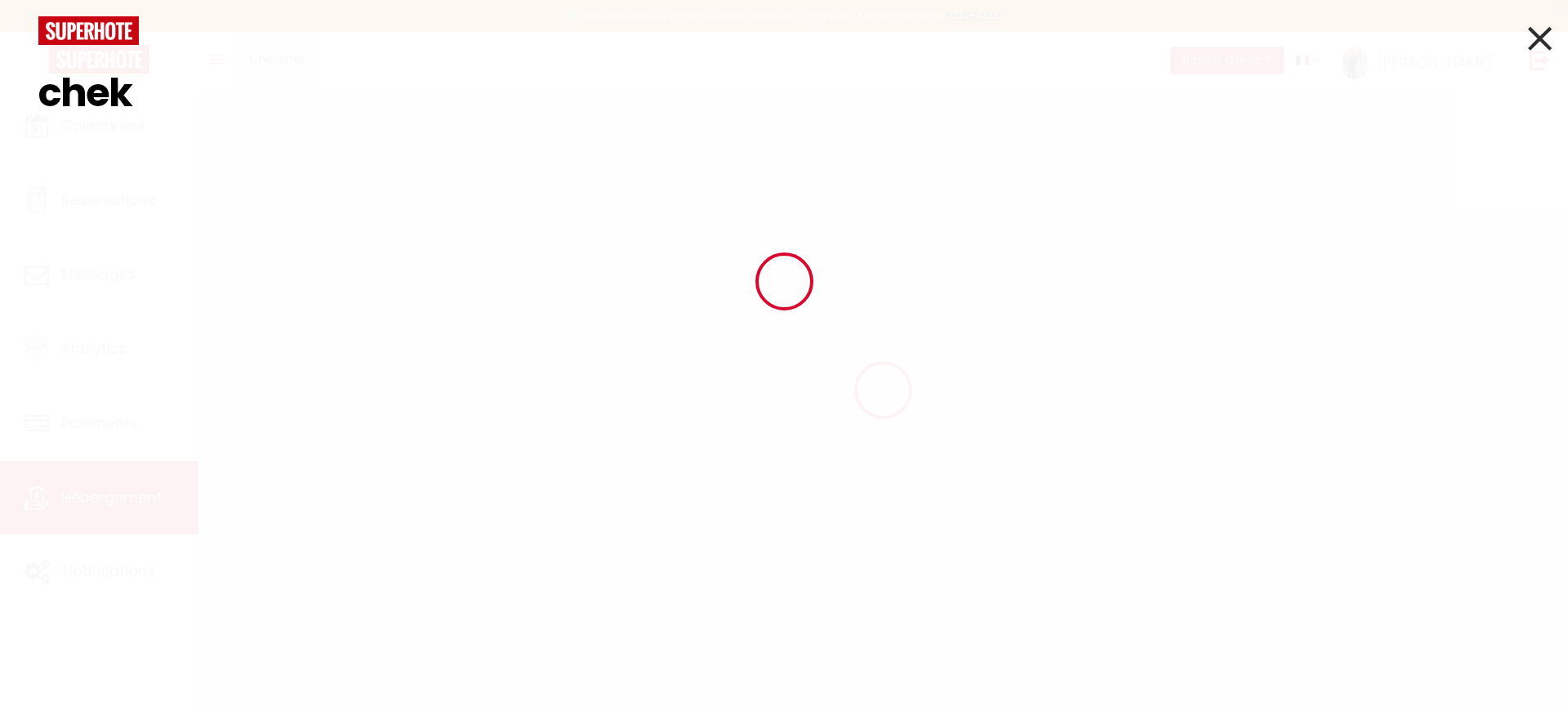
select select
checkbox input "false"
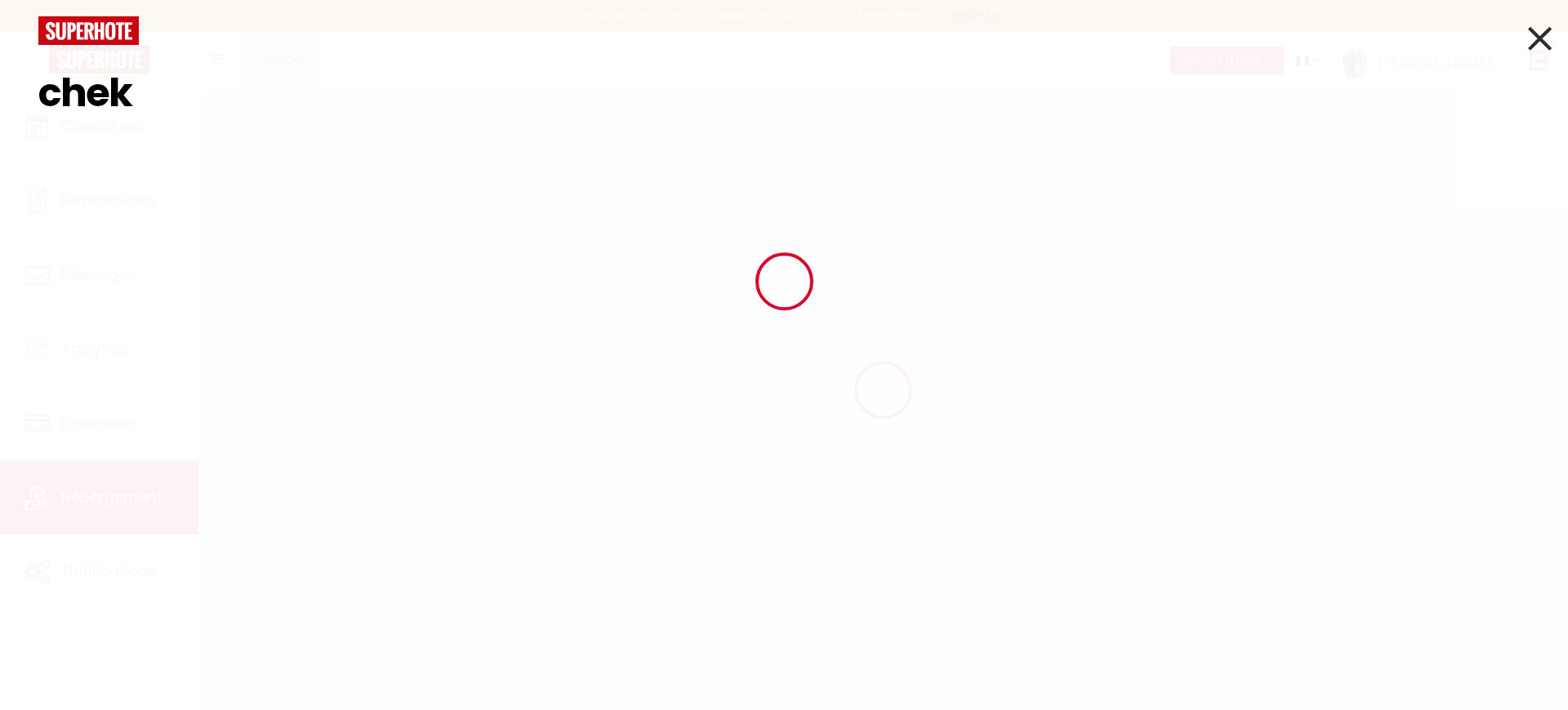
checkbox input "true"
checkbox input "false"
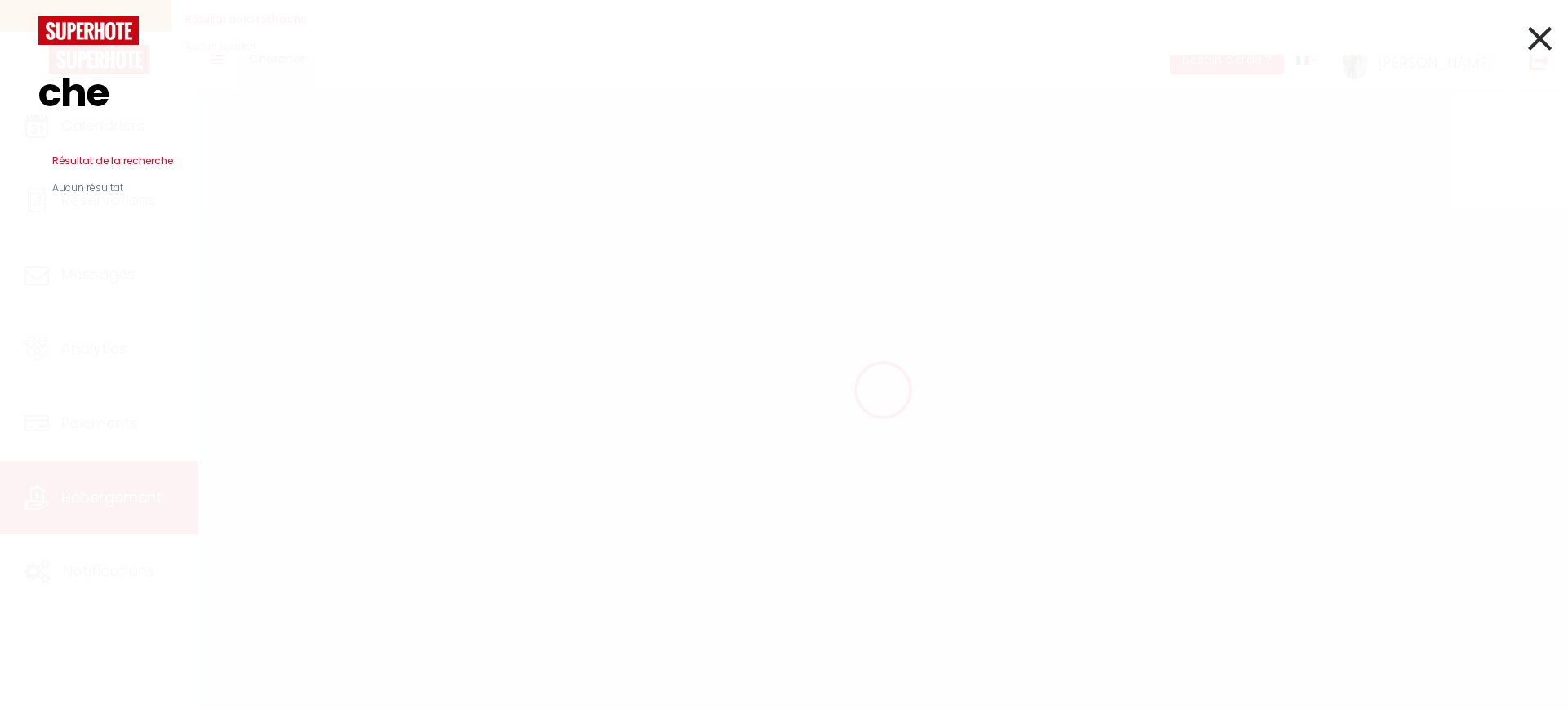
type input "chec"
checkbox input "false"
checkbox input "true"
checkbox input "false"
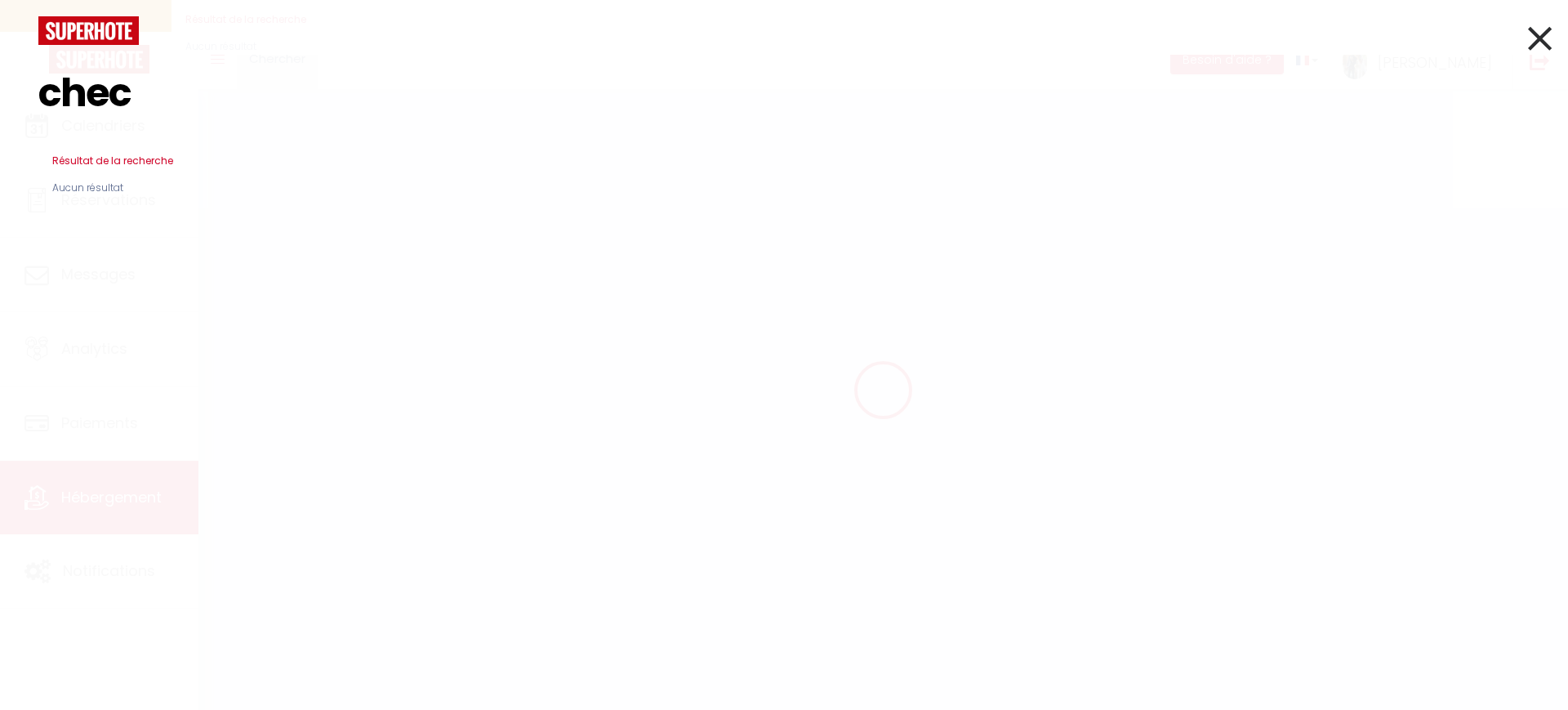
select select "16:00"
select select
select select "10:30"
select select "30"
select select "120"
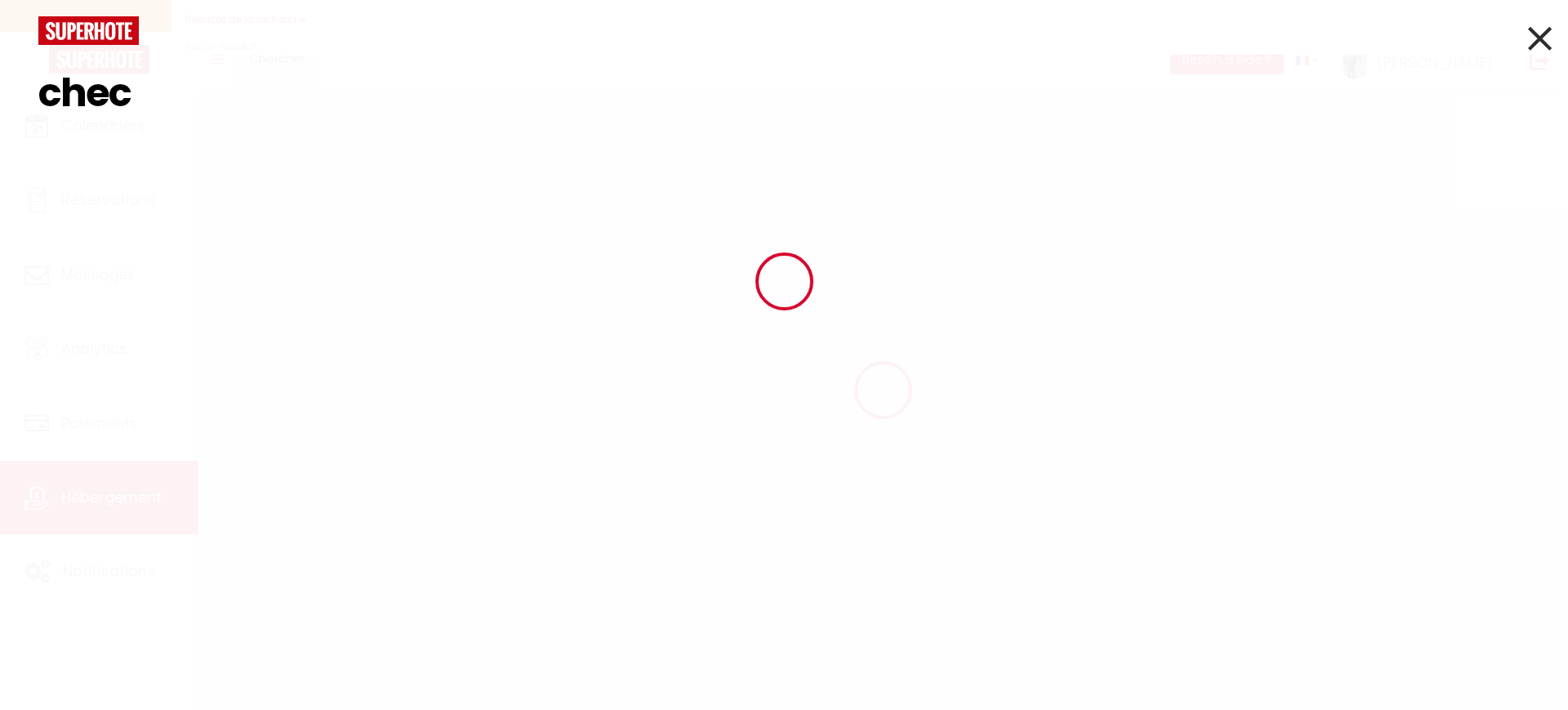
select select
checkbox input "false"
checkbox input "true"
checkbox input "false"
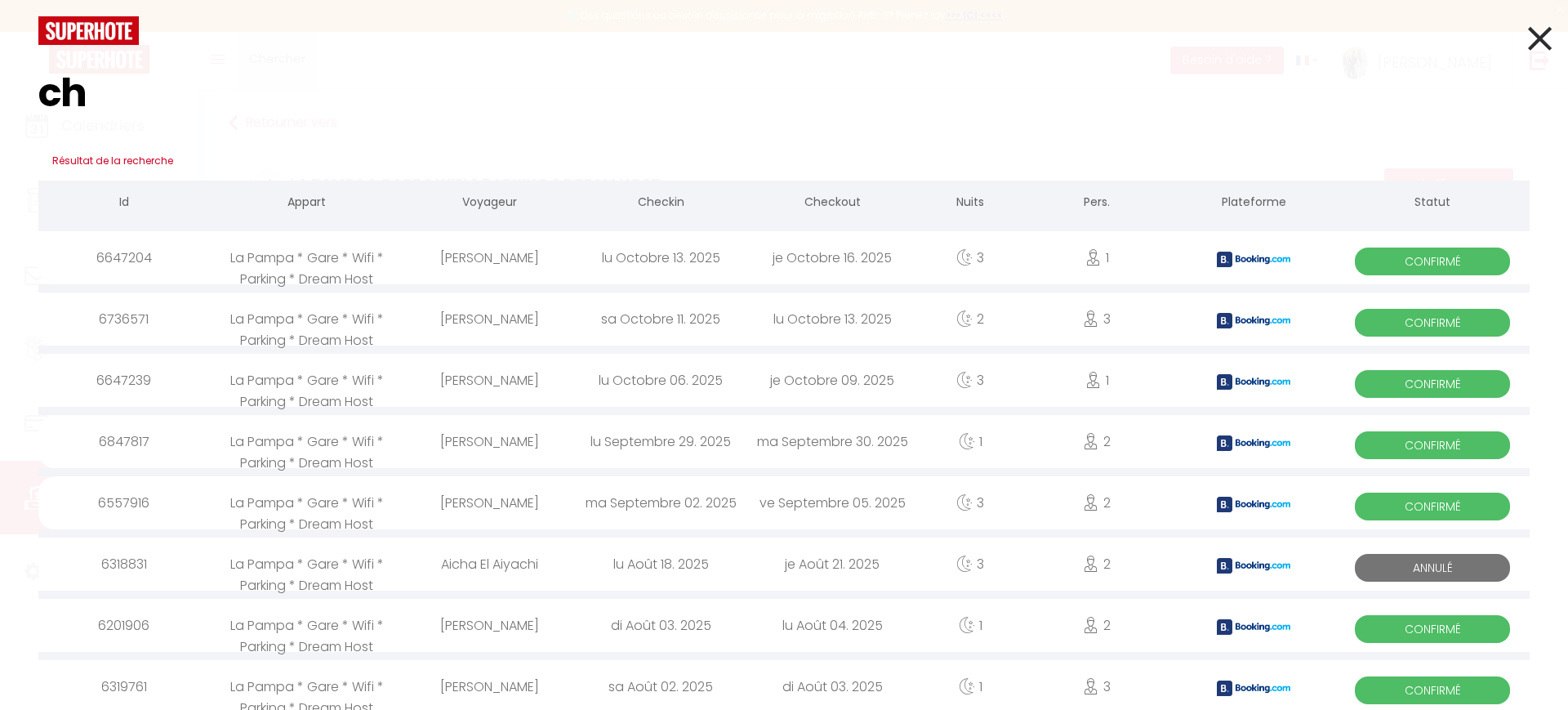
type input "c"
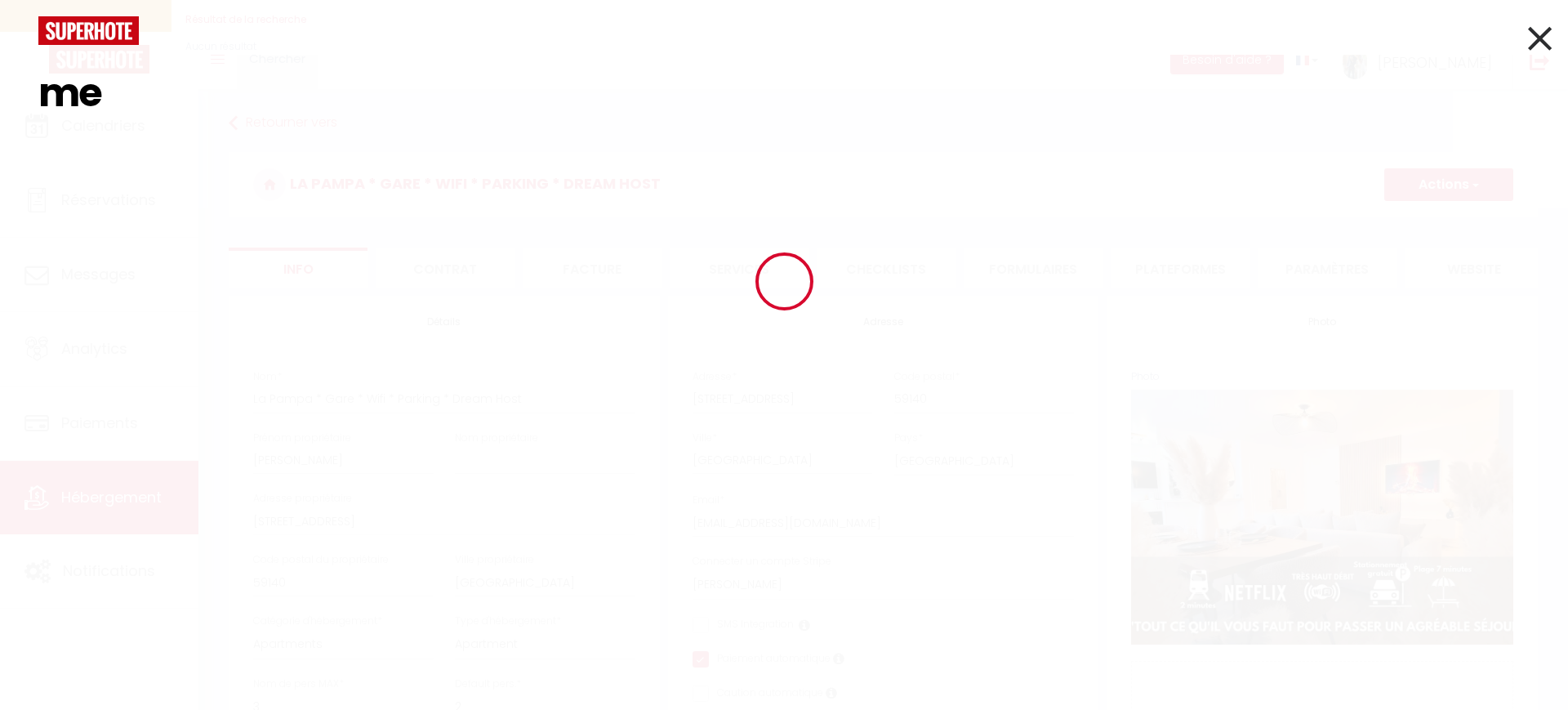
type input "m"
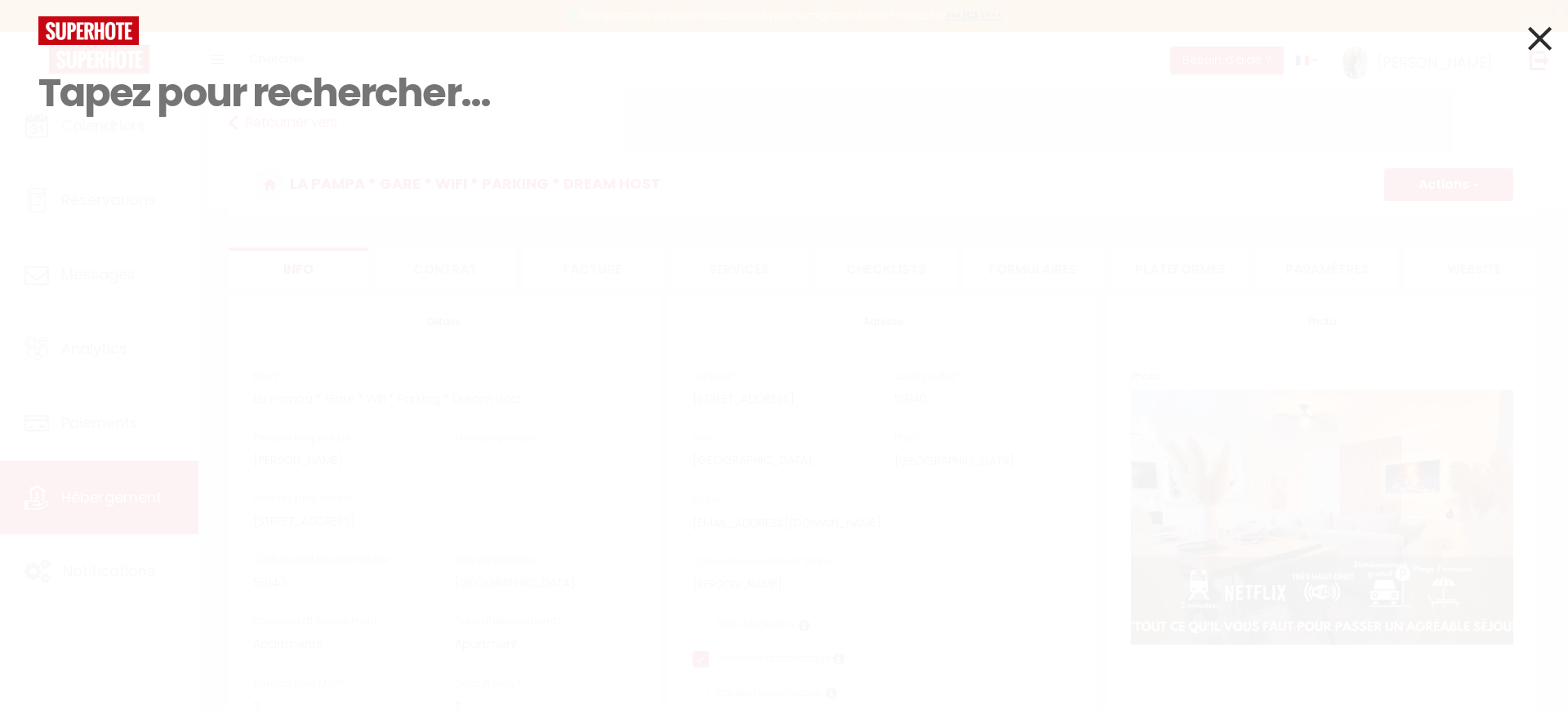
click at [1529, 28] on icon at bounding box center [1540, 39] width 24 height 41
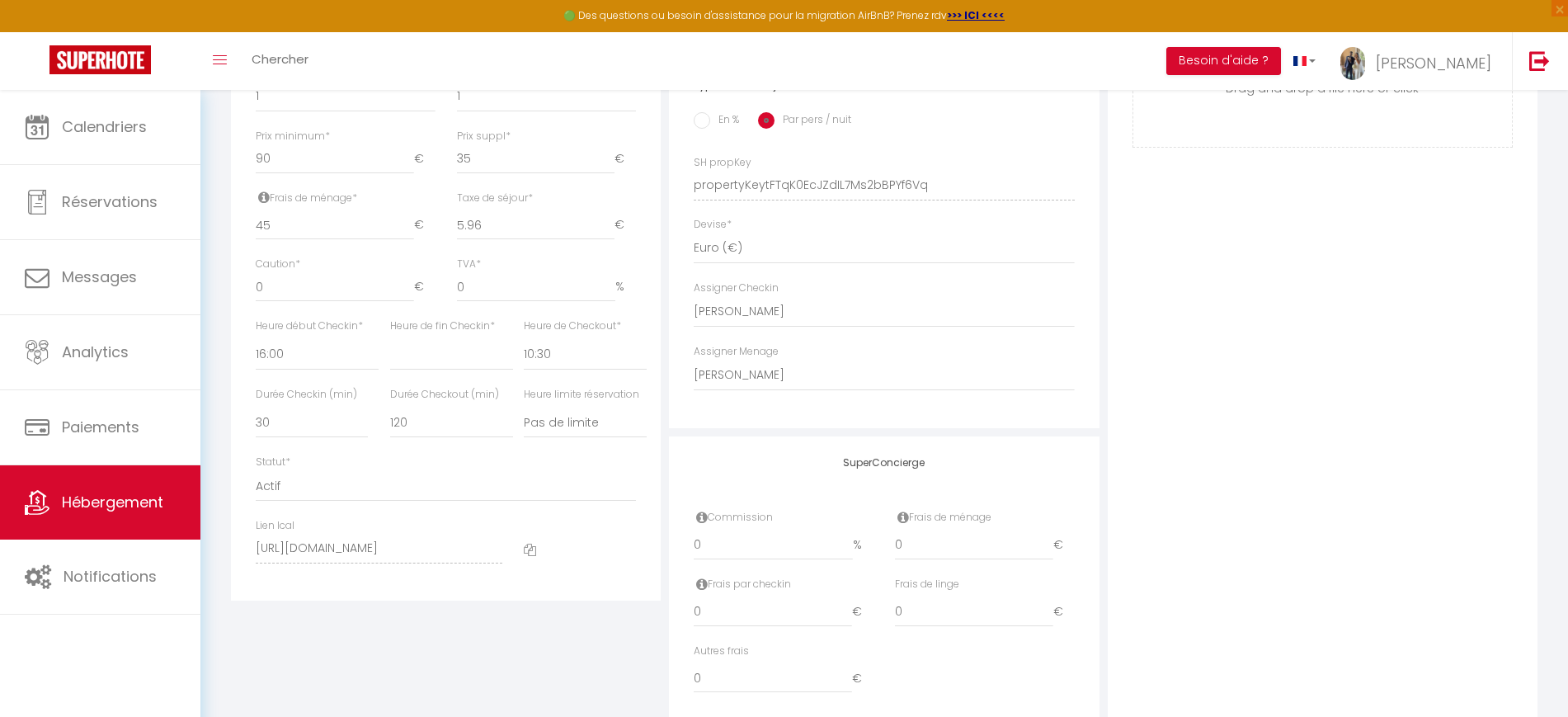
scroll to position [699, 0]
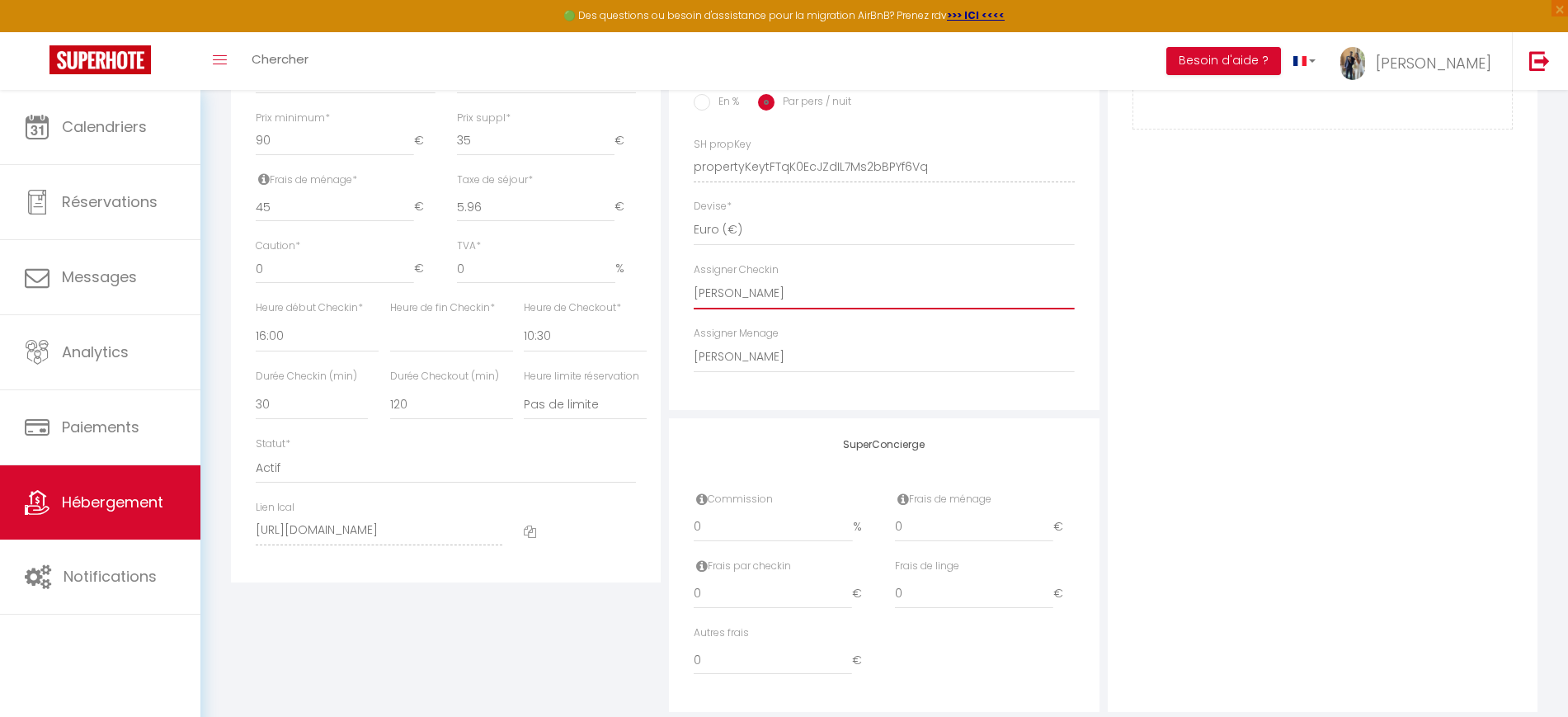
click at [929, 303] on select "- [PERSON_NAME] [PERSON_NAME]" at bounding box center [884, 294] width 381 height 31
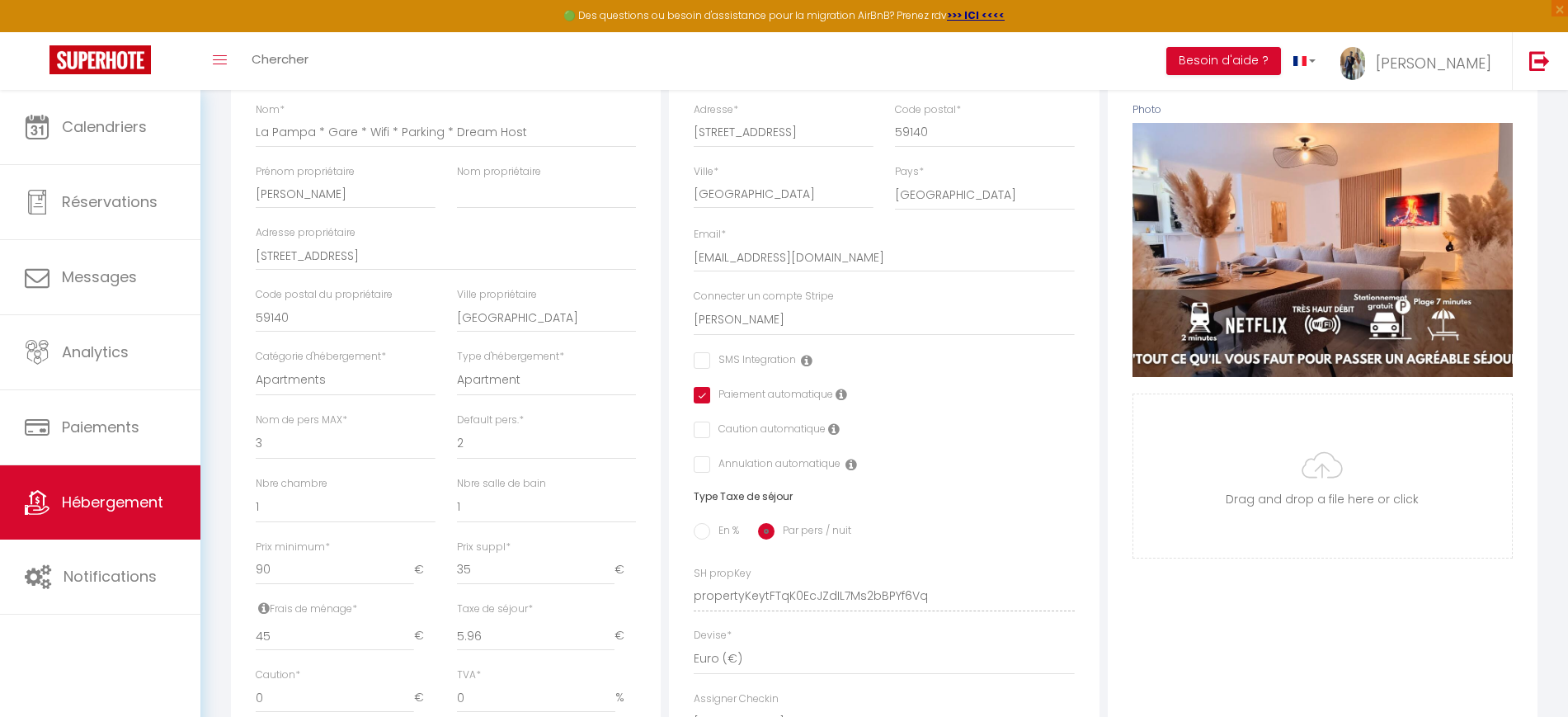
scroll to position [376, 0]
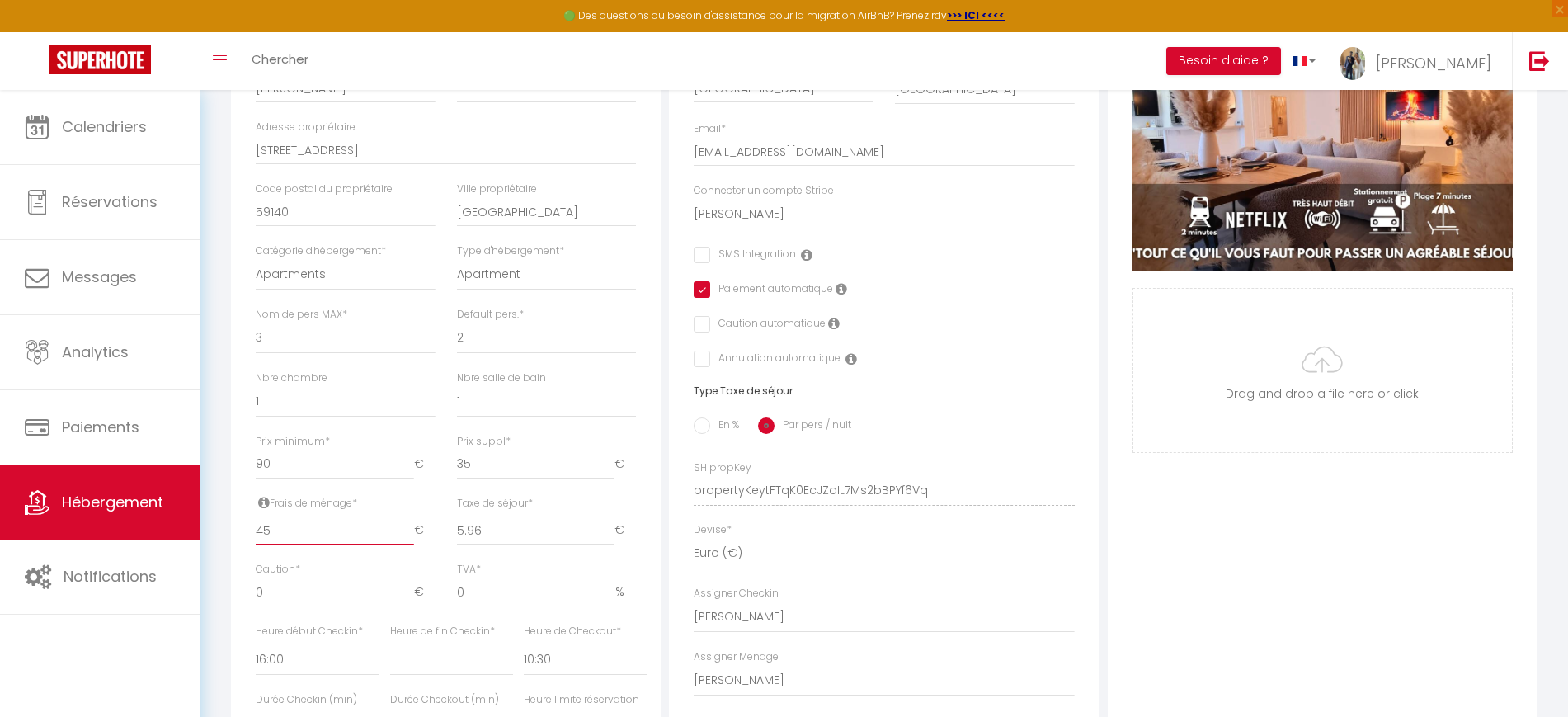
click at [326, 546] on input "45" at bounding box center [334, 531] width 157 height 30
type input "4"
select select
checkbox input "false"
checkbox input "true"
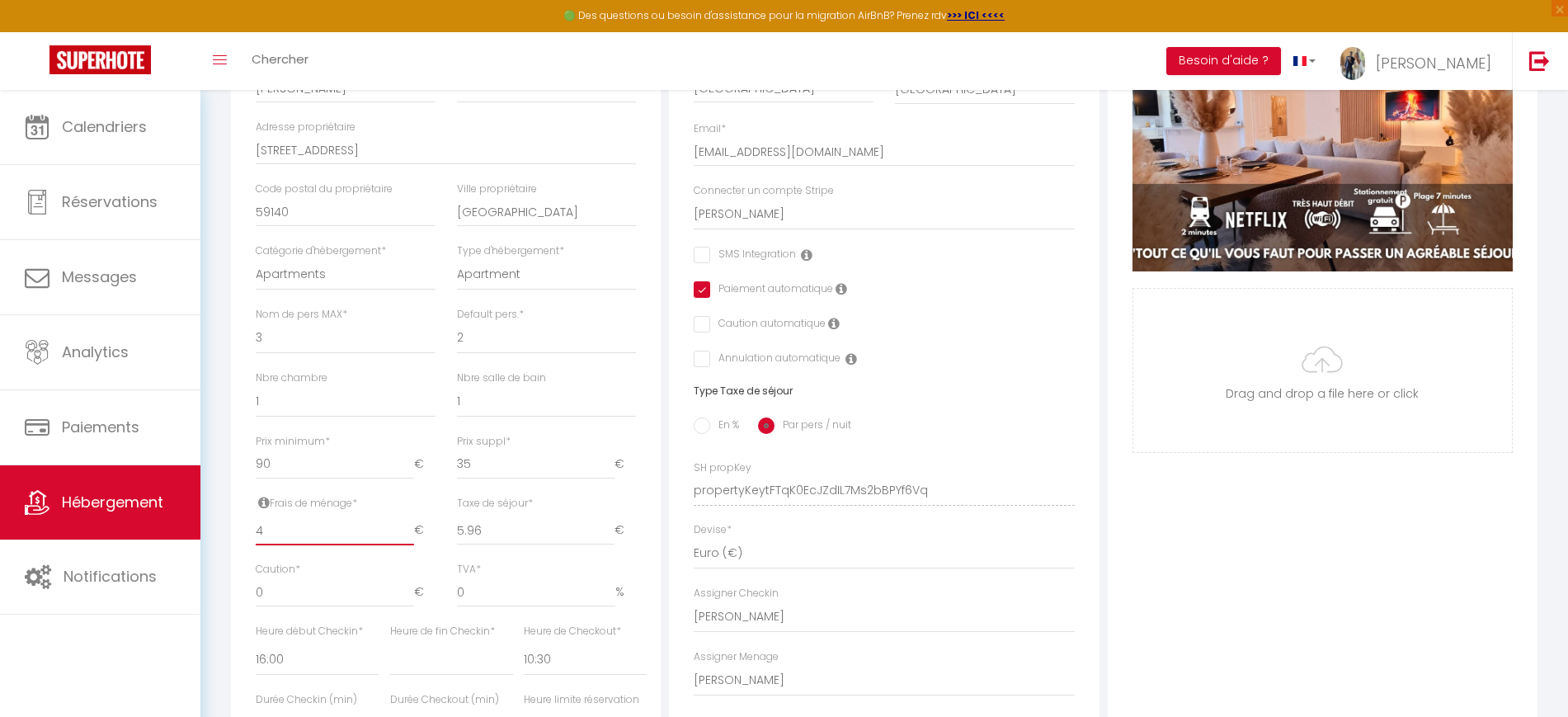
checkbox input "false"
select select
checkbox input "false"
checkbox input "true"
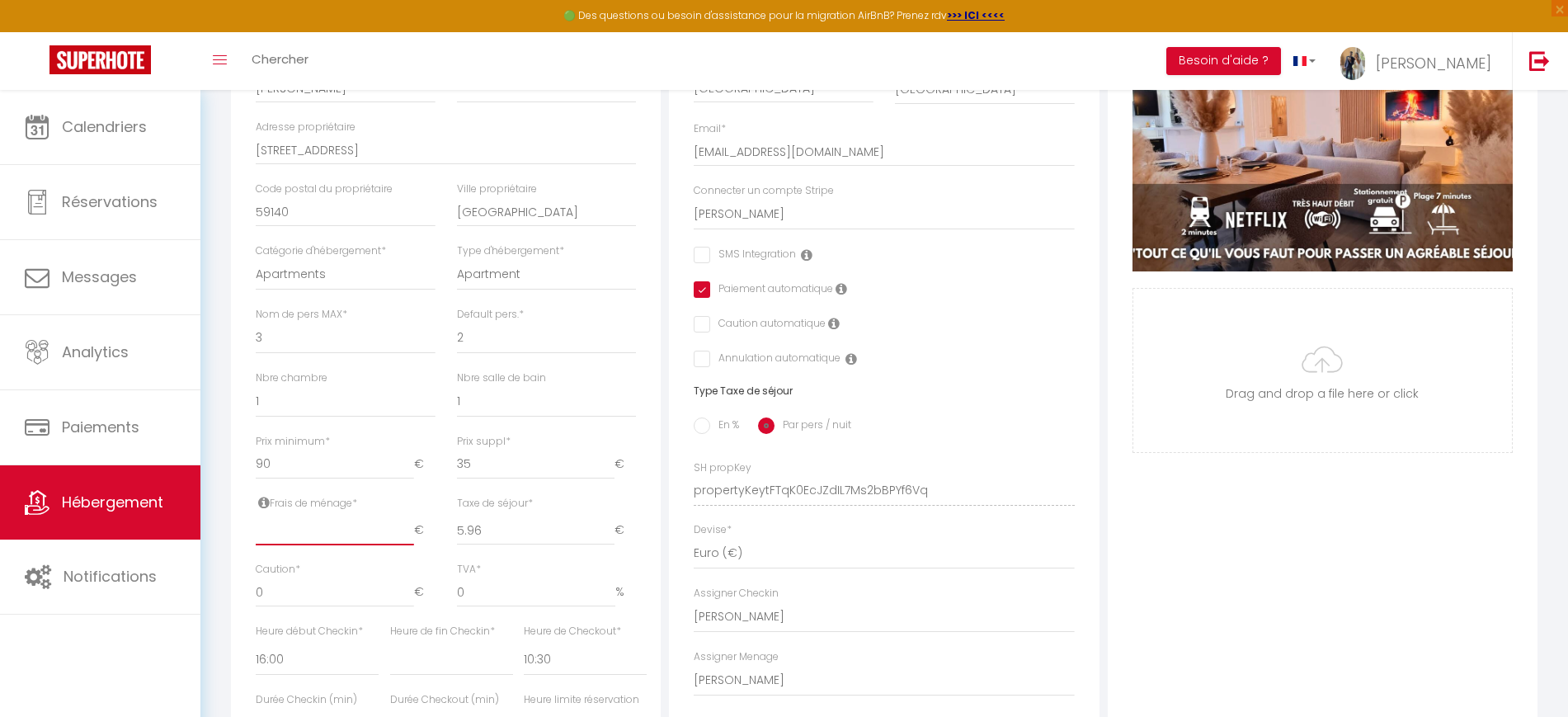
checkbox input "false"
type input "3"
select select
checkbox input "false"
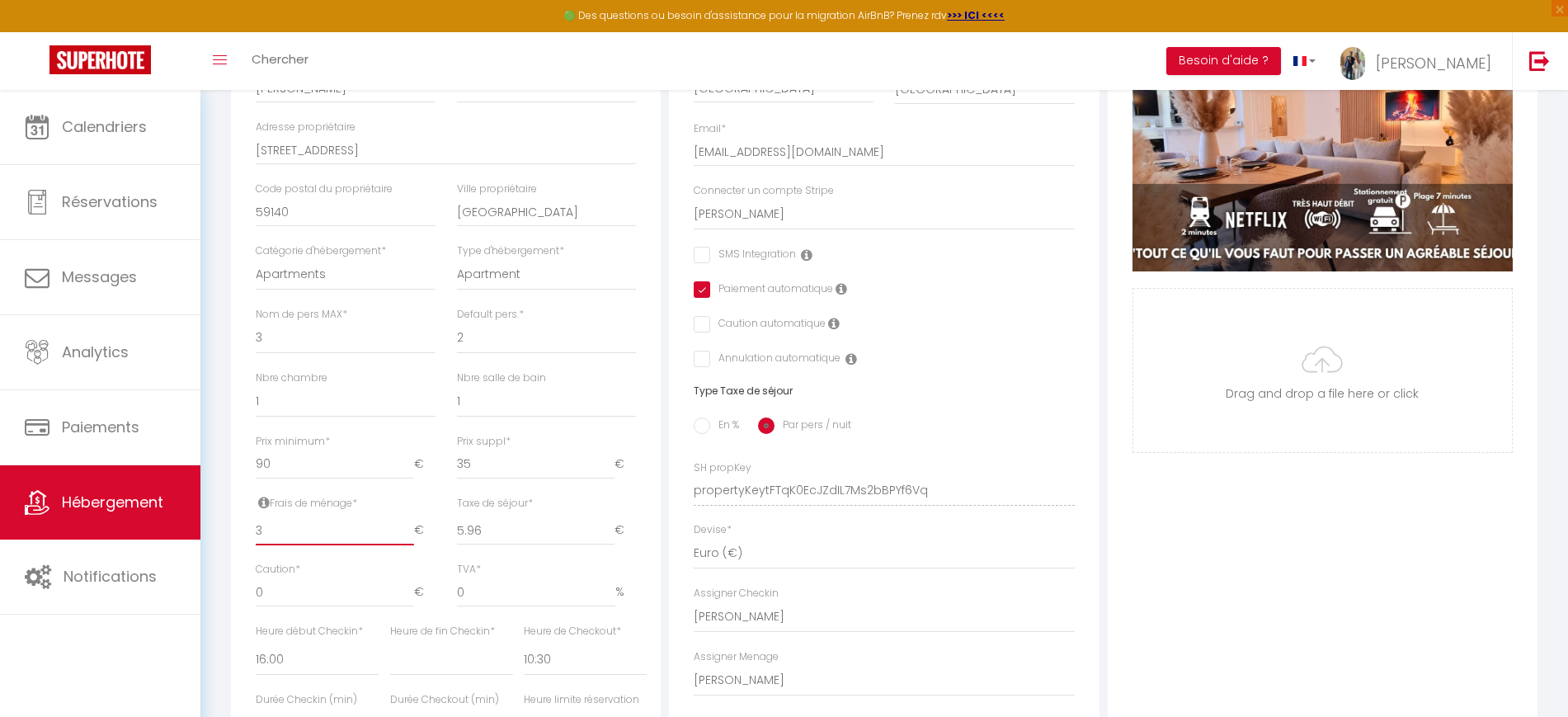
checkbox input "true"
checkbox input "false"
type input "35"
select select
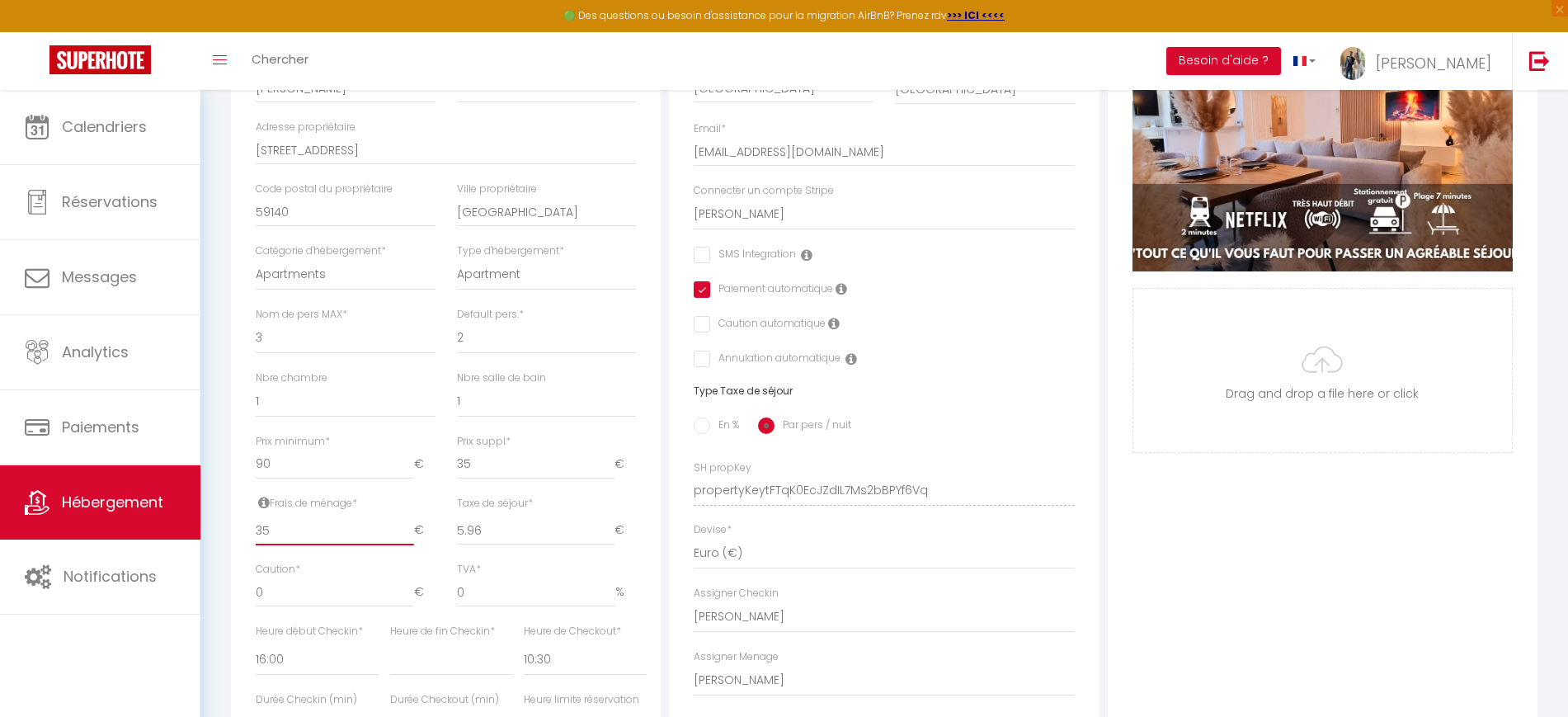
checkbox input "false"
checkbox input "true"
checkbox input "false"
type input "35"
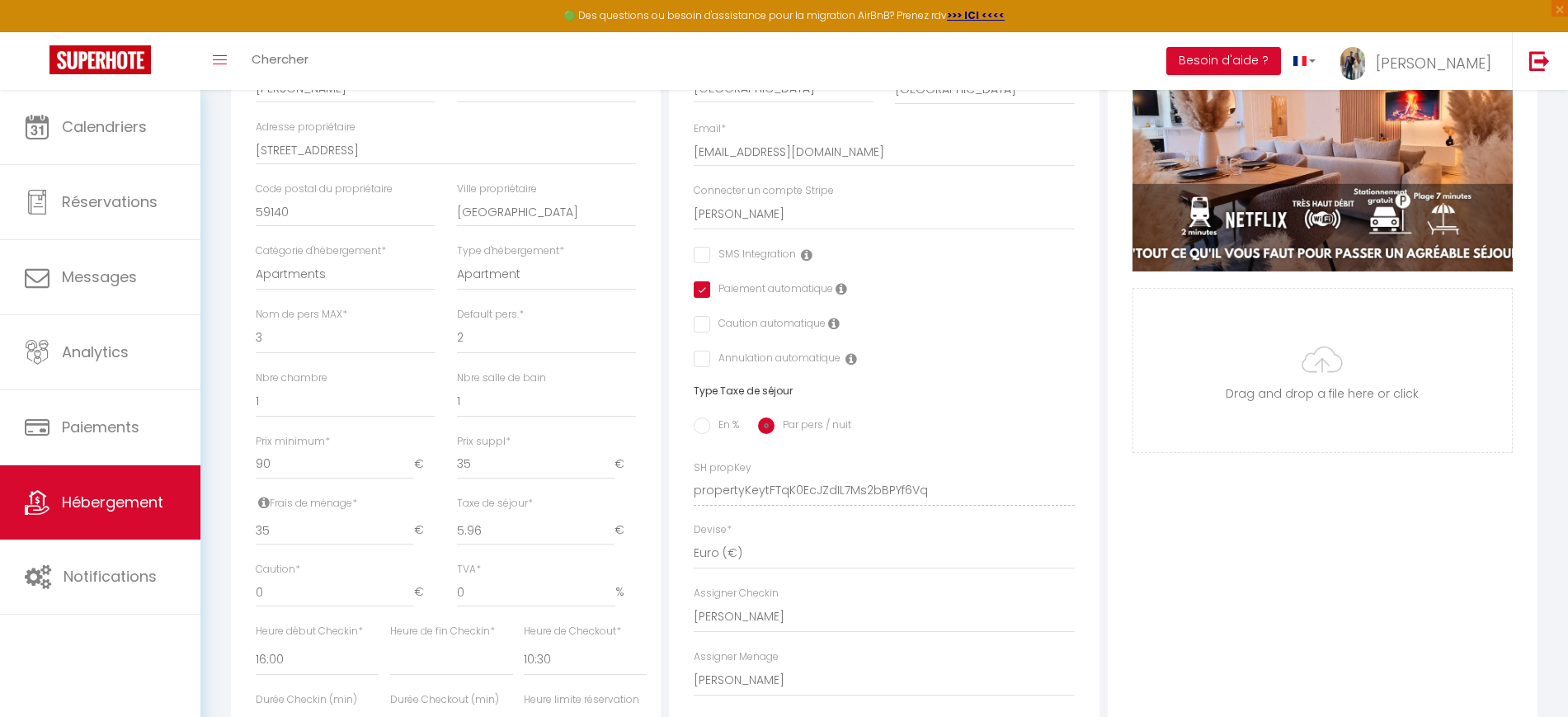
click at [1167, 509] on div "Photo Photo Supprimer Drag and drop a file here or click Ooops, something wrong…" at bounding box center [1323, 479] width 430 height 1113
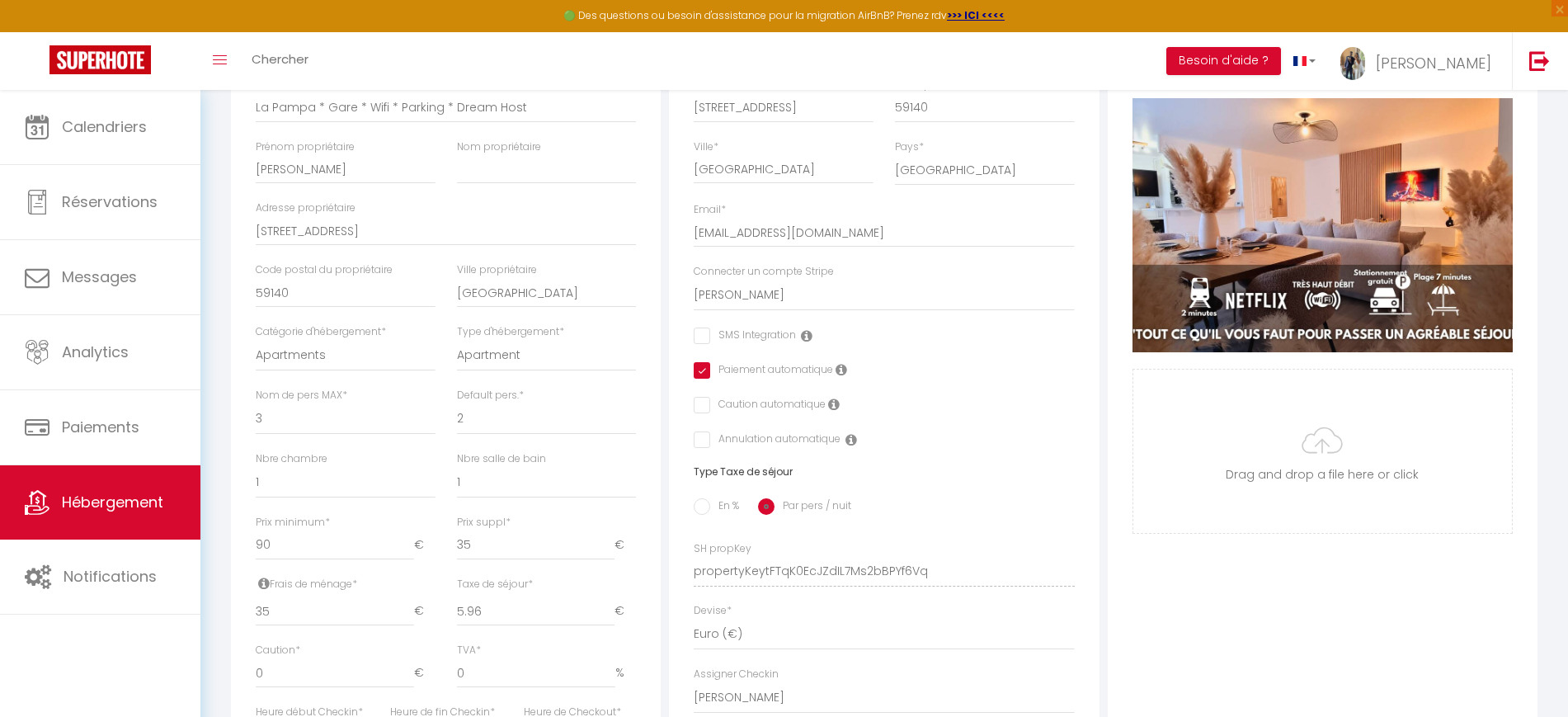
scroll to position [0, 0]
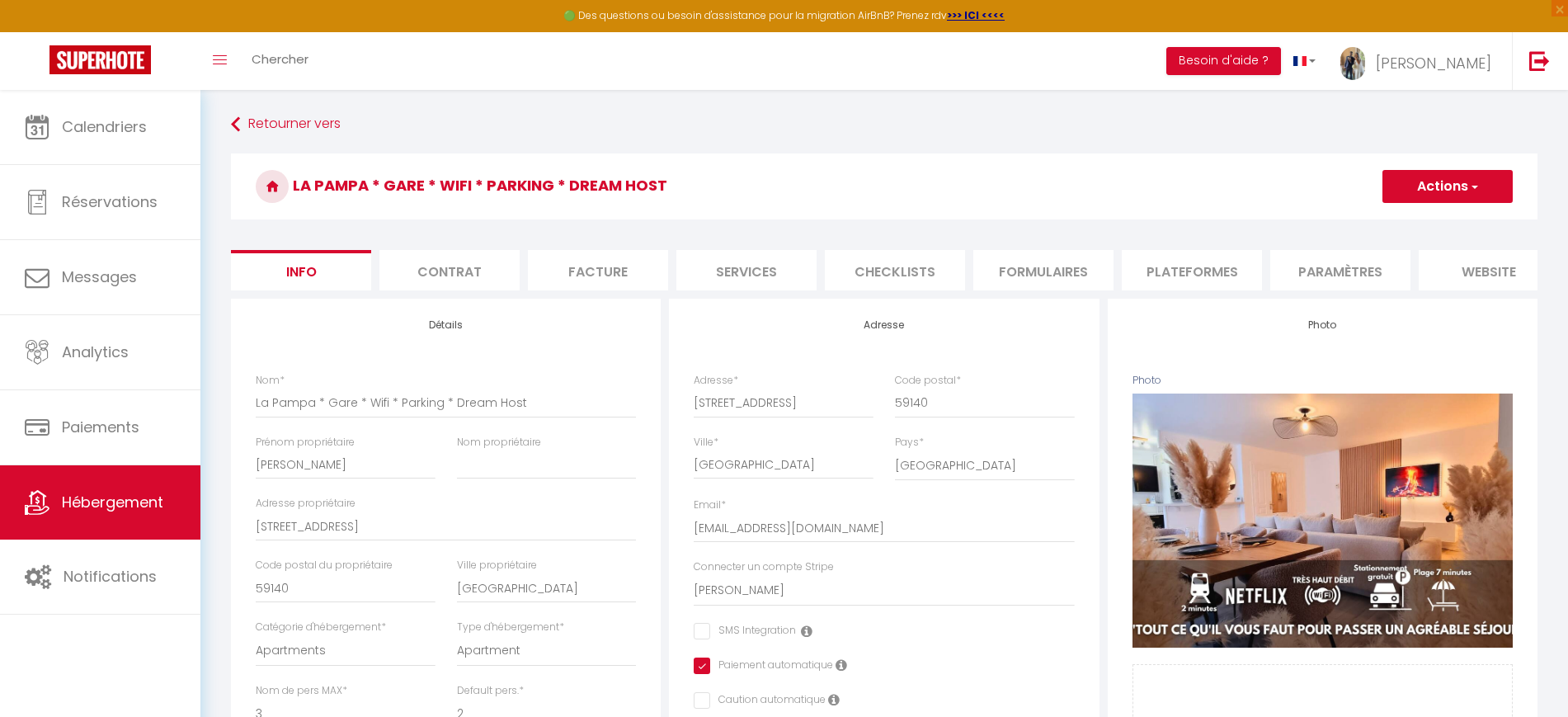
click at [1433, 170] on button "Actions" at bounding box center [1448, 187] width 131 height 33
click at [1395, 223] on input "Enregistrer" at bounding box center [1383, 223] width 61 height 17
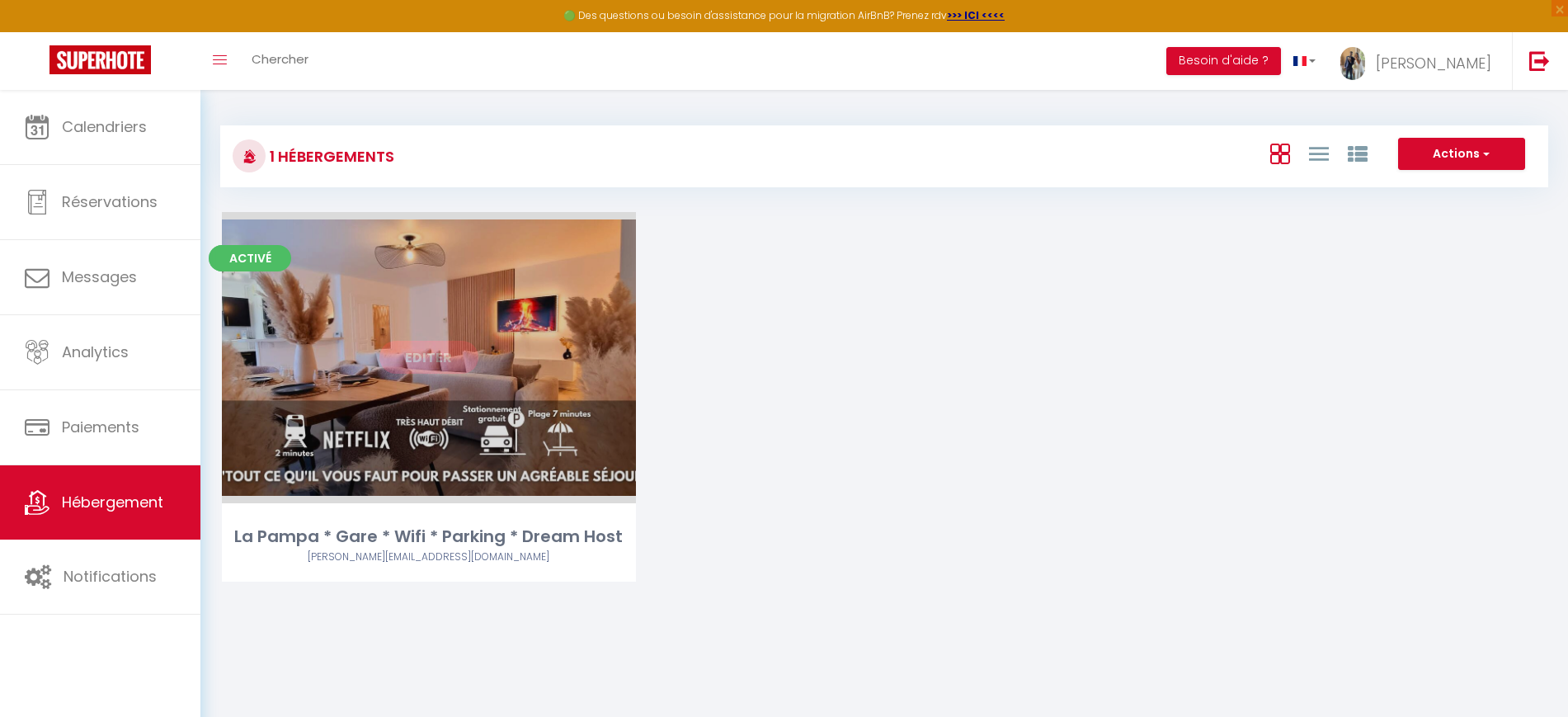
click at [456, 346] on link "Editer" at bounding box center [429, 358] width 99 height 33
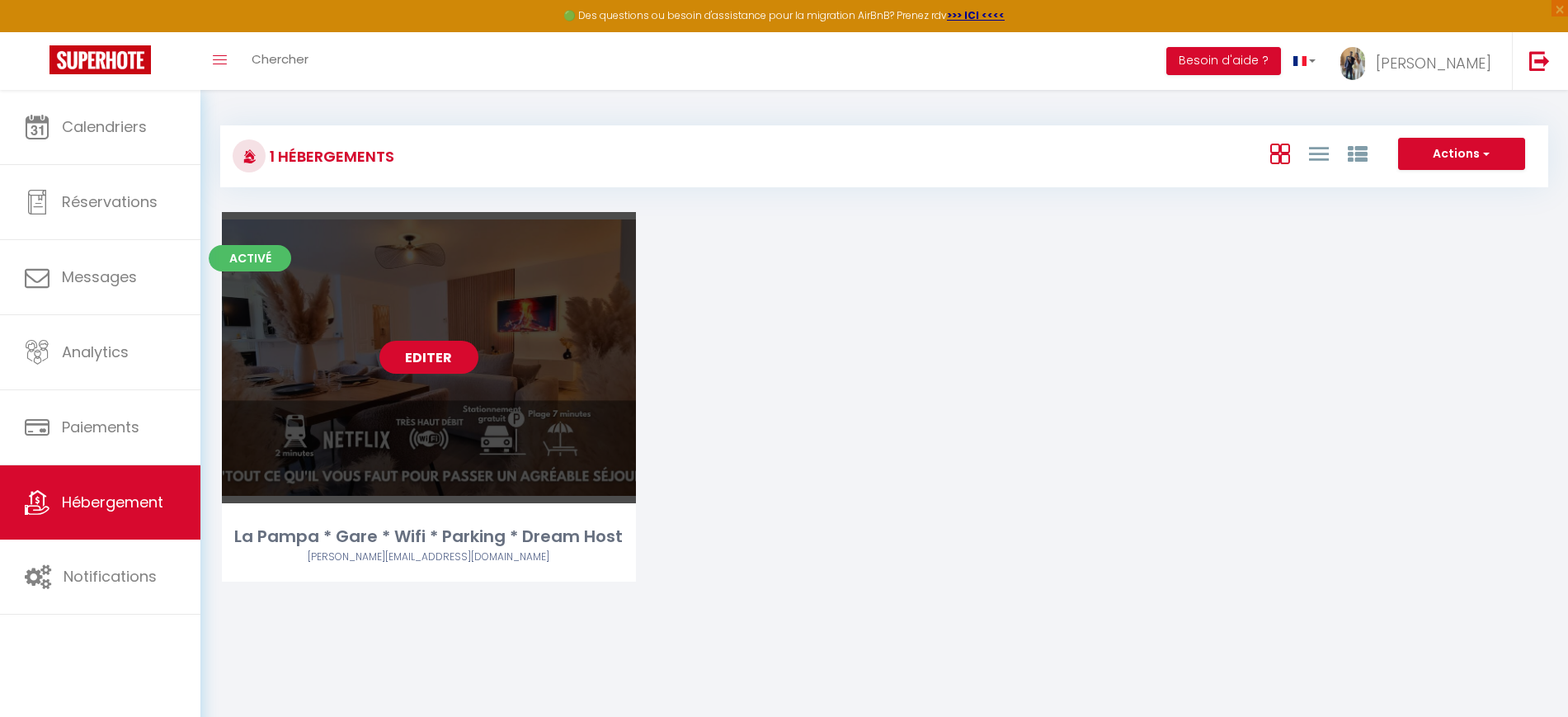
click at [439, 344] on link "Editer" at bounding box center [429, 358] width 99 height 33
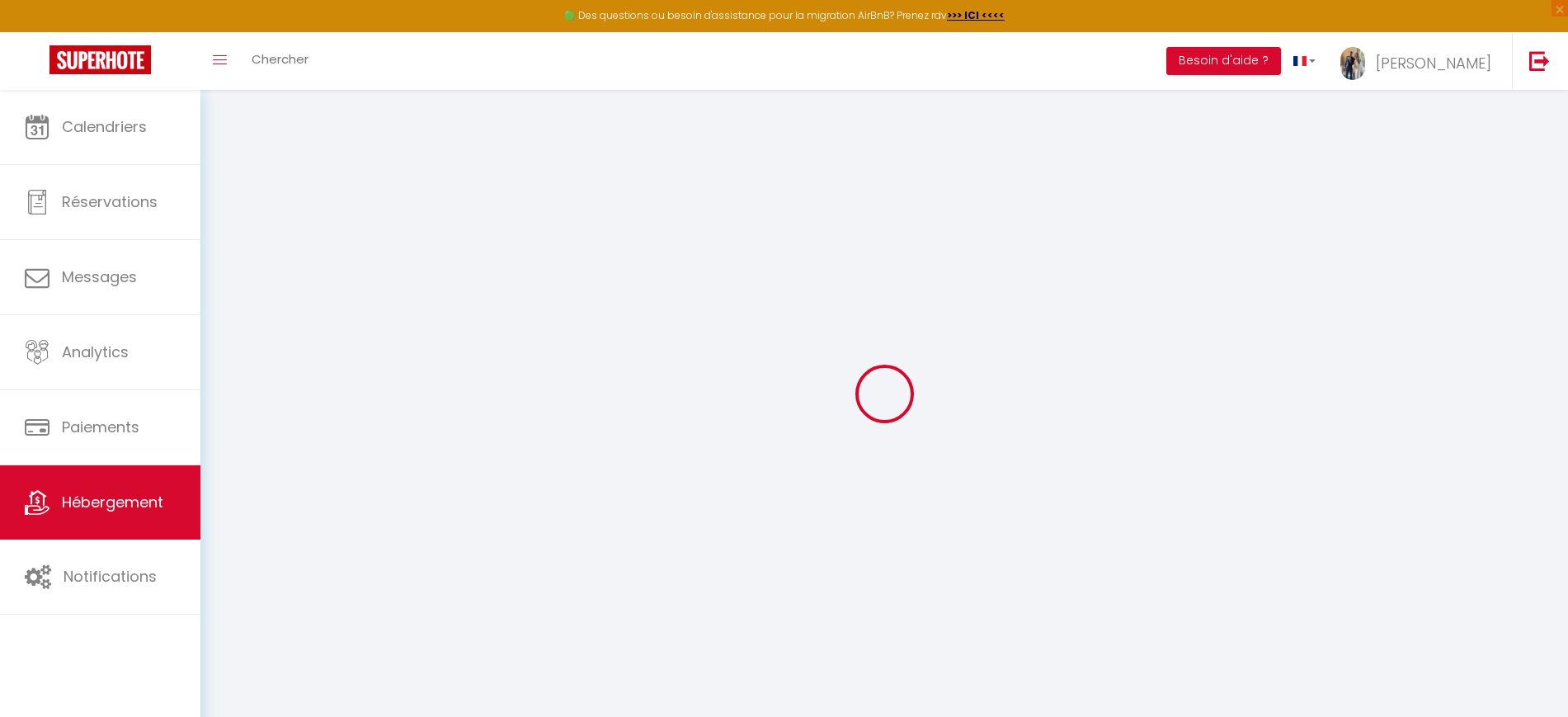
select select
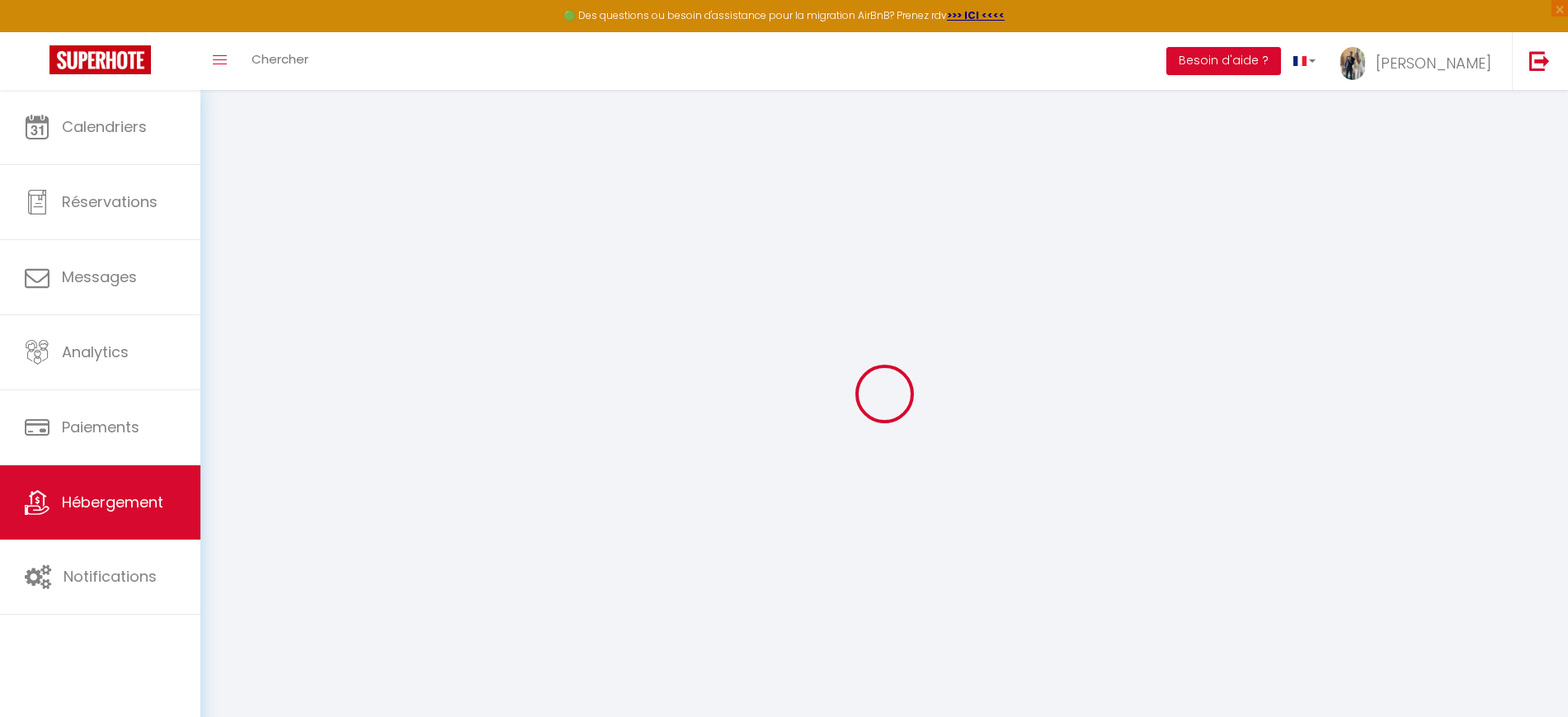
select select
checkbox input "false"
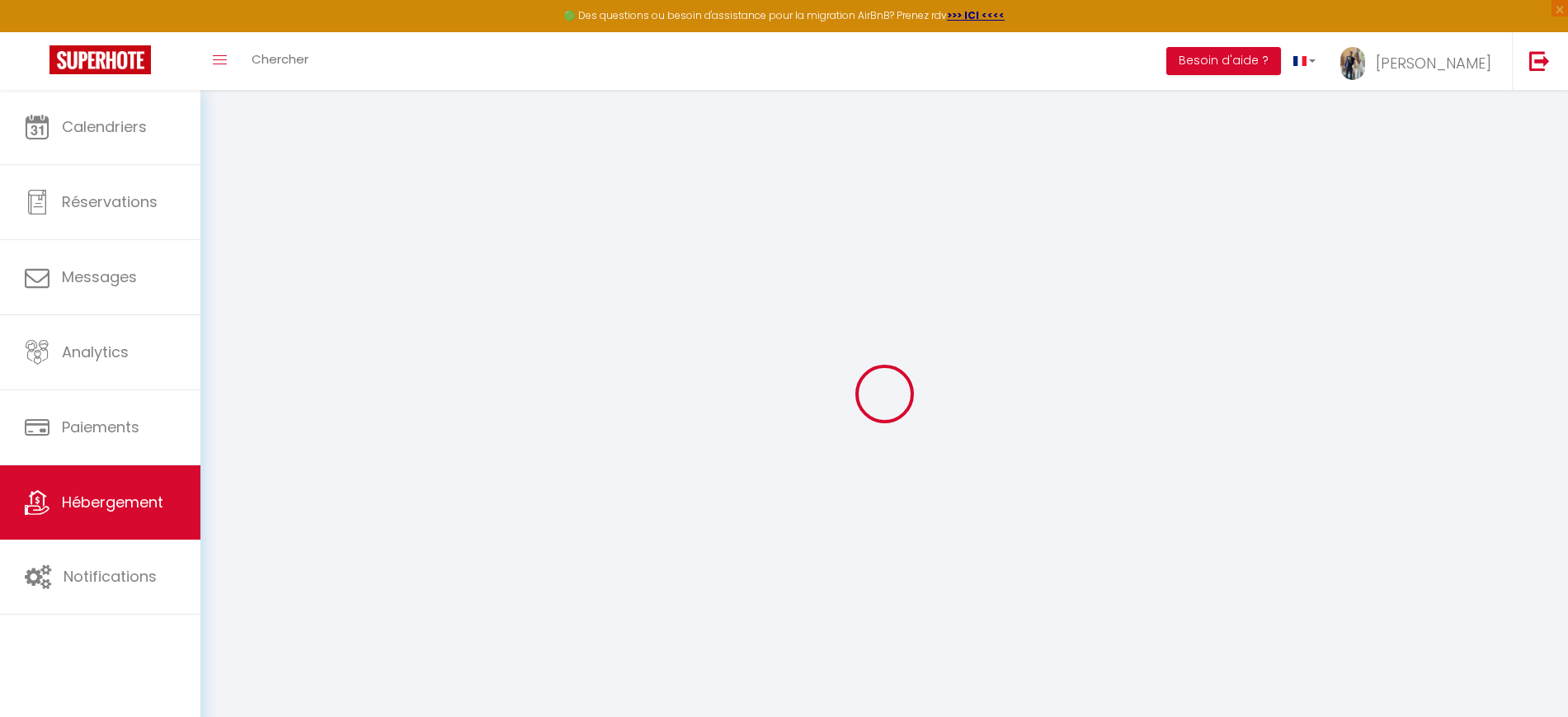
select select
click at [439, 344] on div at bounding box center [884, 394] width 1328 height 569
select select
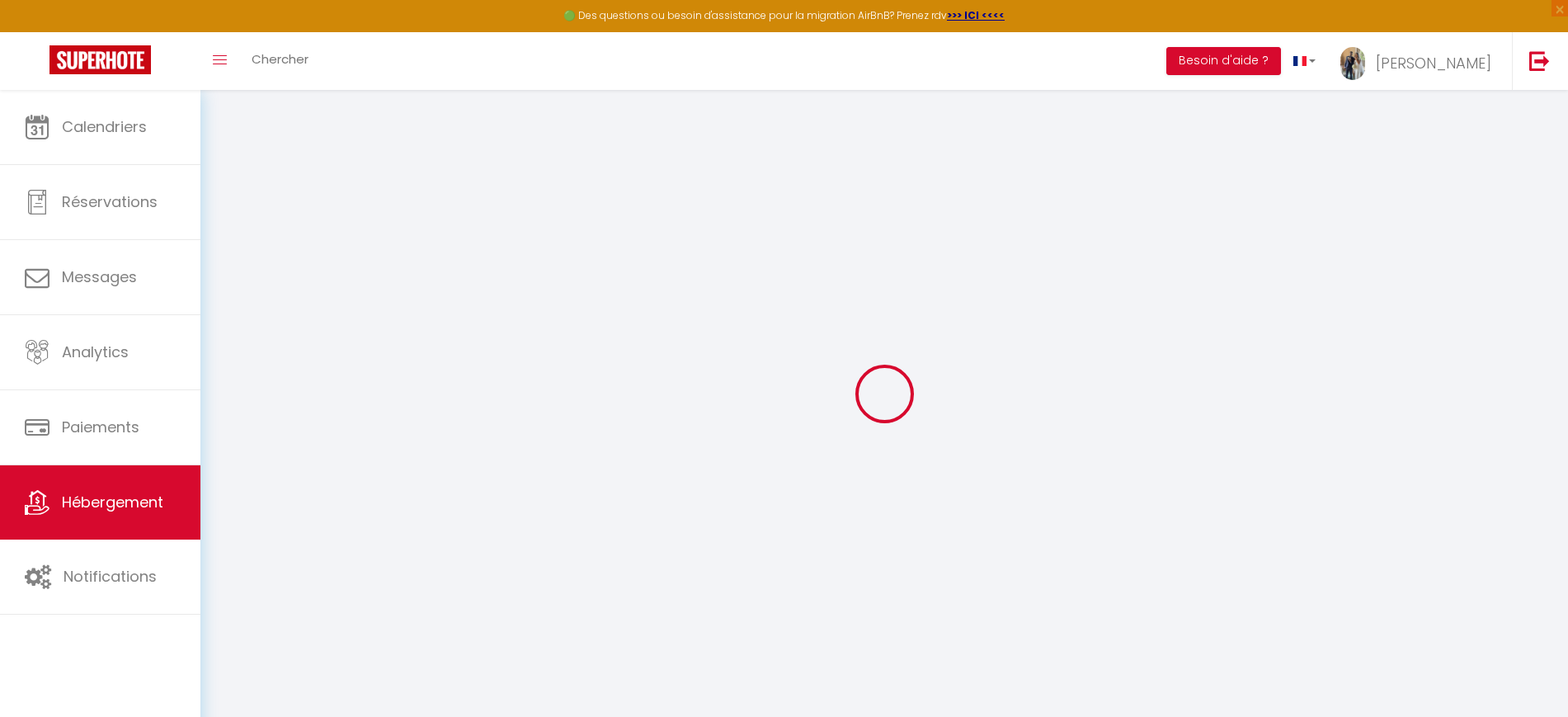
select select
checkbox input "false"
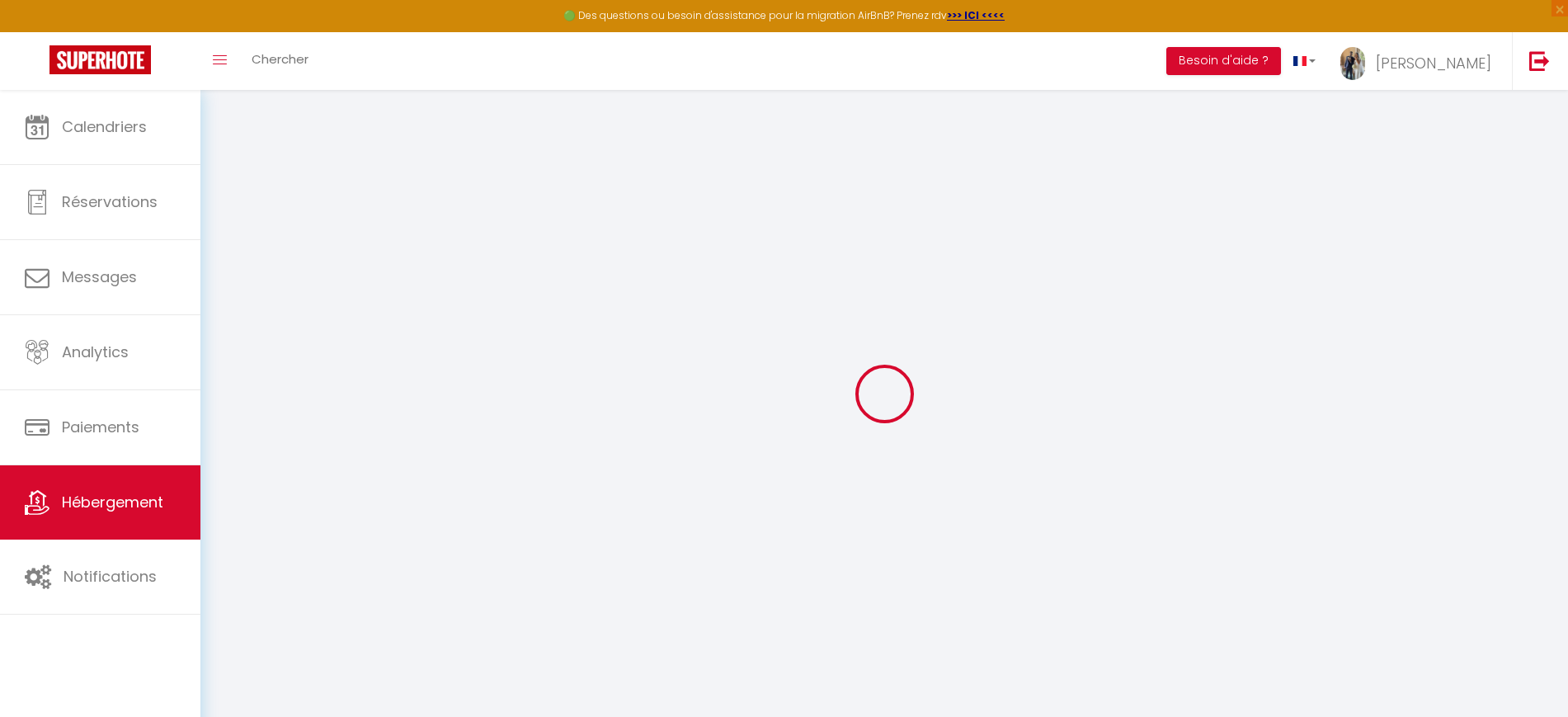
checkbox input "false"
select select
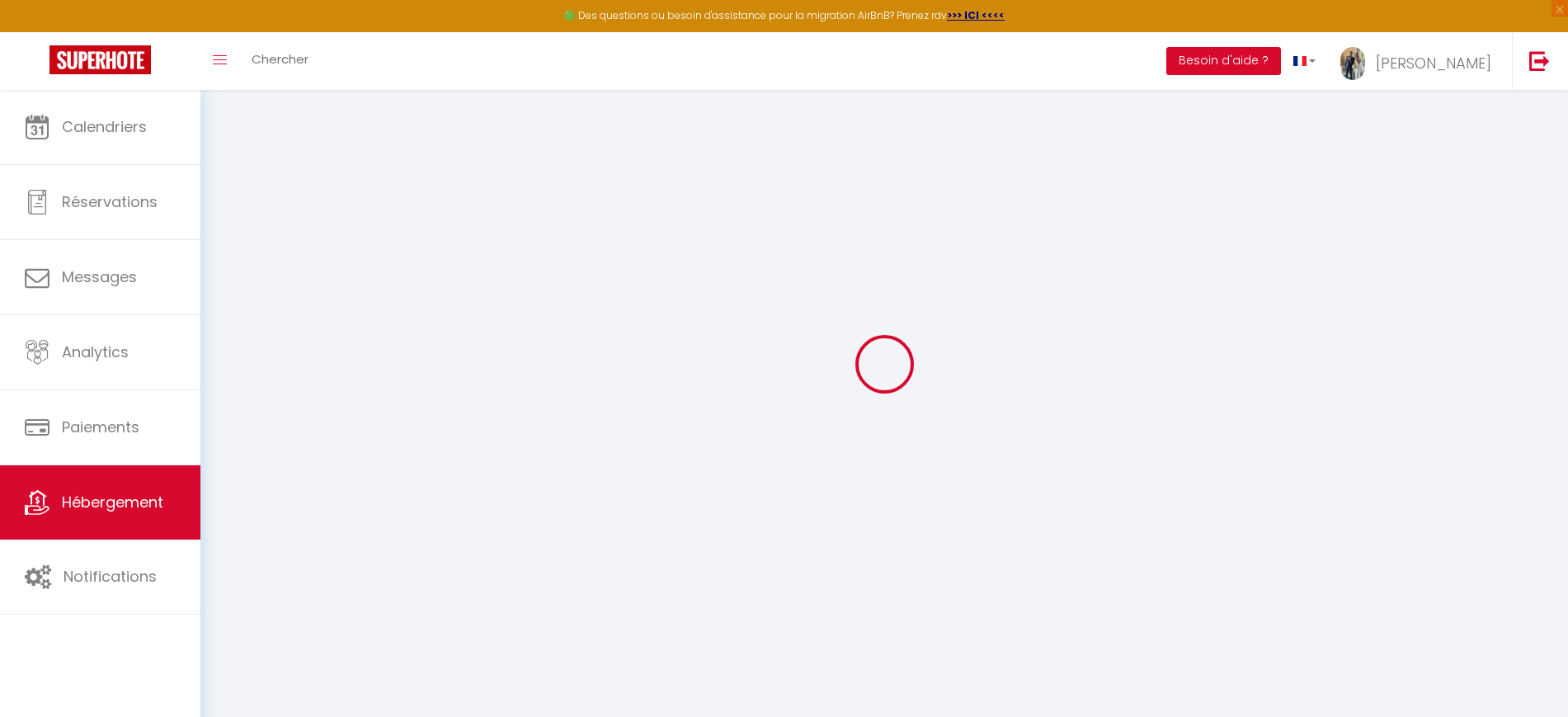
type input "La Pampa * Gare * Wifi * Parking * Dream Host"
type input "[PERSON_NAME]"
type input "[STREET_ADDRESS]"
type input "59140"
type input "[GEOGRAPHIC_DATA]"
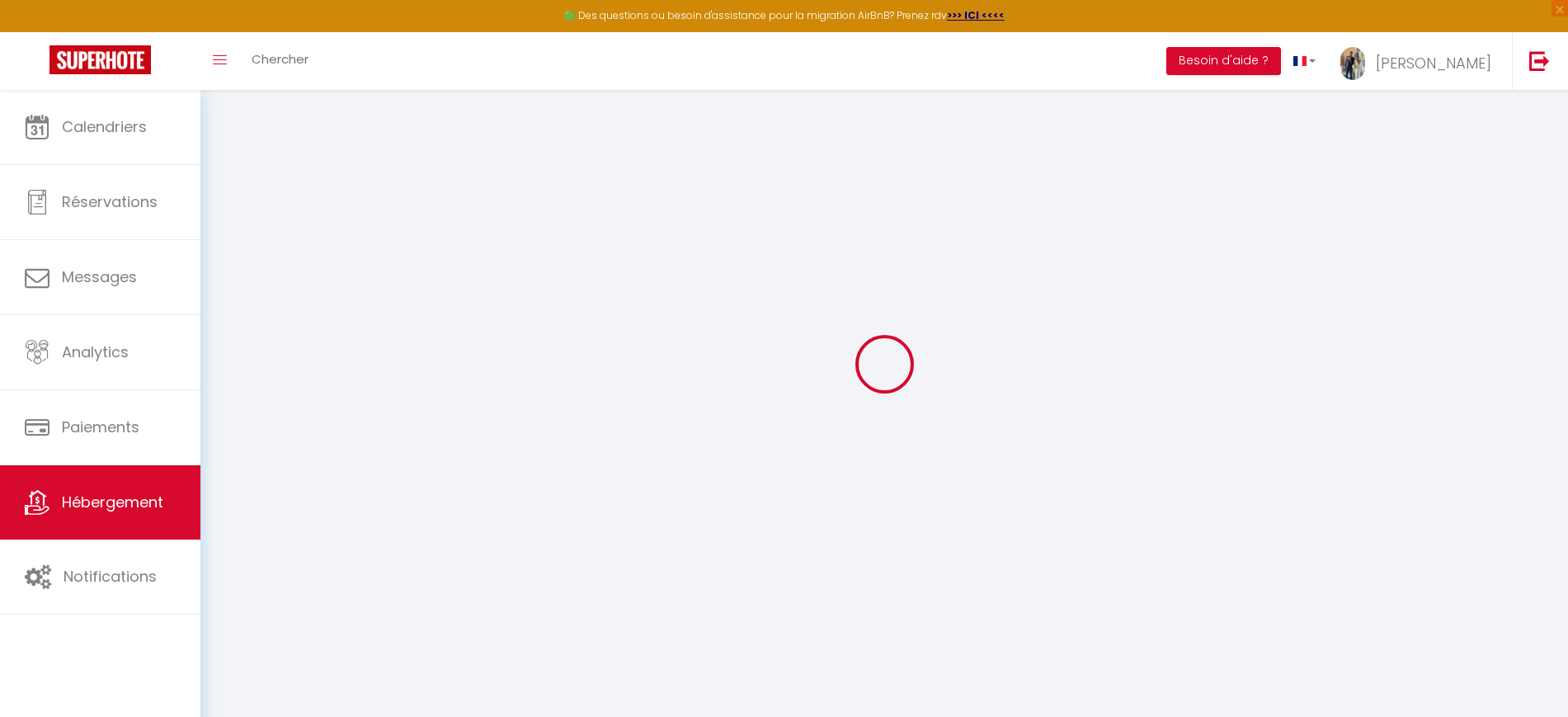
type input "90"
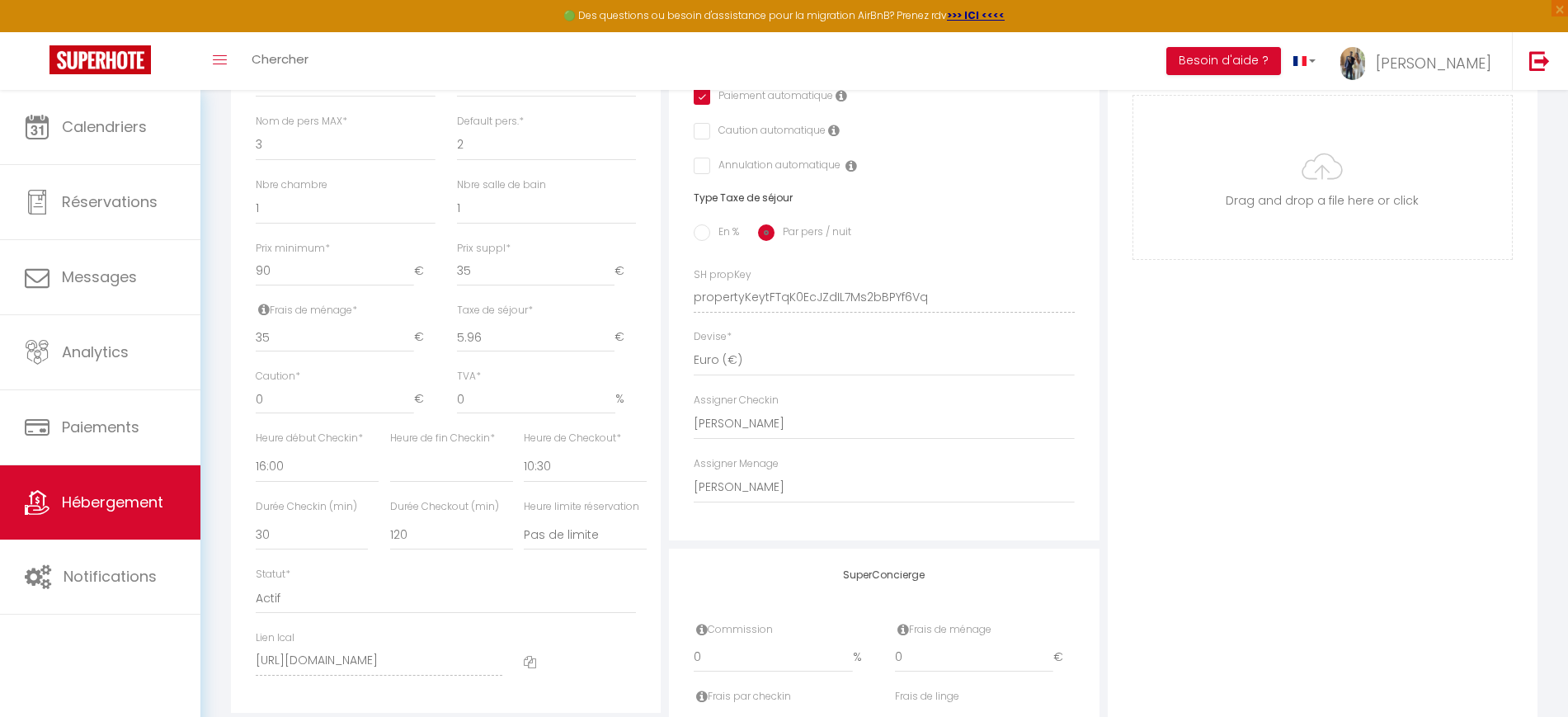
scroll to position [572, 0]
click at [518, 283] on input "35" at bounding box center [535, 269] width 157 height 30
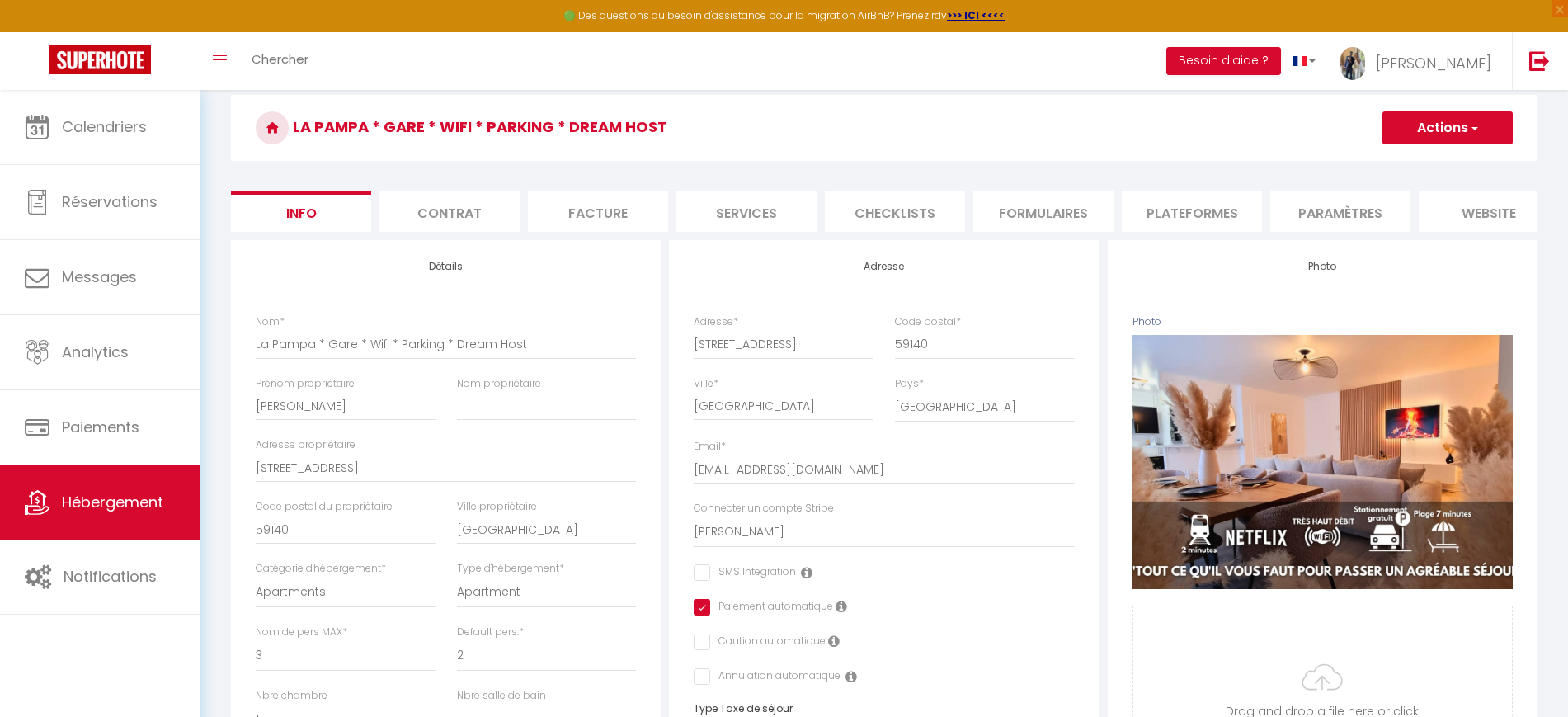
scroll to position [0, 0]
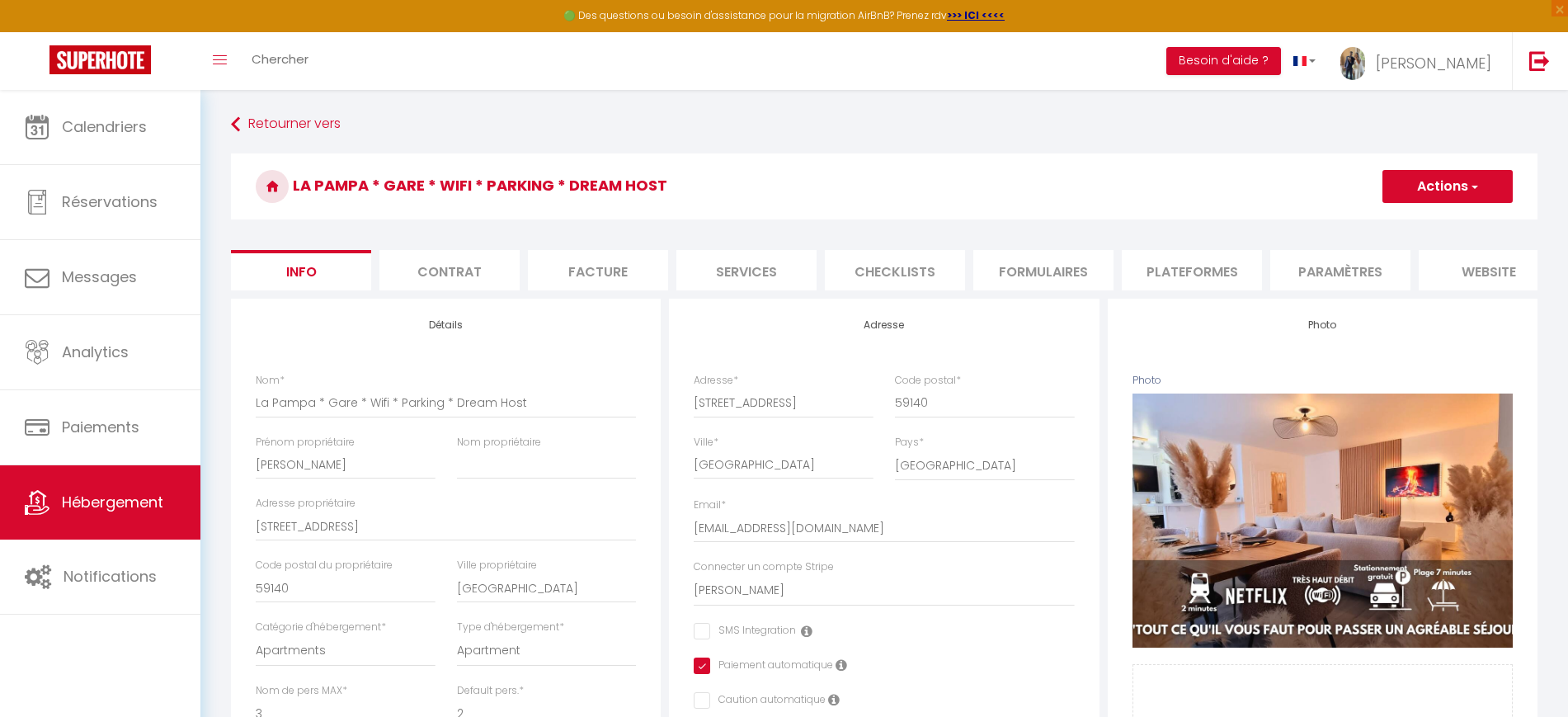
click at [1435, 189] on button "Actions" at bounding box center [1448, 187] width 131 height 33
click at [1392, 223] on input "Enregistrer" at bounding box center [1383, 223] width 61 height 17
